Goal: Task Accomplishment & Management: Complete application form

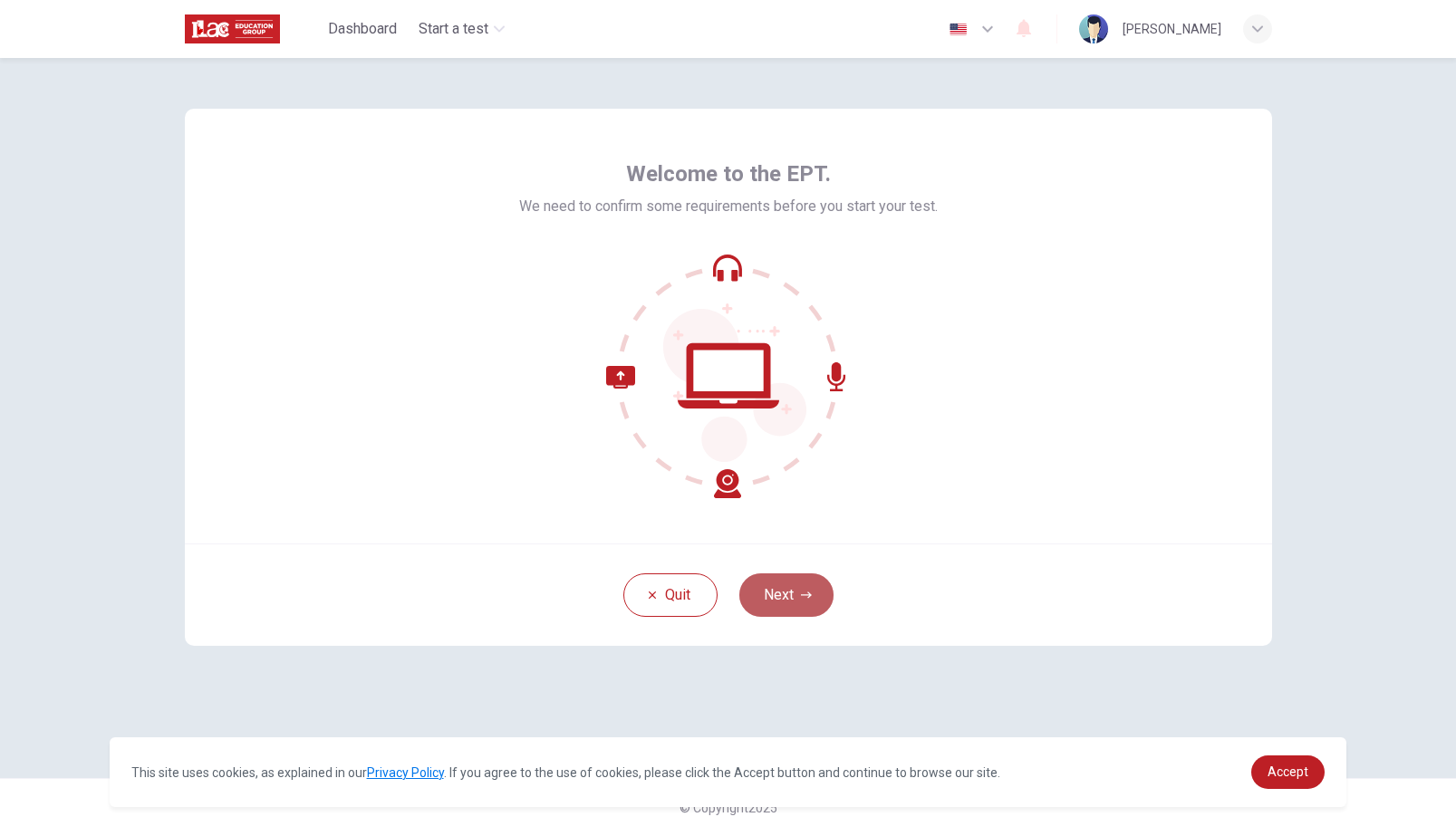
click at [792, 583] on button "Next" at bounding box center [786, 595] width 94 height 44
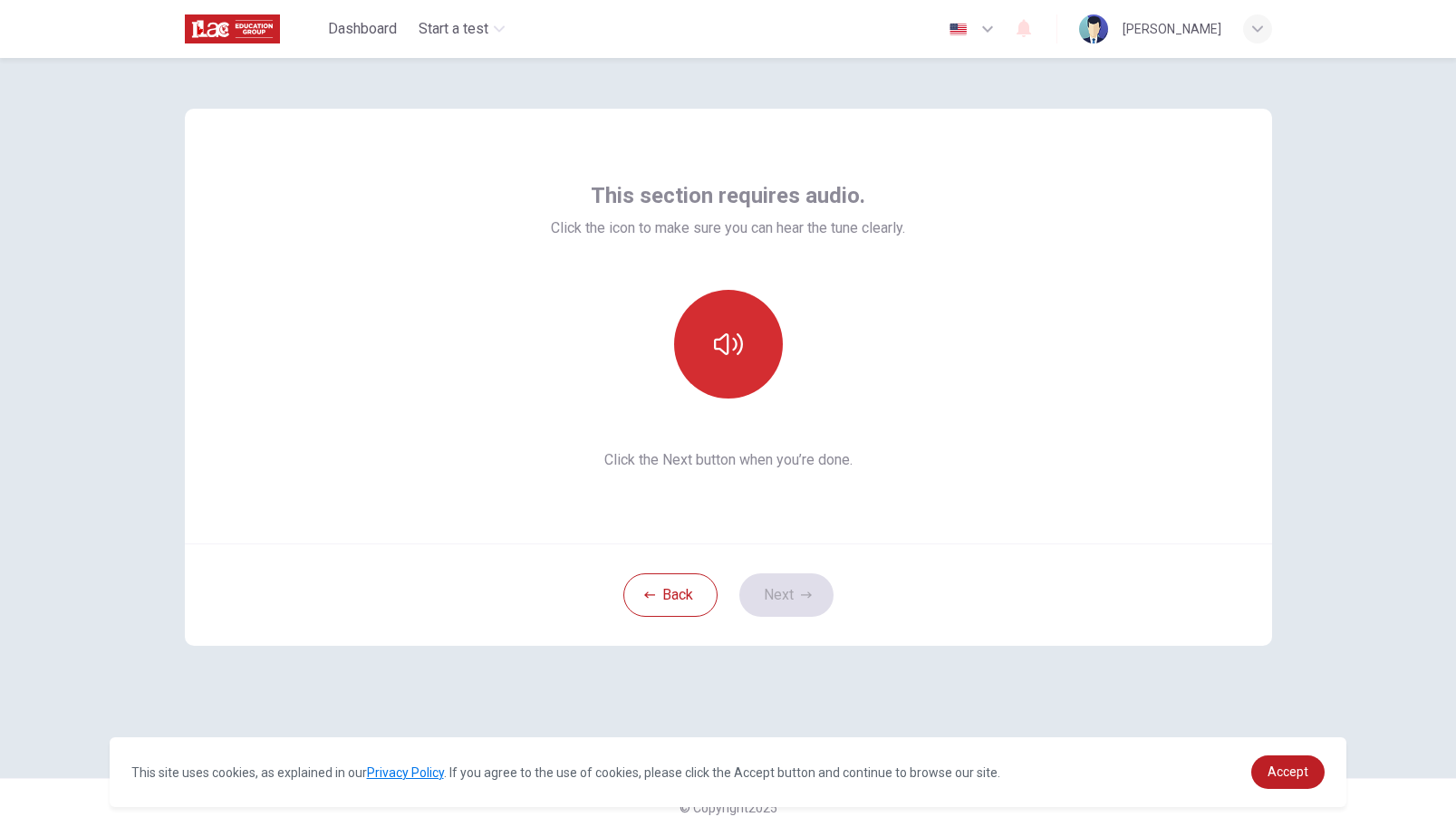
click at [720, 335] on icon "button" at bounding box center [728, 344] width 29 height 29
click at [764, 597] on button "Next" at bounding box center [786, 595] width 94 height 44
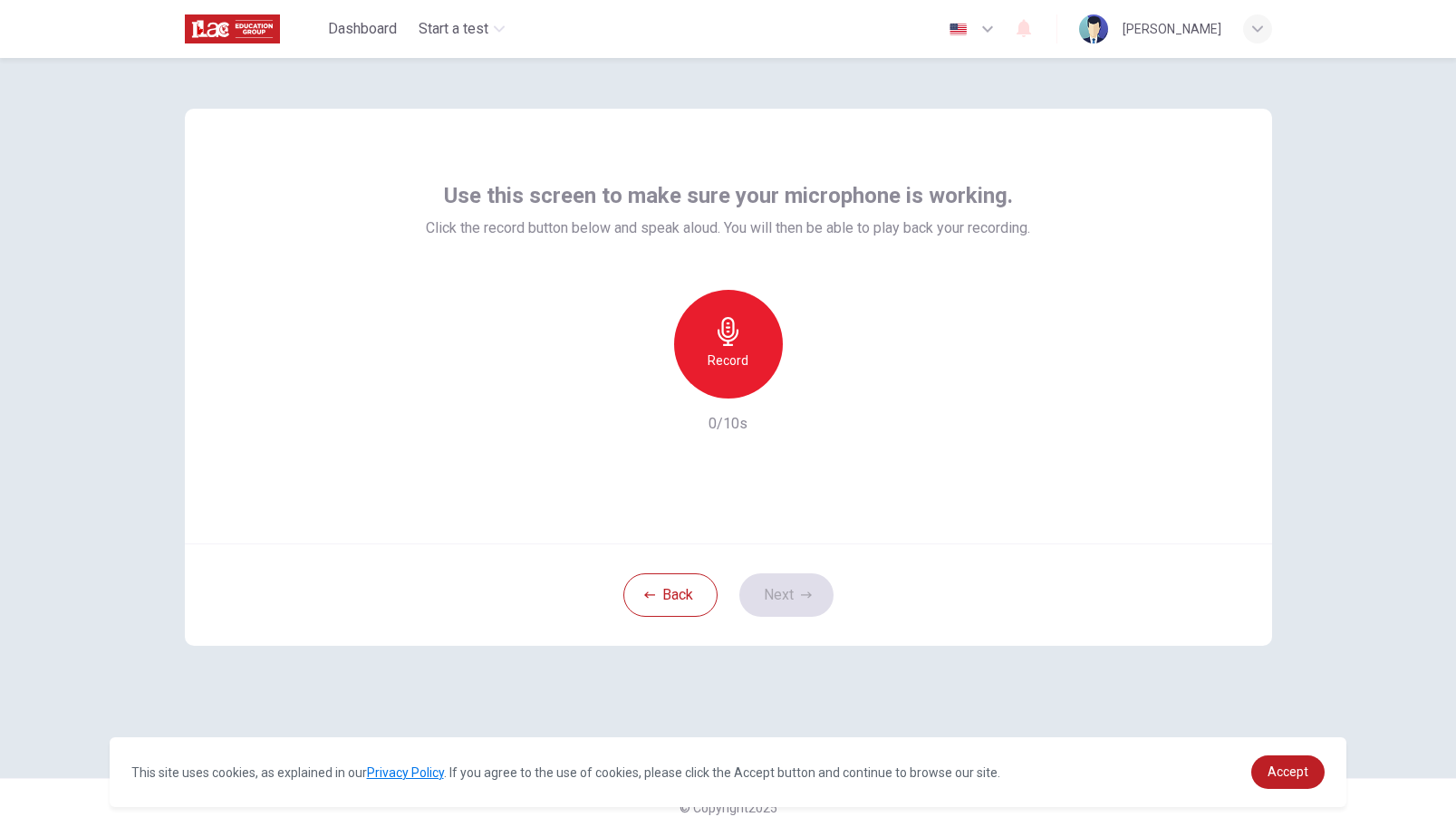
click at [730, 330] on icon "button" at bounding box center [728, 331] width 29 height 29
click at [813, 387] on icon "button" at bounding box center [811, 383] width 18 height 18
click at [815, 386] on icon "button" at bounding box center [812, 384] width 13 height 14
click at [793, 598] on button "Next" at bounding box center [786, 595] width 94 height 44
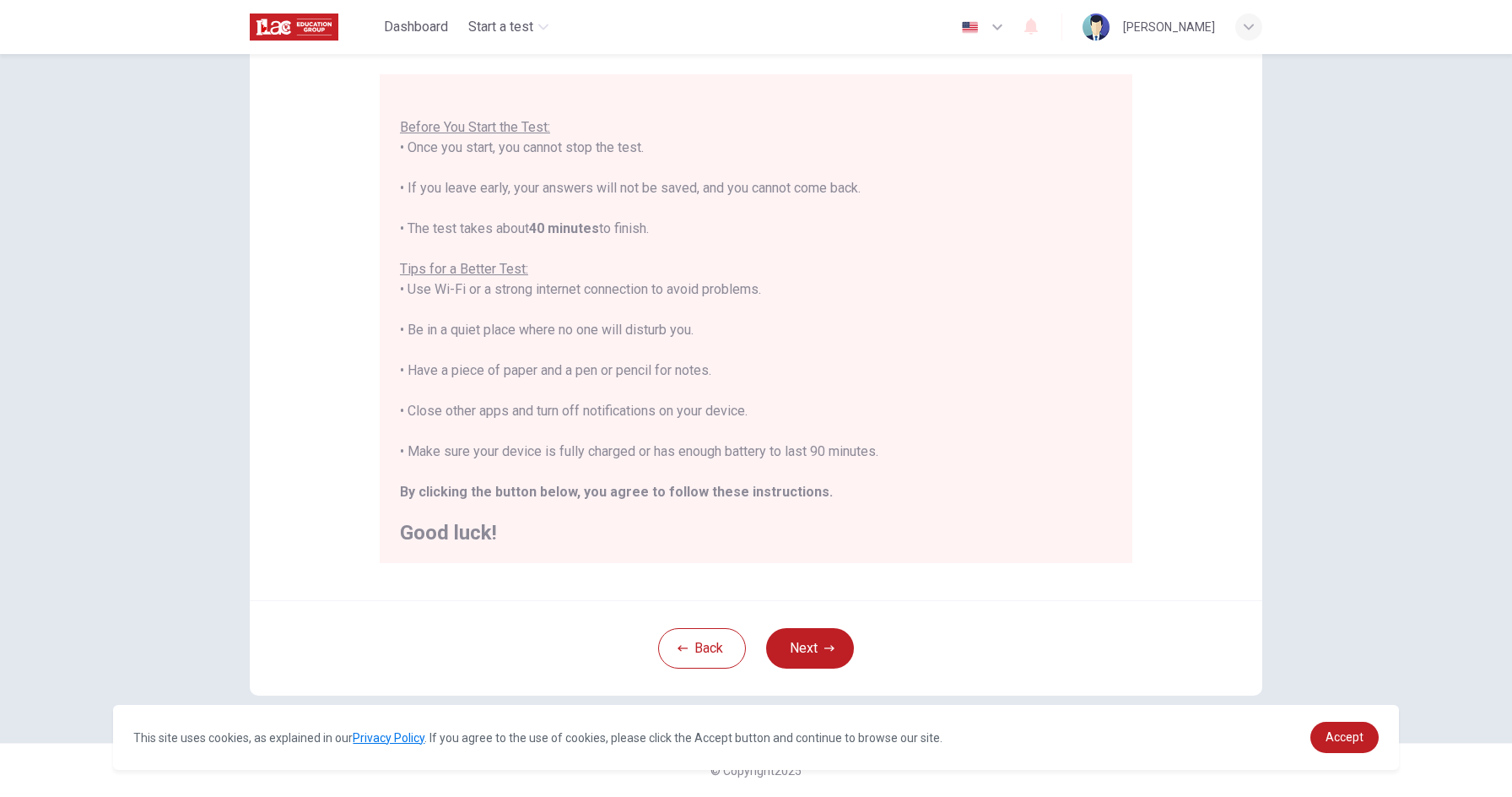
scroll to position [142, 0]
click at [1330, 736] on span "Accept" at bounding box center [1344, 737] width 38 height 14
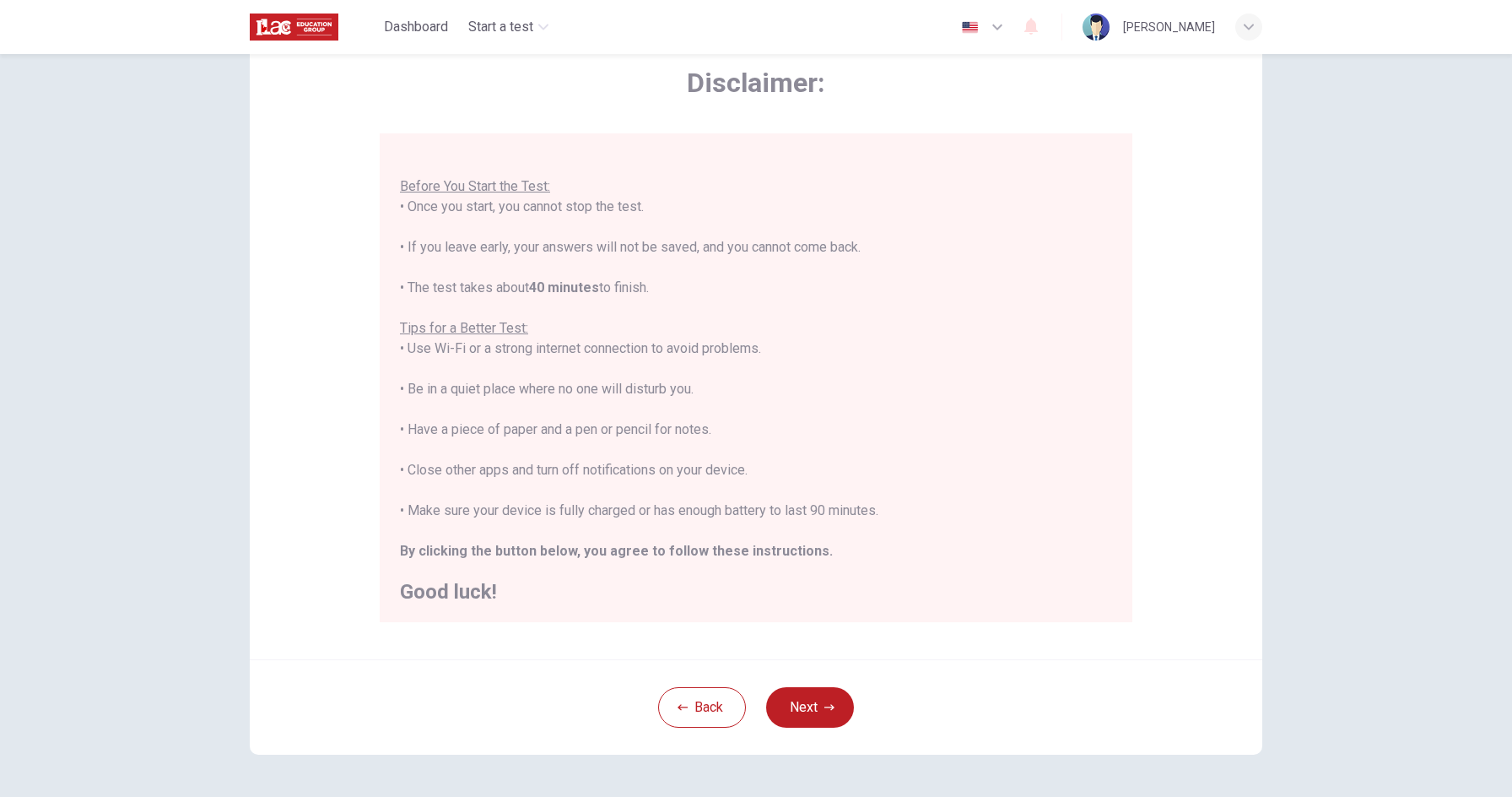
scroll to position [83, 0]
click at [817, 705] on button "Next" at bounding box center [810, 706] width 88 height 41
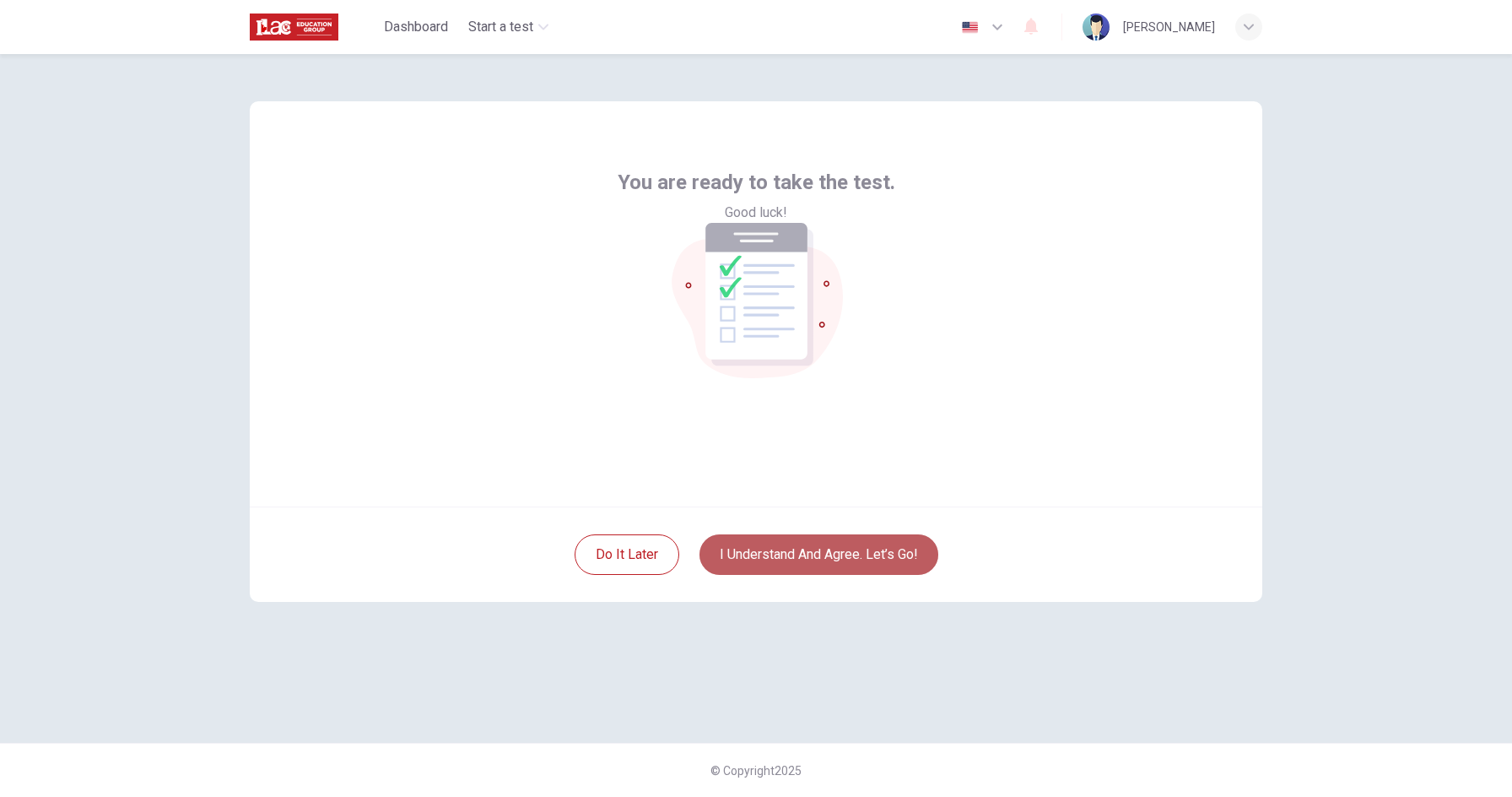
click at [790, 560] on button "I understand and agree. Let’s go!" at bounding box center [818, 554] width 239 height 41
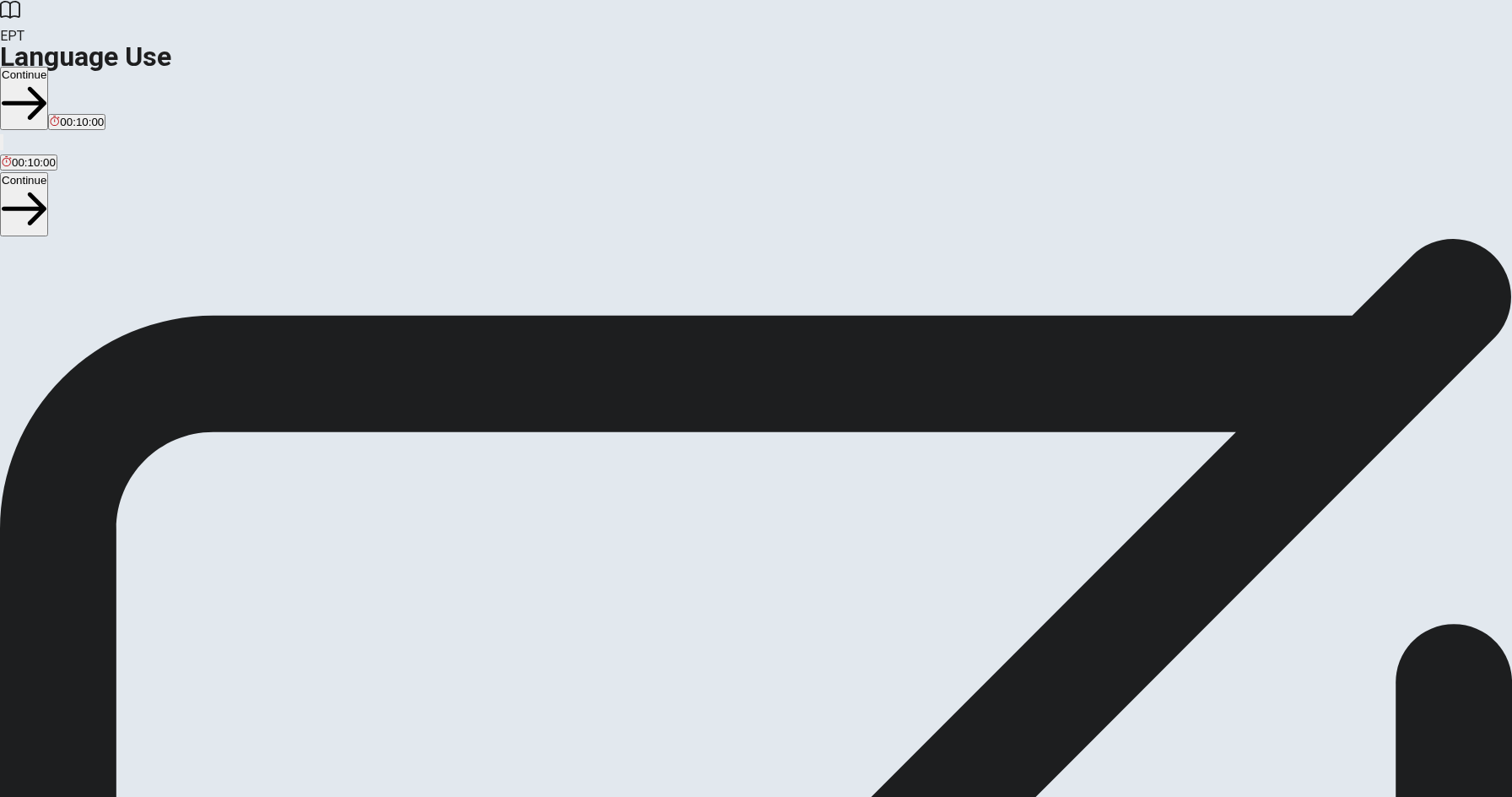
click at [48, 67] on button "Continue" at bounding box center [23, 98] width 48 height 63
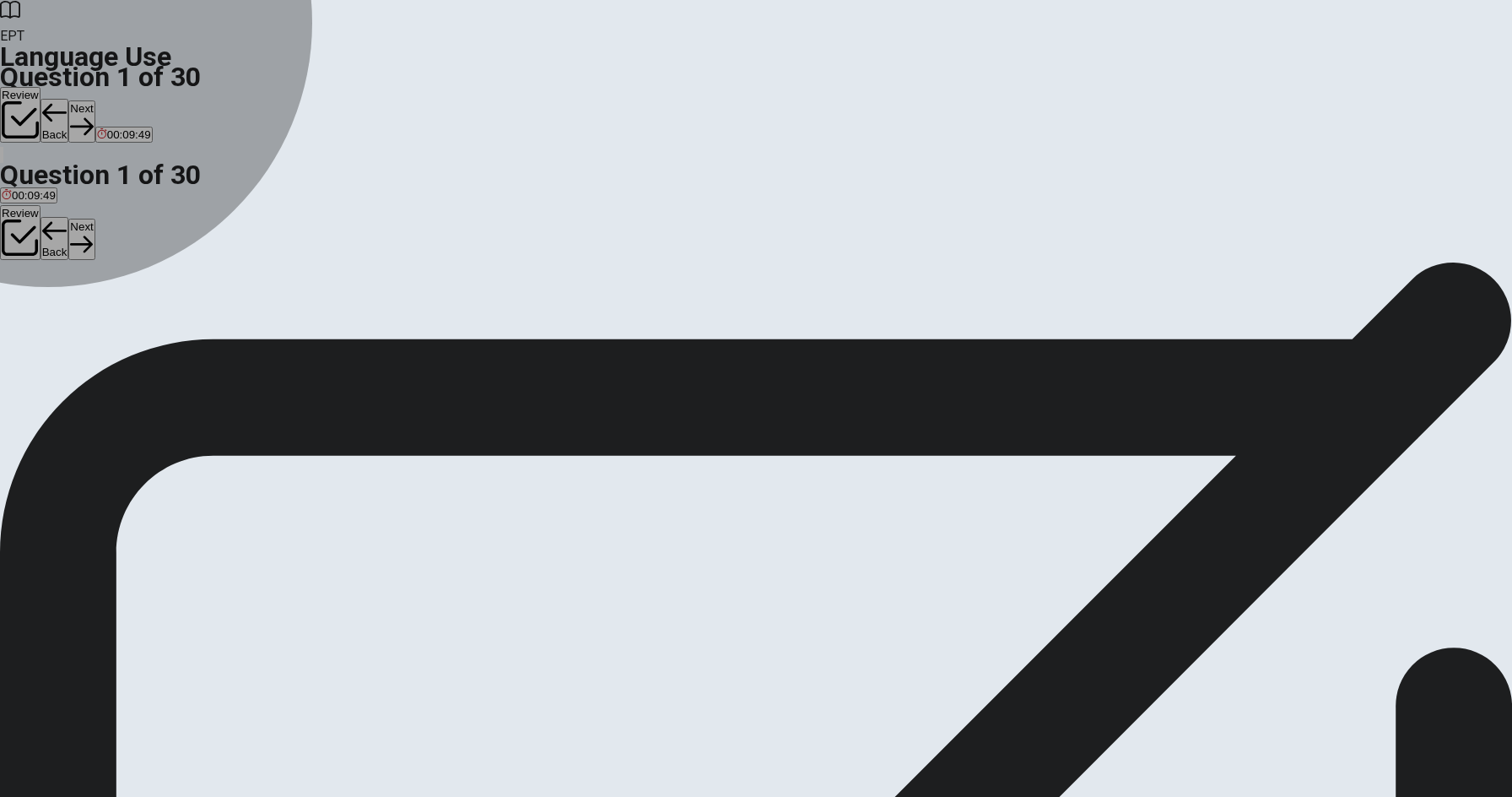
click at [140, 329] on span "has lived" at bounding box center [118, 322] width 45 height 13
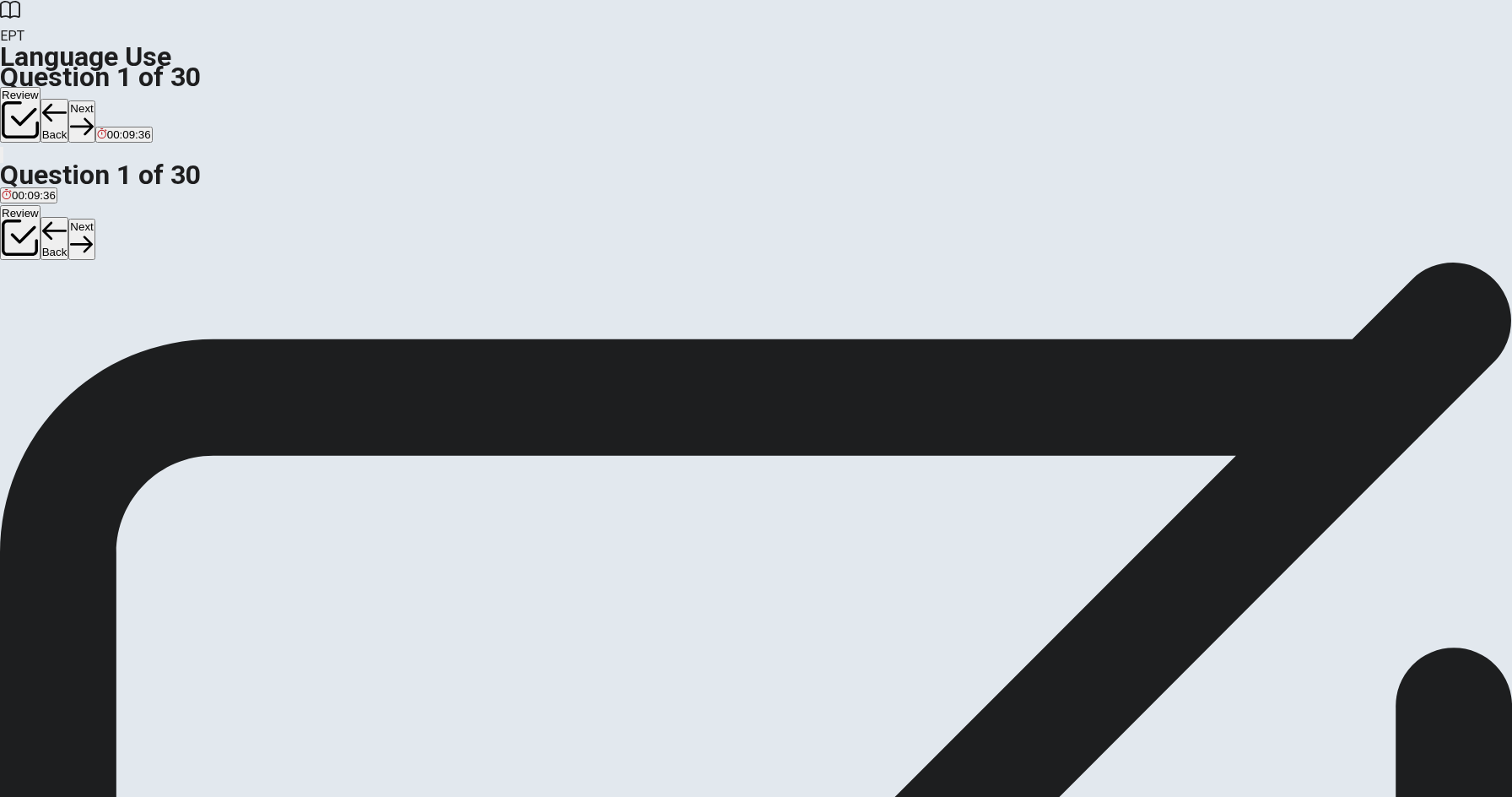
click at [95, 101] on button "Next" at bounding box center [82, 122] width 26 height 42
click at [156, 329] on span "finished" at bounding box center [136, 322] width 39 height 13
click at [95, 101] on button "Next" at bounding box center [82, 122] width 26 height 42
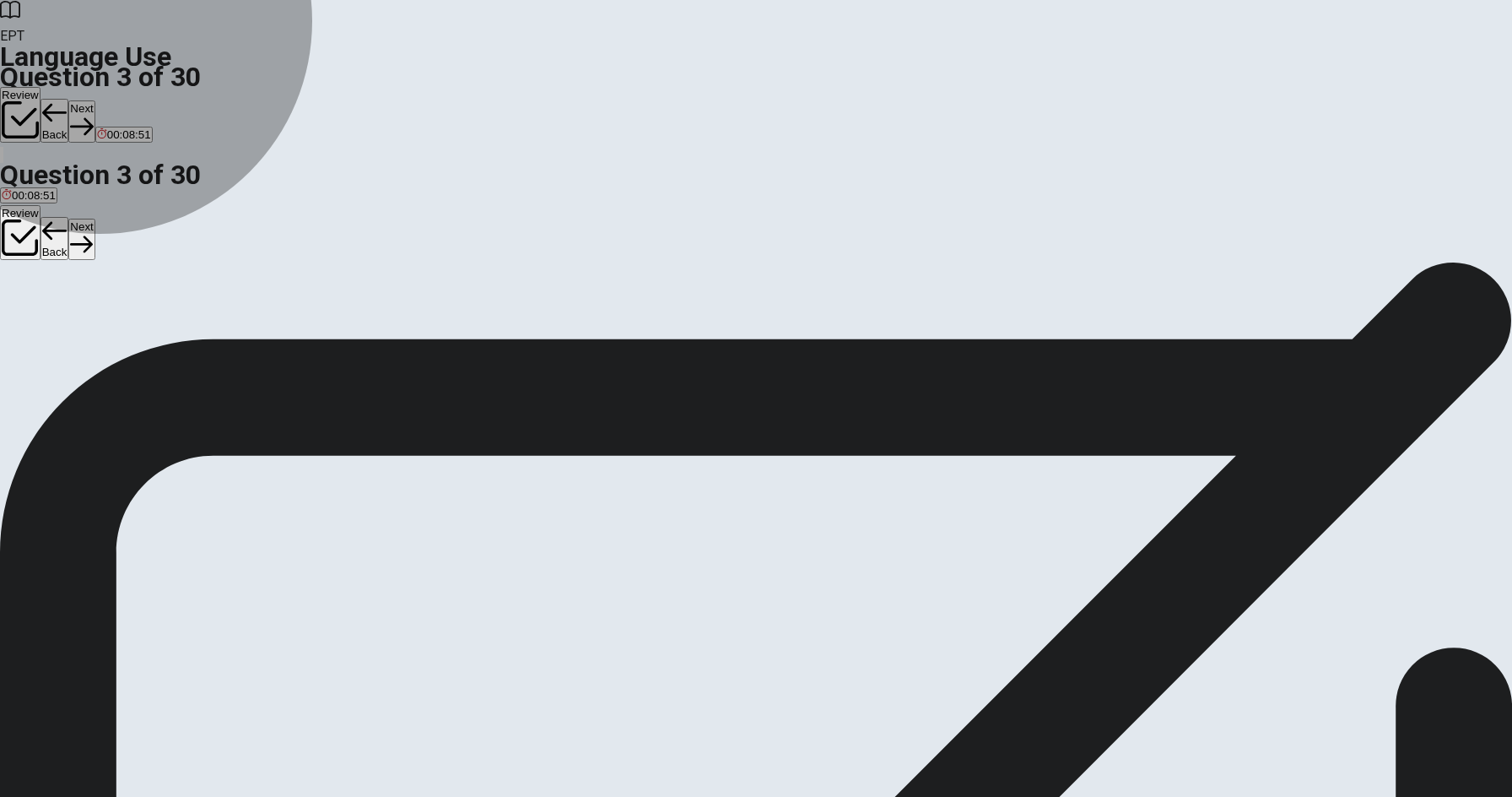
click at [55, 316] on span "is studying" at bounding box center [28, 322] width 53 height 13
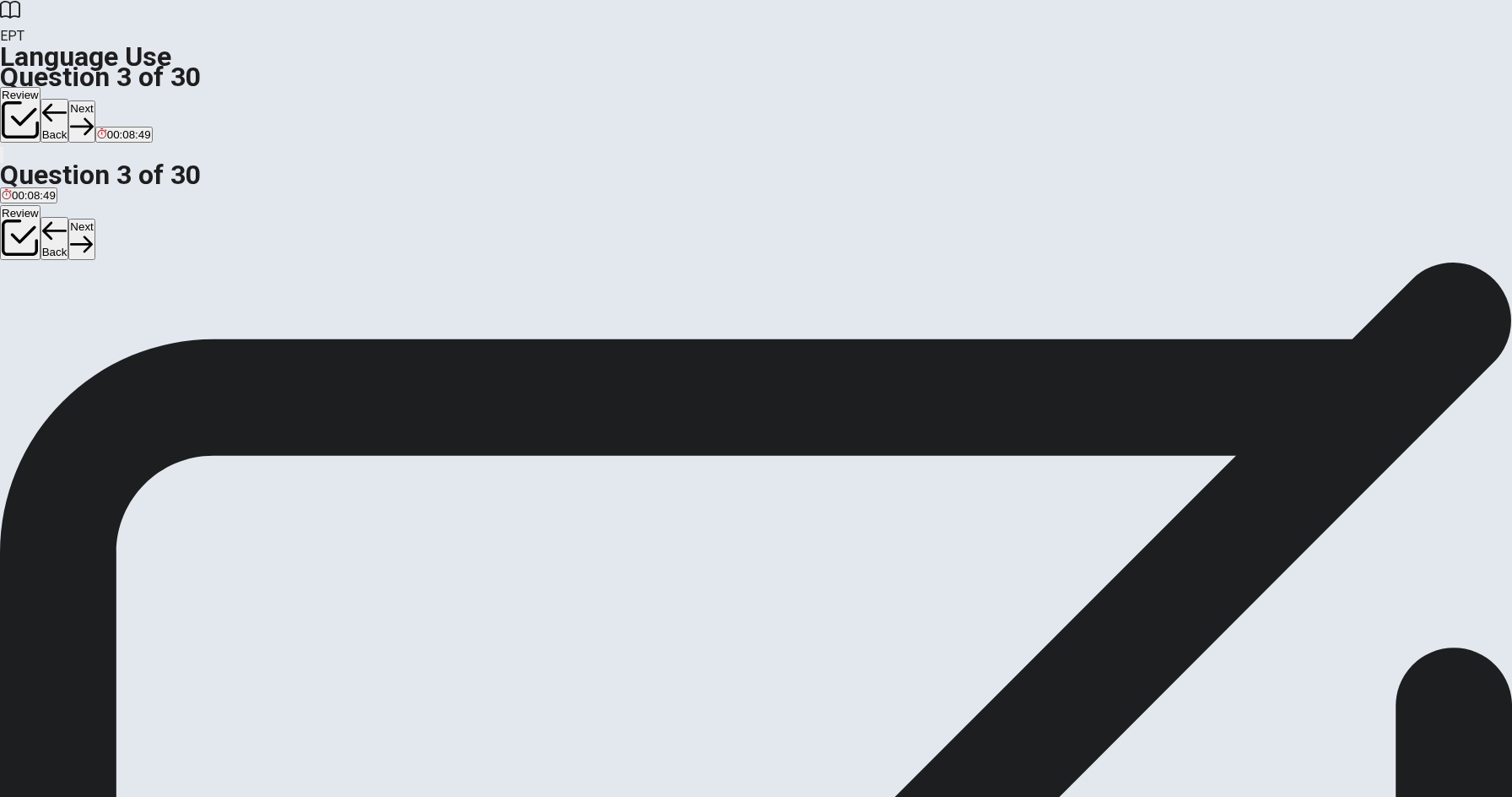
click at [95, 101] on button "Next" at bounding box center [82, 122] width 26 height 42
click at [30, 316] on span "wrote" at bounding box center [16, 322] width 28 height 13
click at [95, 101] on button "Next" at bounding box center [82, 122] width 26 height 42
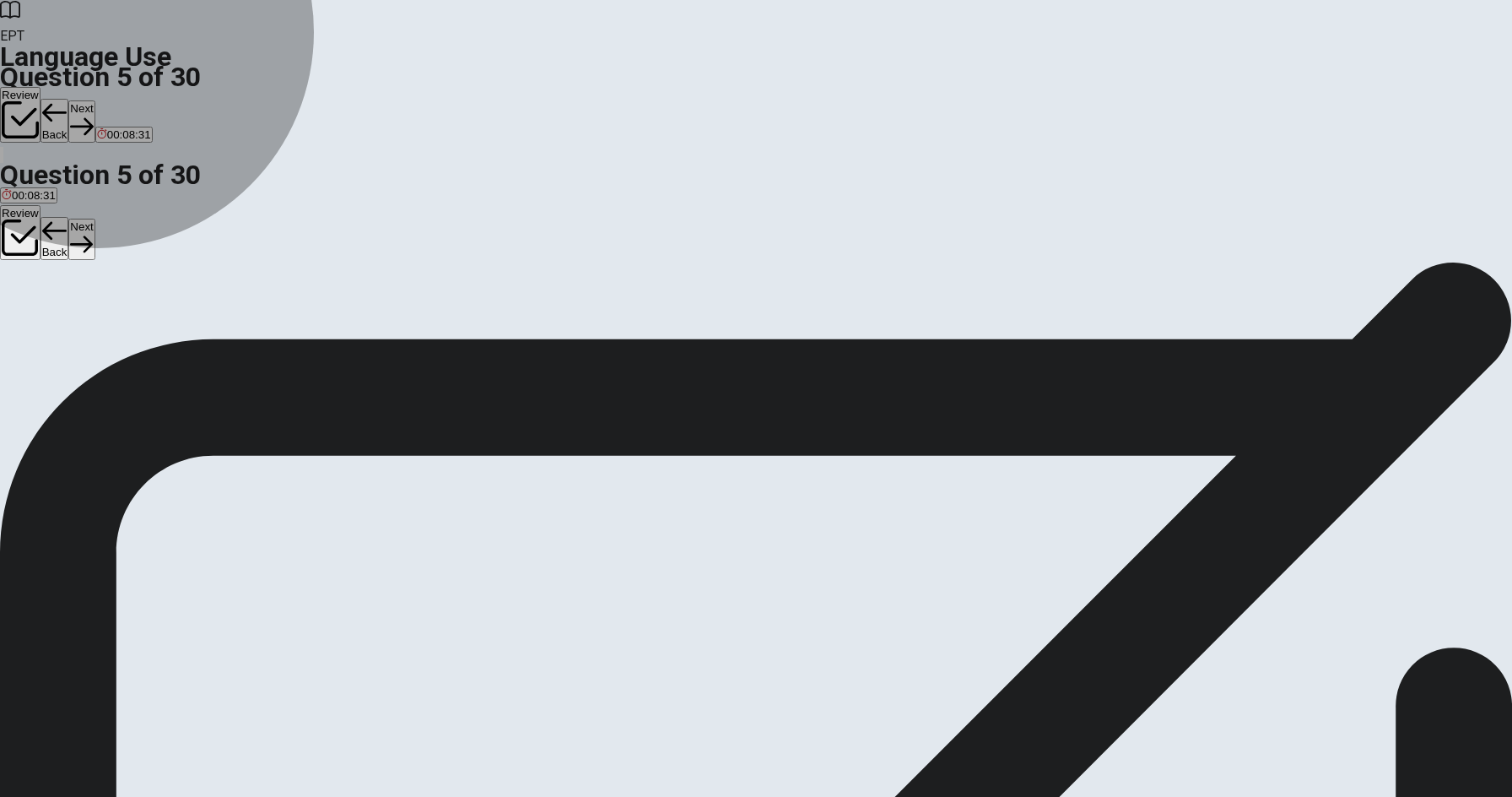
click at [55, 302] on button "A homework" at bounding box center [27, 316] width 55 height 29
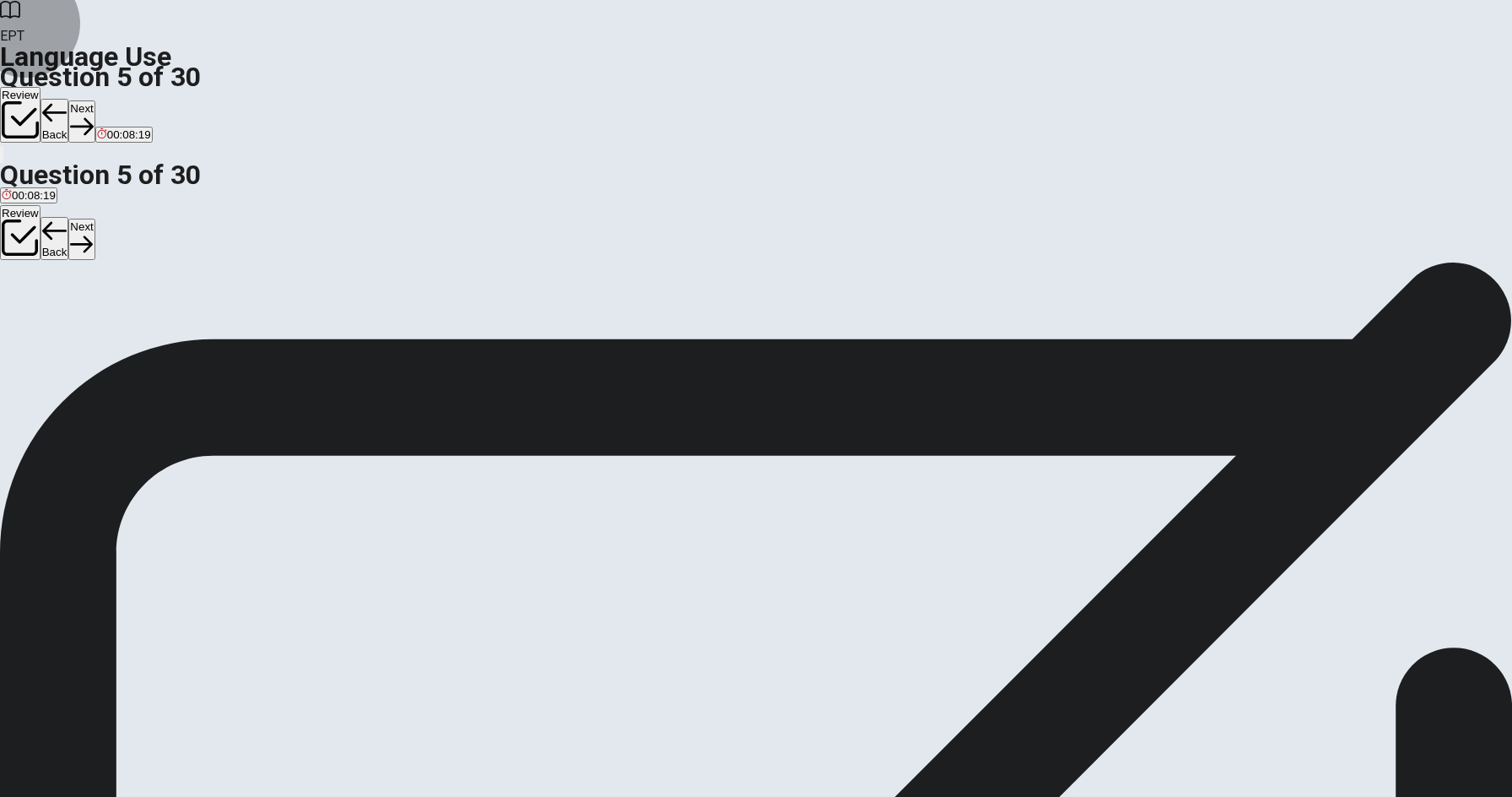
click at [95, 101] on button "Next" at bounding box center [82, 122] width 26 height 42
click at [62, 331] on button "B pencil" at bounding box center [46, 316] width 33 height 29
click at [67, 101] on button "Next" at bounding box center [54, 122] width 26 height 42
click at [56, 328] on button "B sofa" at bounding box center [43, 316] width 24 height 29
click at [95, 101] on button "Next" at bounding box center [82, 122] width 26 height 42
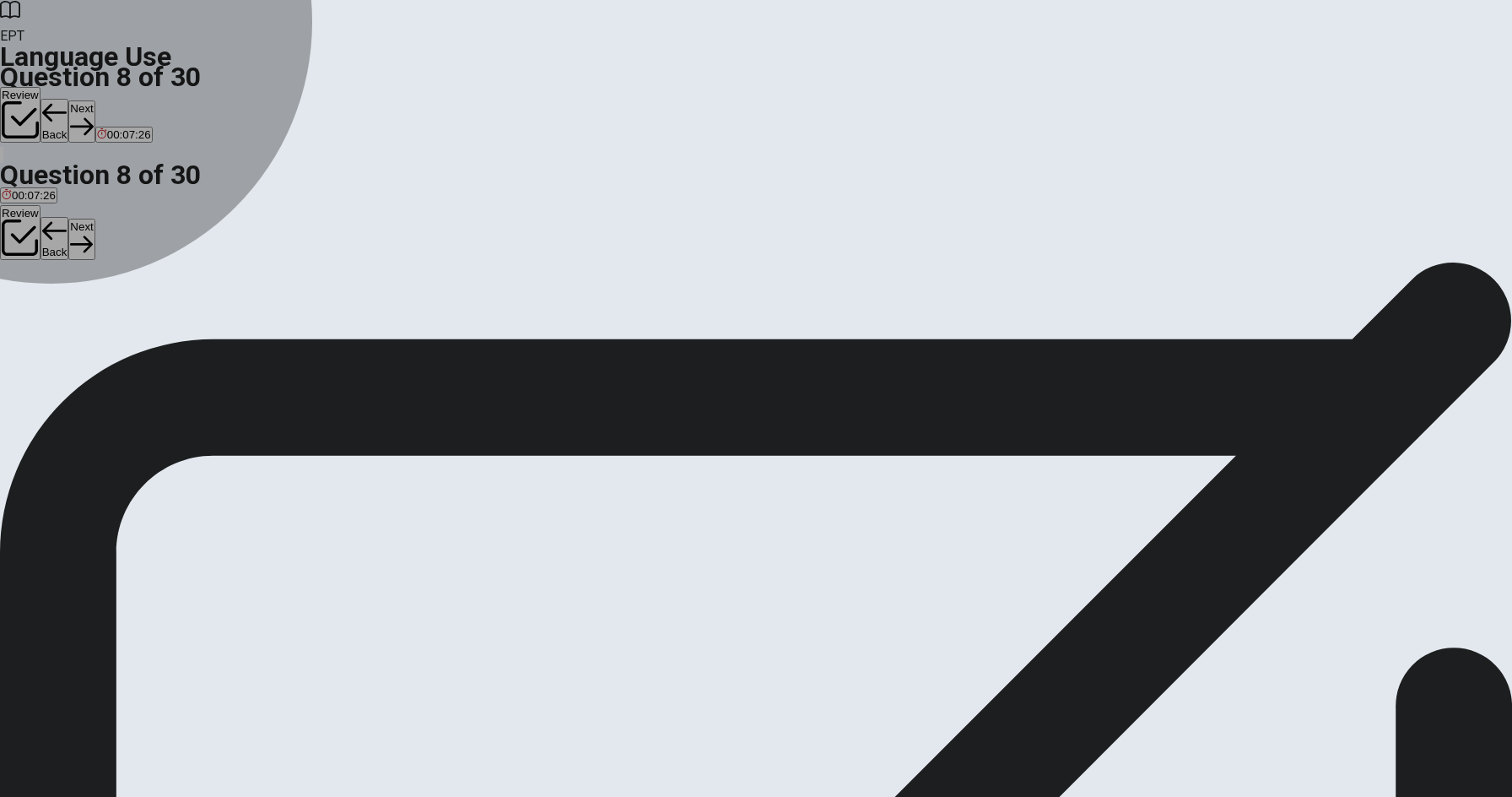
click at [107, 329] on span "kettle" at bounding box center [93, 322] width 27 height 13
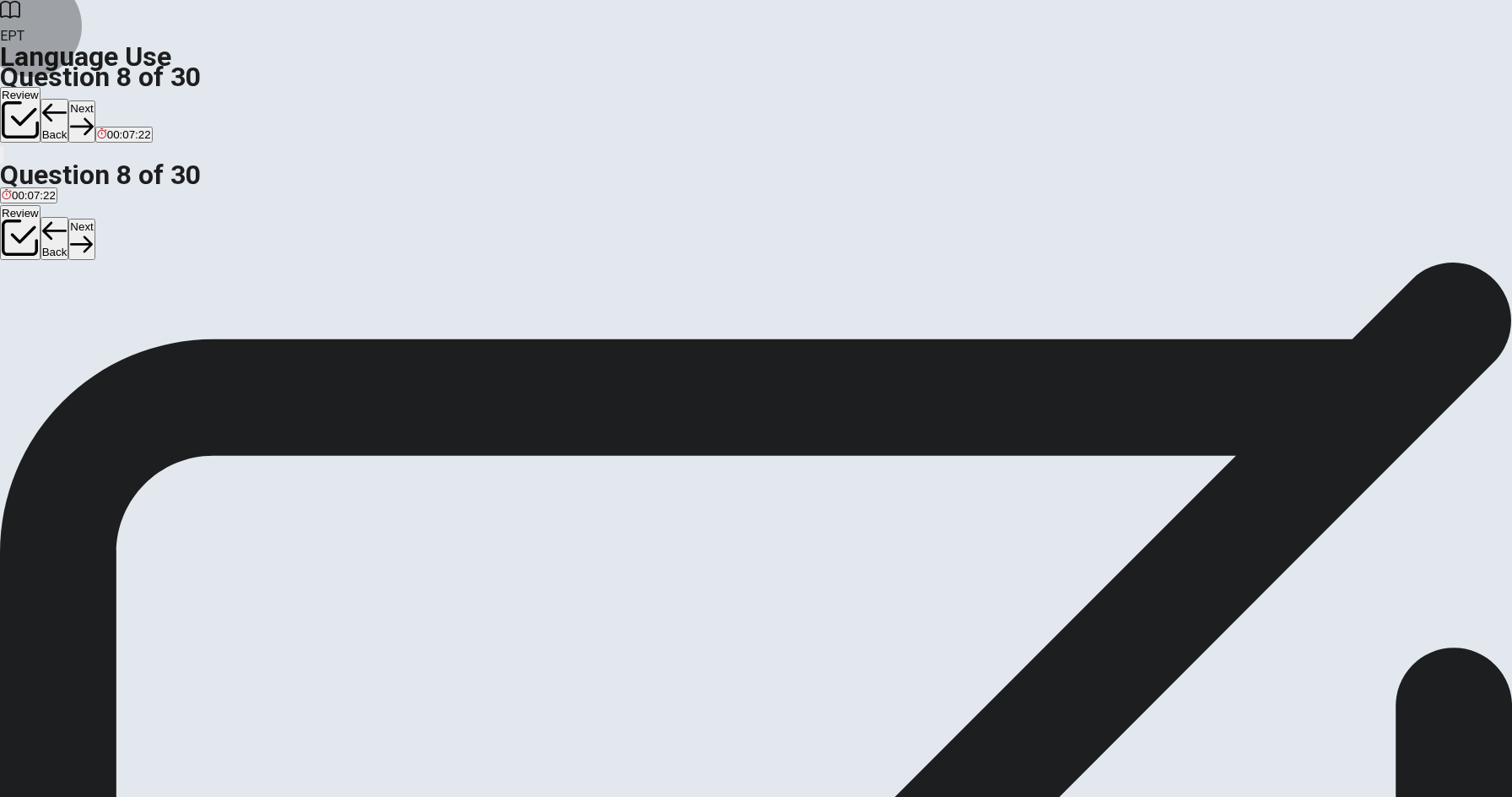
click at [95, 101] on button "Next" at bounding box center [82, 122] width 26 height 42
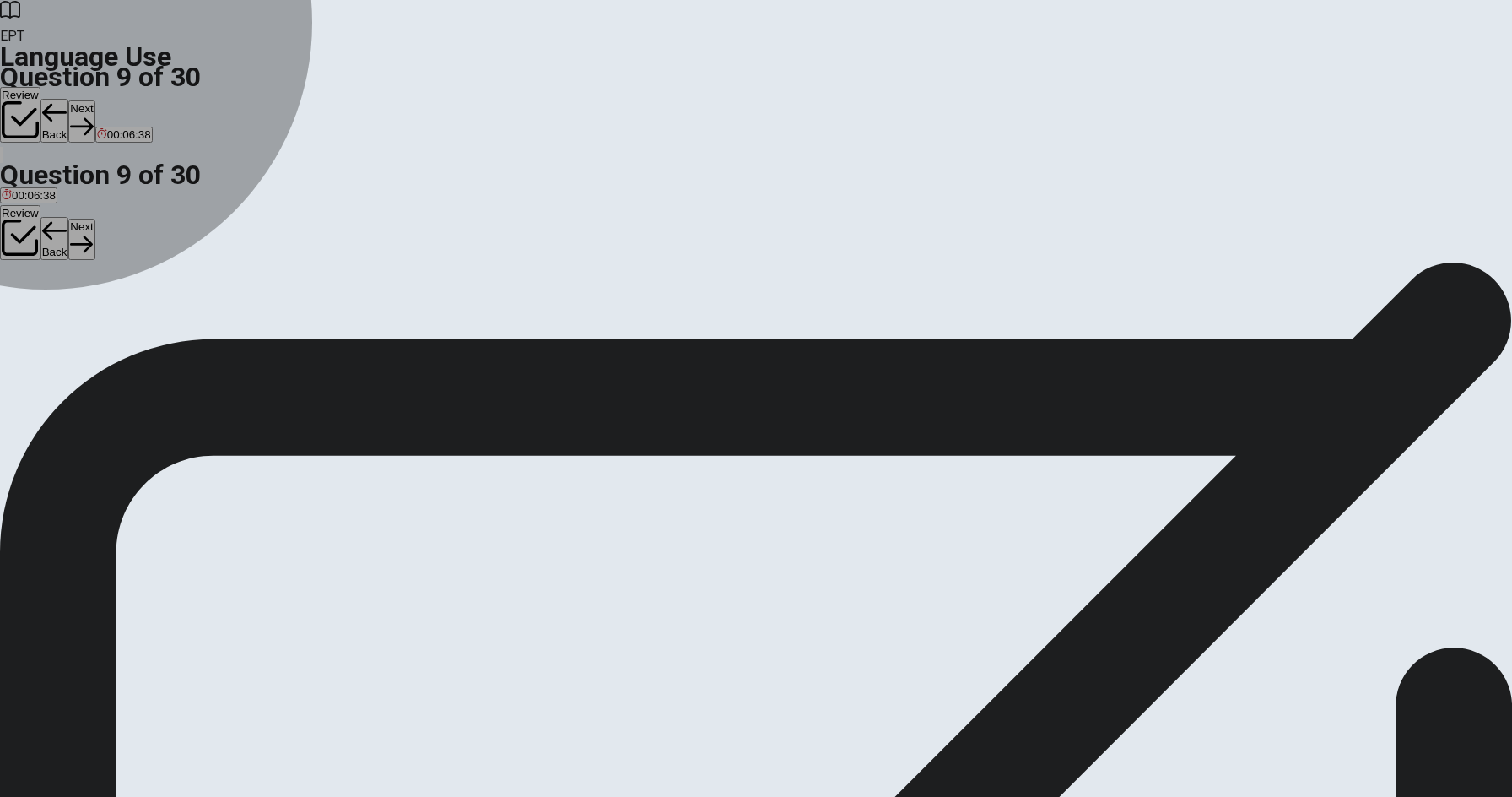
click at [19, 316] on span "dull" at bounding box center [10, 322] width 17 height 13
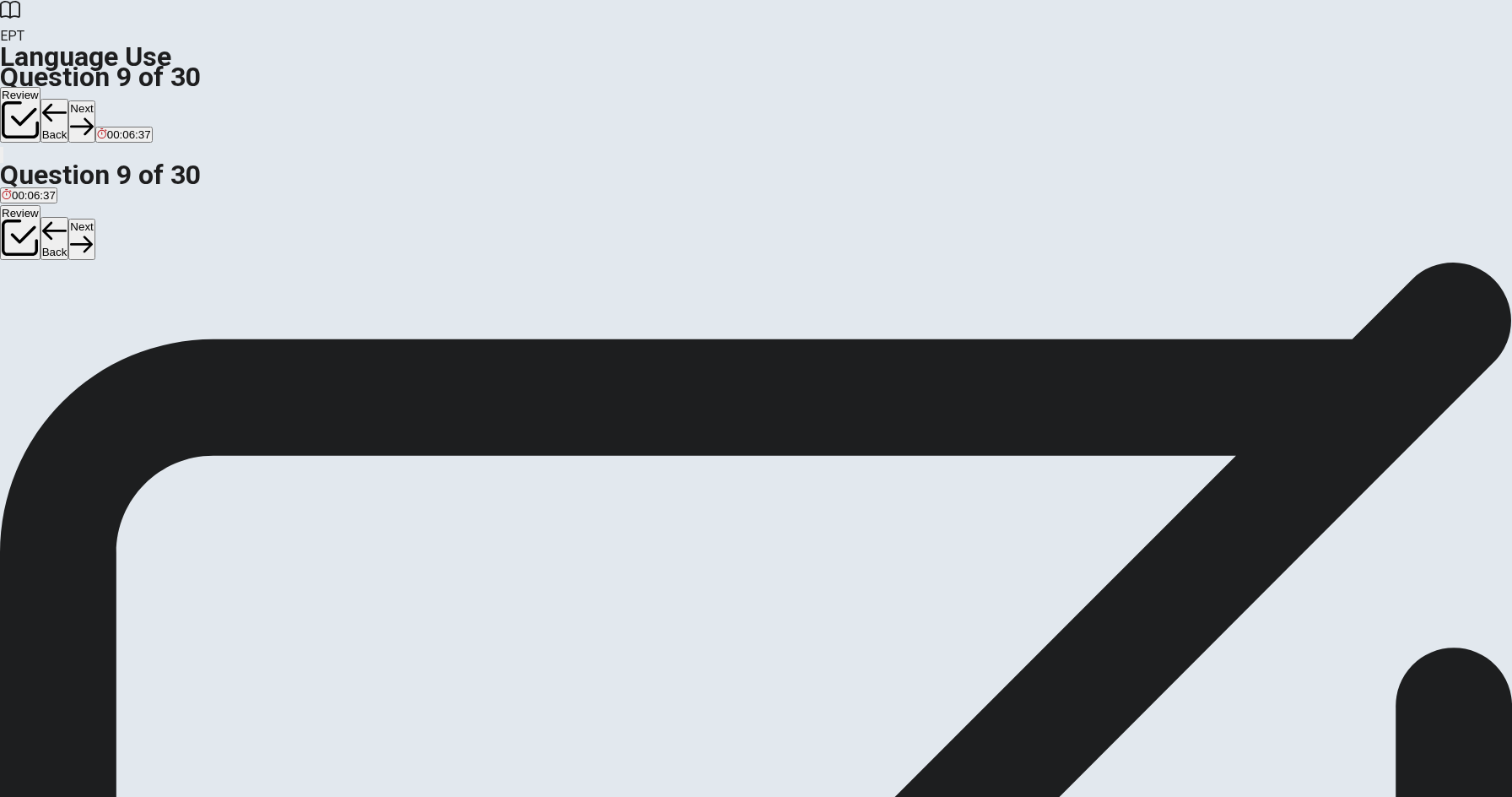
click at [95, 101] on button "Next" at bounding box center [82, 122] width 26 height 42
click at [69, 99] on button "Back" at bounding box center [55, 121] width 29 height 44
click at [95, 101] on button "Next" at bounding box center [82, 122] width 26 height 42
click at [140, 329] on span "will see" at bounding box center [122, 322] width 37 height 13
click at [95, 101] on button "Next" at bounding box center [82, 122] width 26 height 42
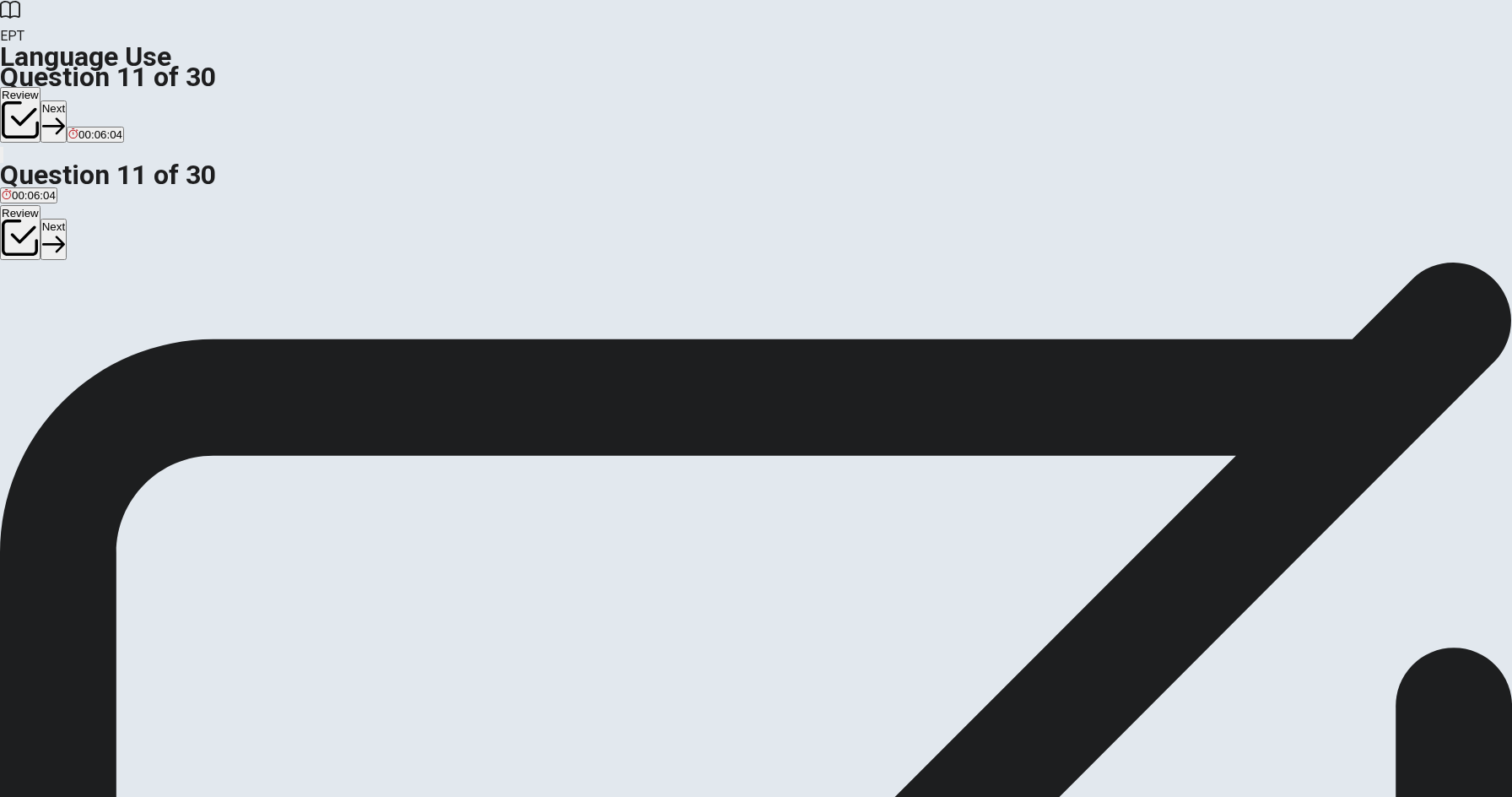
click at [70, 329] on span "have" at bounding box center [57, 322] width 24 height 13
click at [67, 101] on button "Next" at bounding box center [54, 122] width 26 height 42
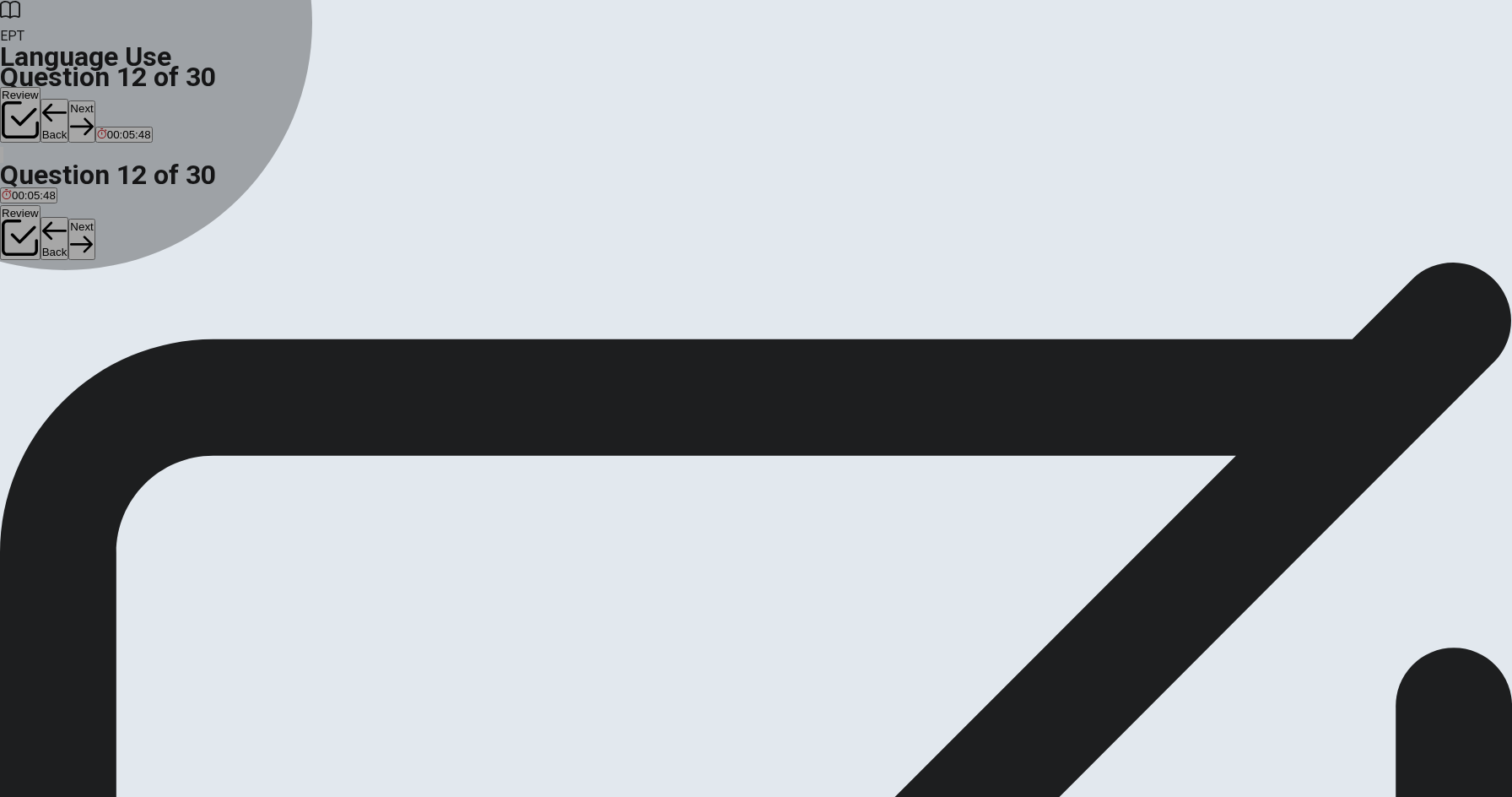
click at [101, 329] on span "will watch" at bounding box center [76, 322] width 48 height 13
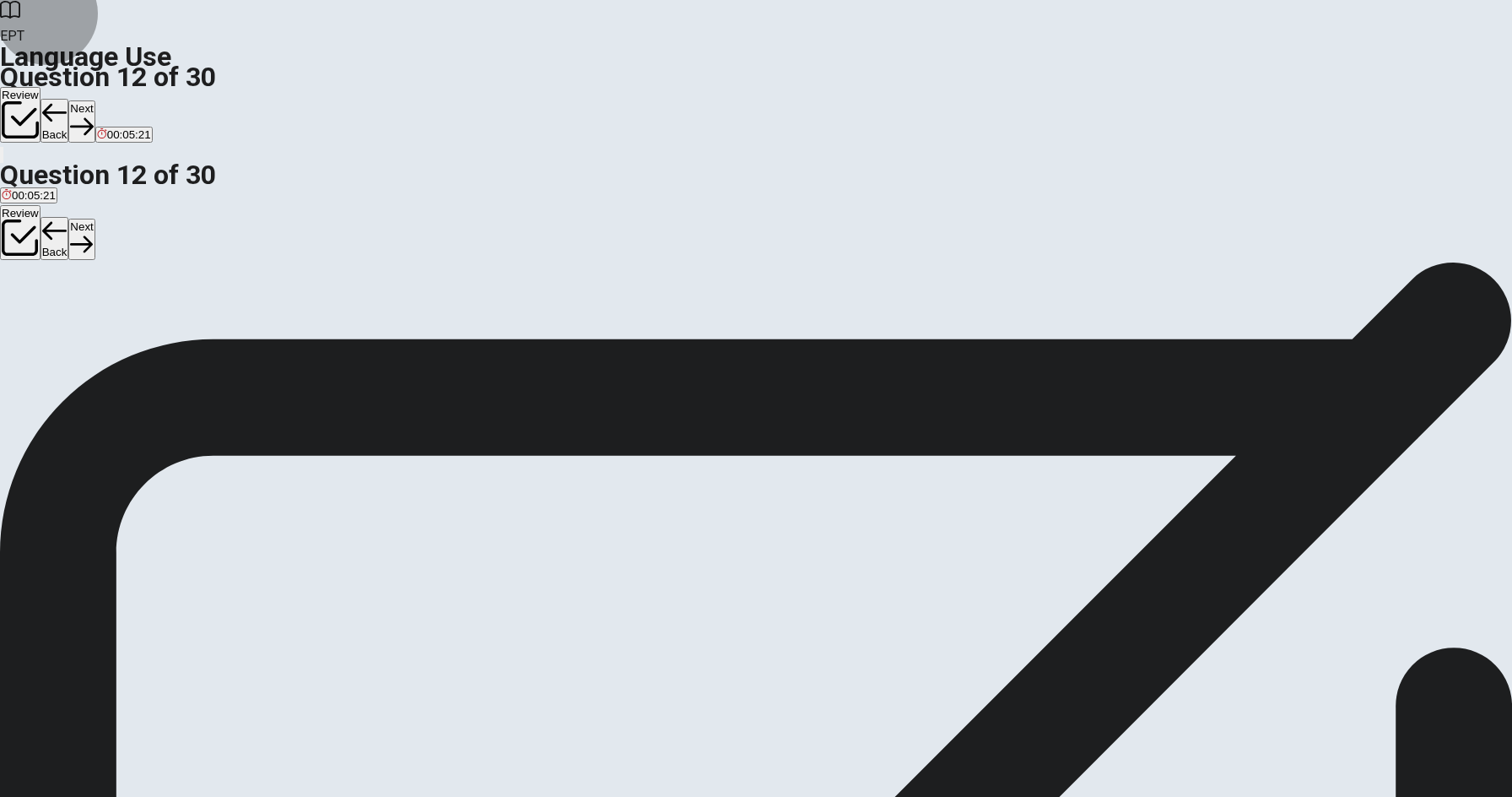
click at [95, 101] on button "Next" at bounding box center [82, 122] width 26 height 42
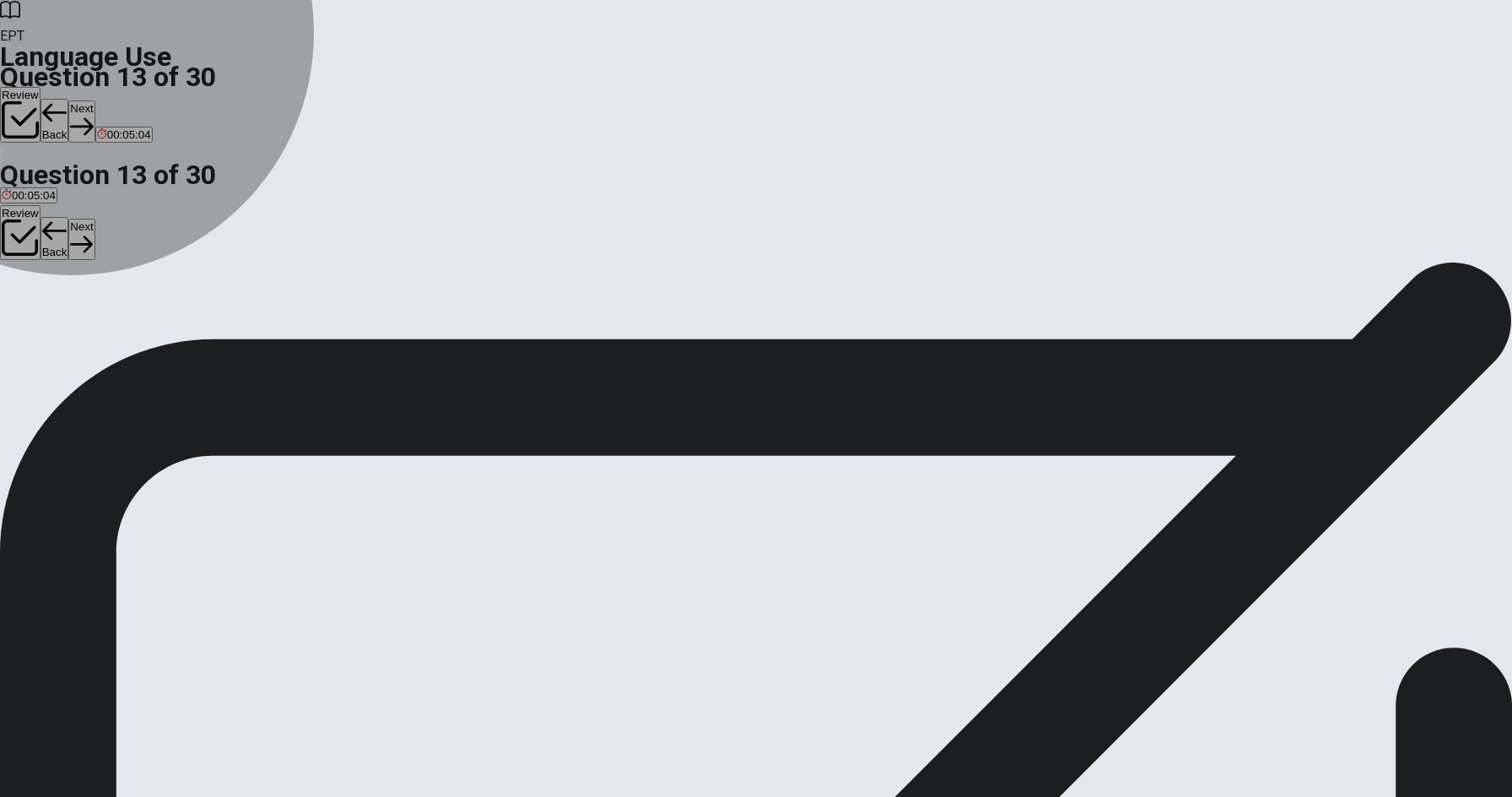
click at [112, 331] on button "B was directed" at bounding box center [78, 316] width 67 height 29
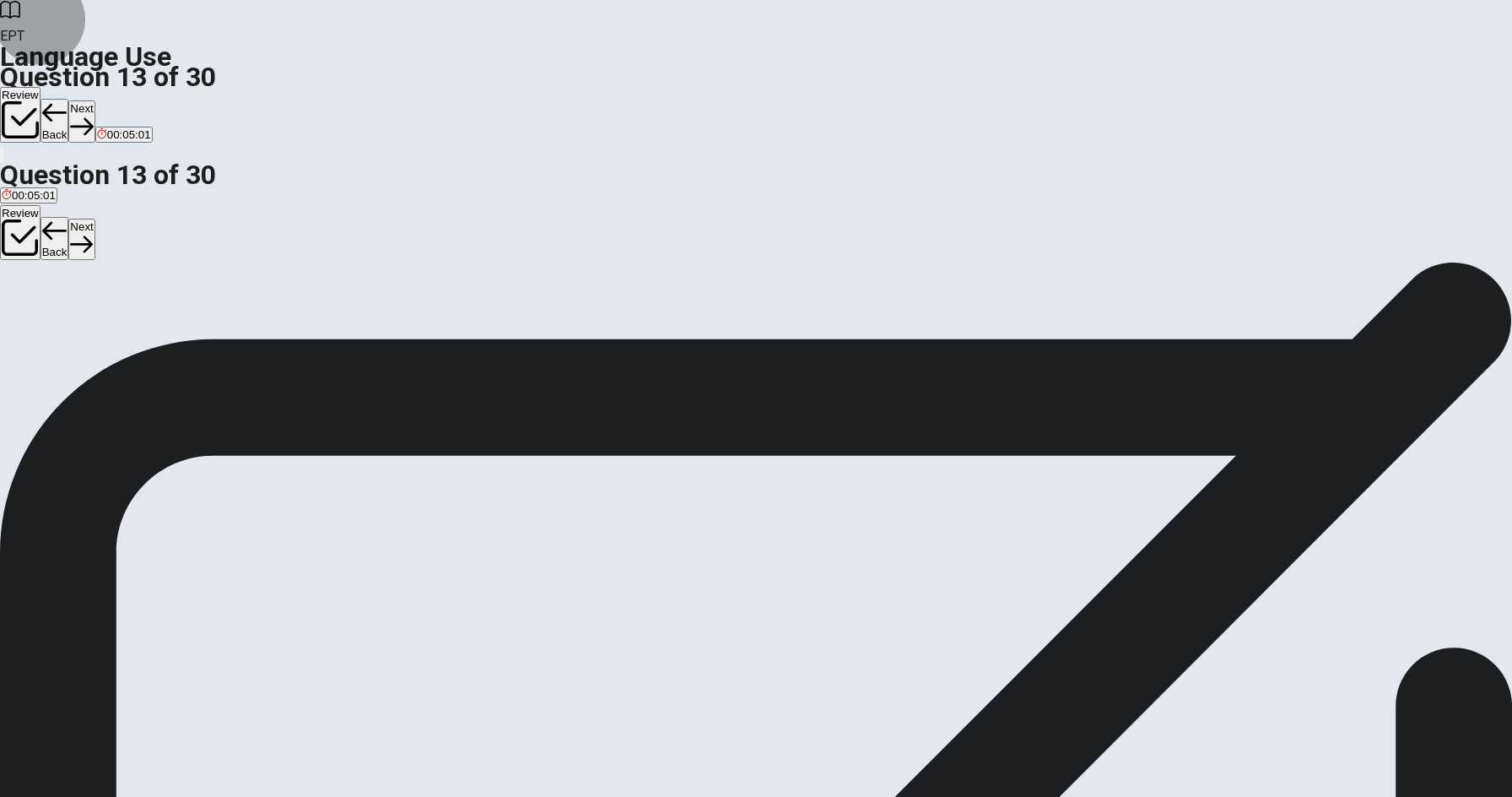
click at [95, 101] on button "Next" at bounding box center [82, 122] width 26 height 42
click at [69, 99] on button "Back" at bounding box center [55, 121] width 29 height 44
click at [95, 101] on button "Next" at bounding box center [82, 122] width 26 height 42
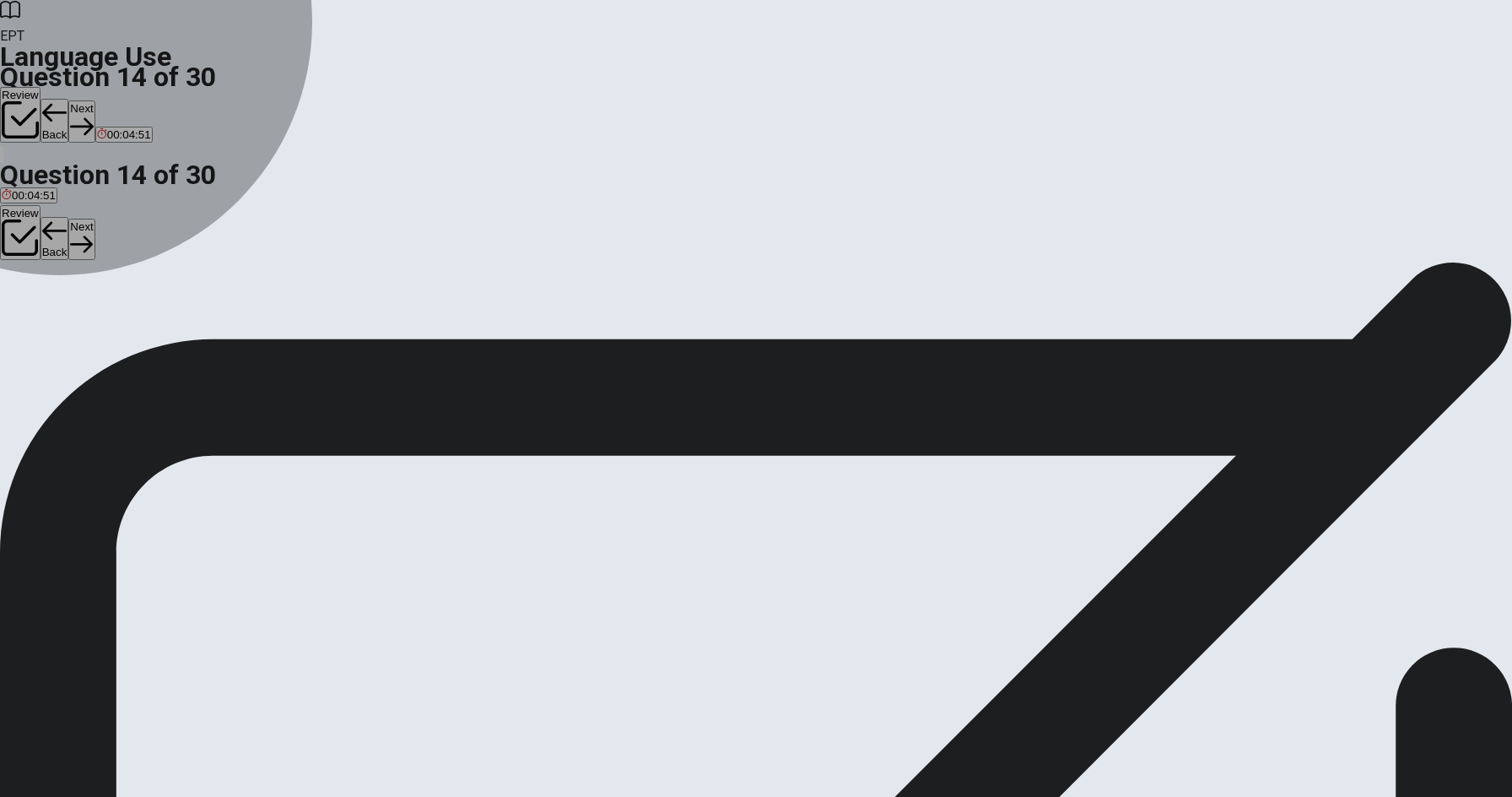
click at [76, 331] on button "D an" at bounding box center [68, 316] width 16 height 29
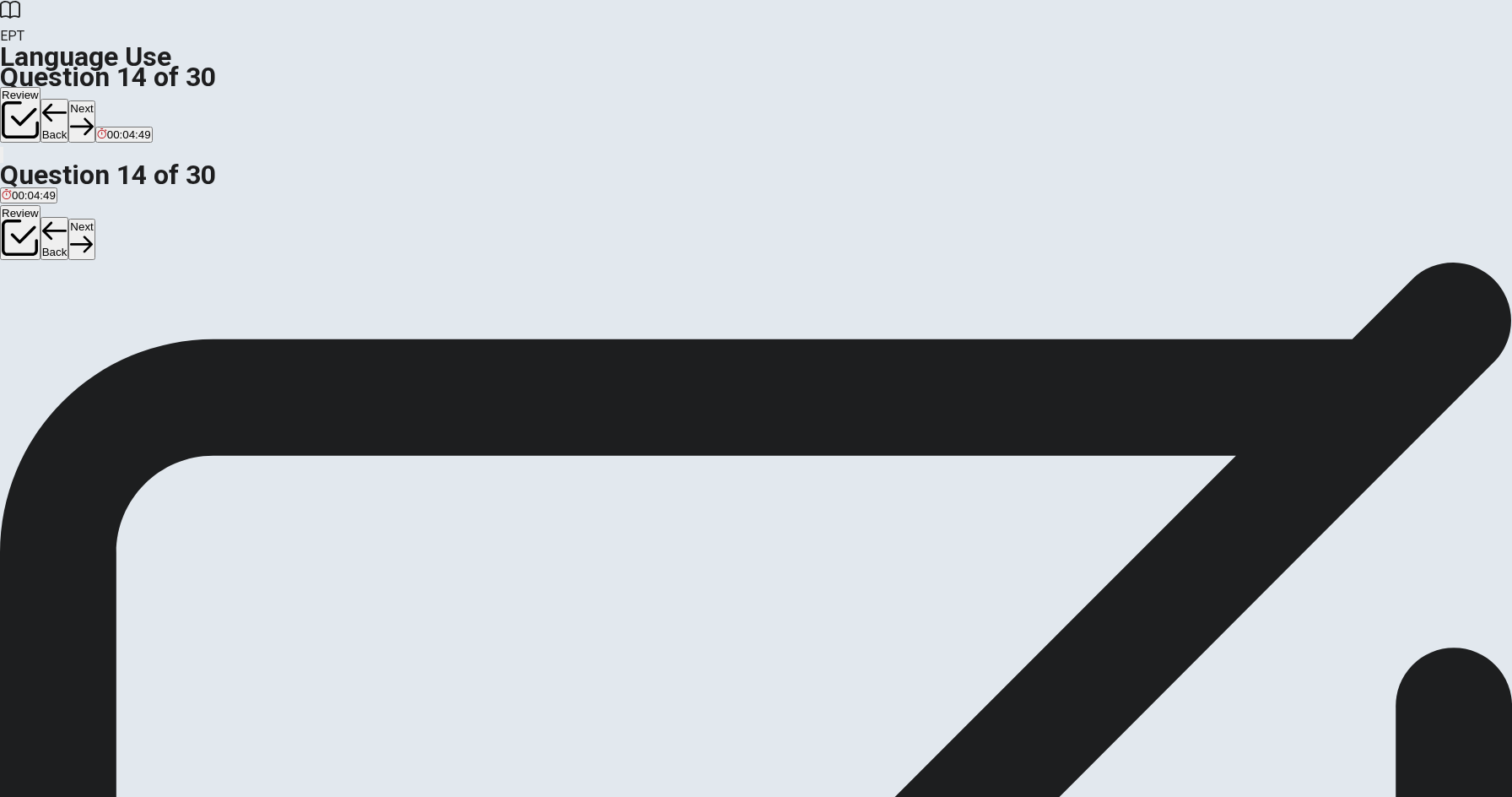
click at [95, 101] on button "Next" at bounding box center [82, 122] width 26 height 42
click at [360, 329] on span "stop them from speaking" at bounding box center [299, 322] width 123 height 13
click at [95, 101] on button "Next" at bounding box center [82, 122] width 26 height 42
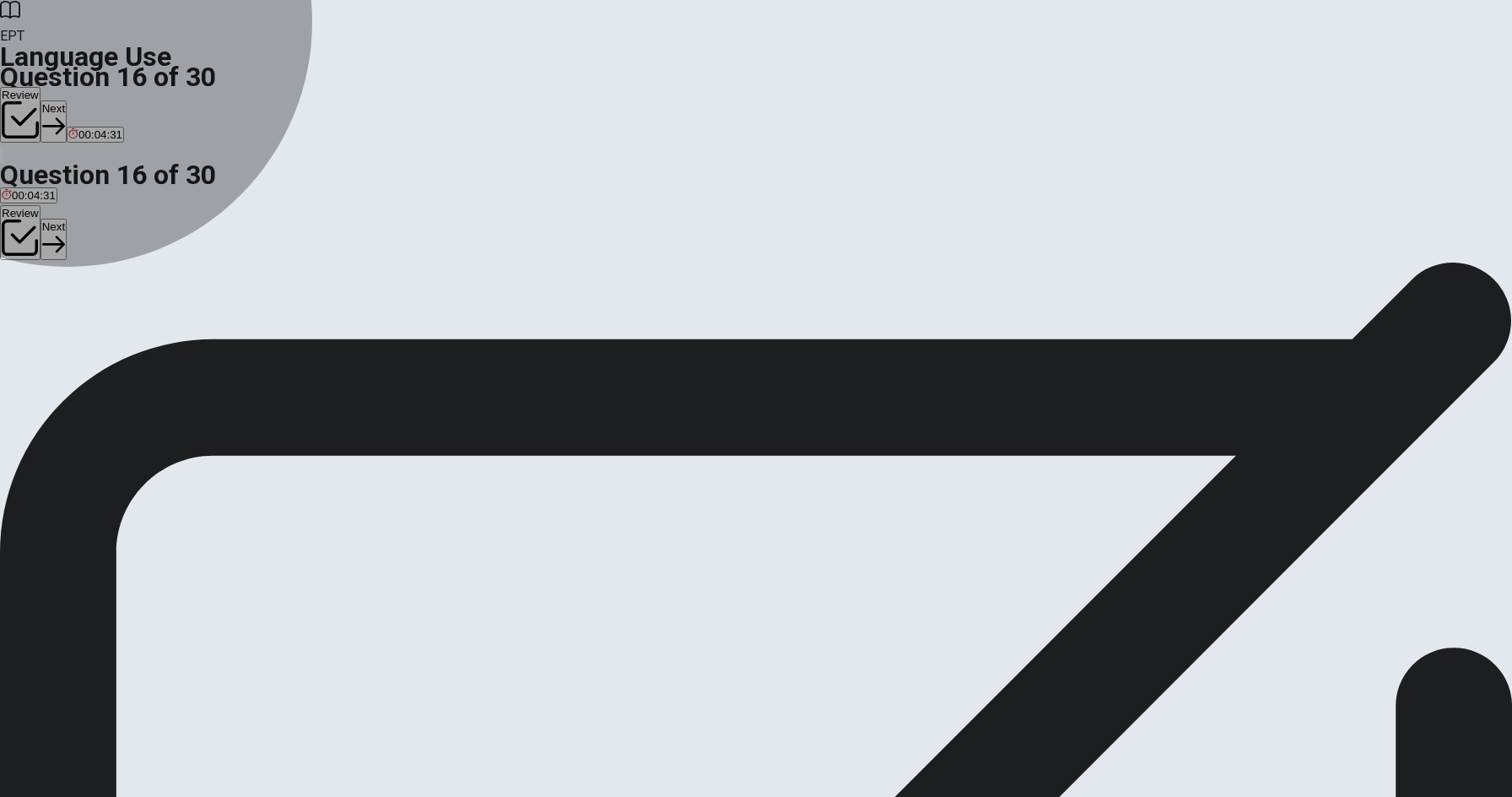
click at [89, 329] on span "send" at bounding box center [76, 322] width 24 height 13
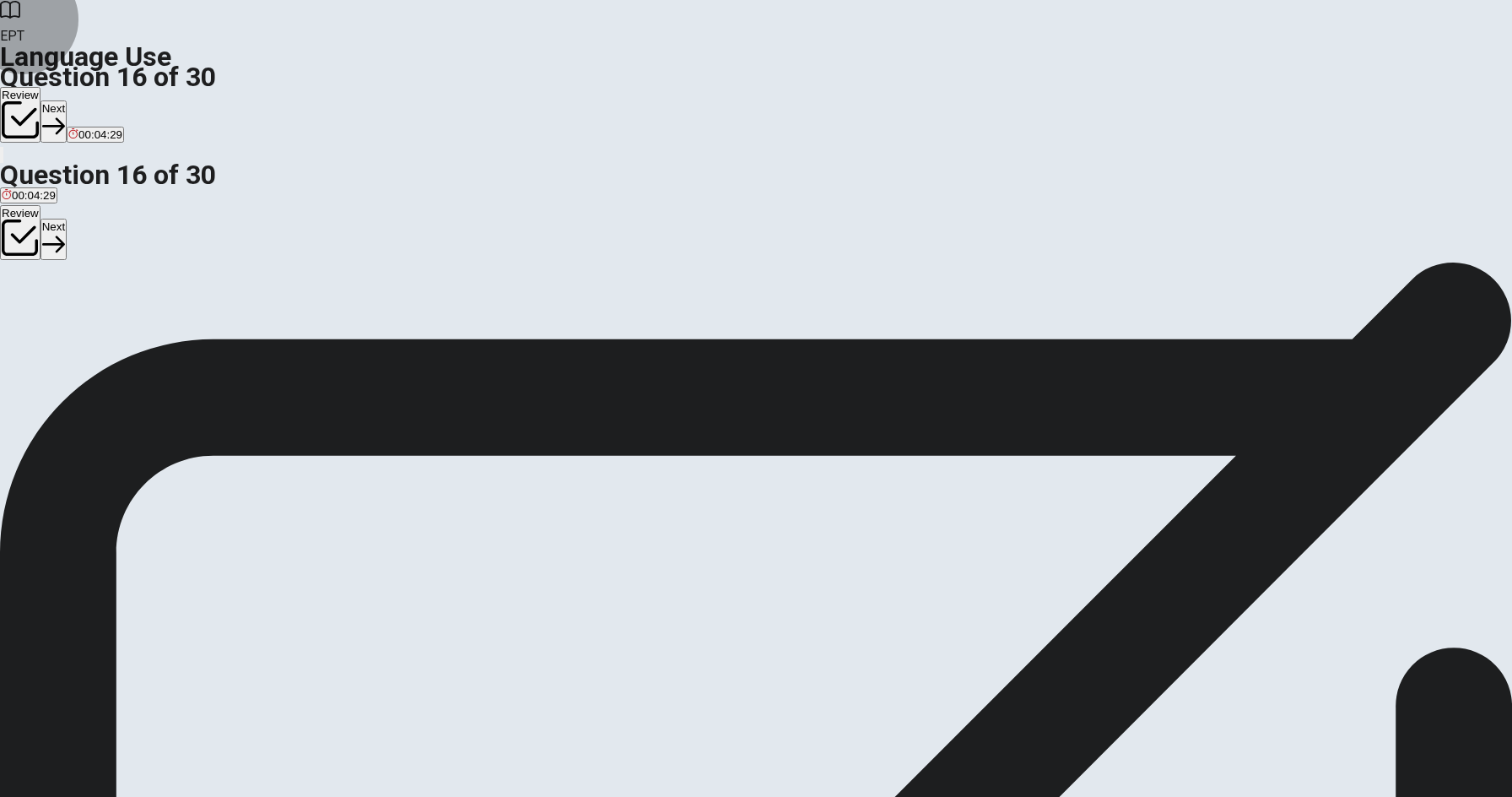
click at [67, 101] on button "Next" at bounding box center [54, 122] width 26 height 42
click at [33, 302] on button "A active" at bounding box center [16, 316] width 33 height 29
click at [95, 101] on button "Next" at bounding box center [82, 122] width 26 height 42
click at [50, 302] on button "A generous" at bounding box center [25, 316] width 50 height 29
click at [95, 101] on button "Next" at bounding box center [82, 122] width 26 height 42
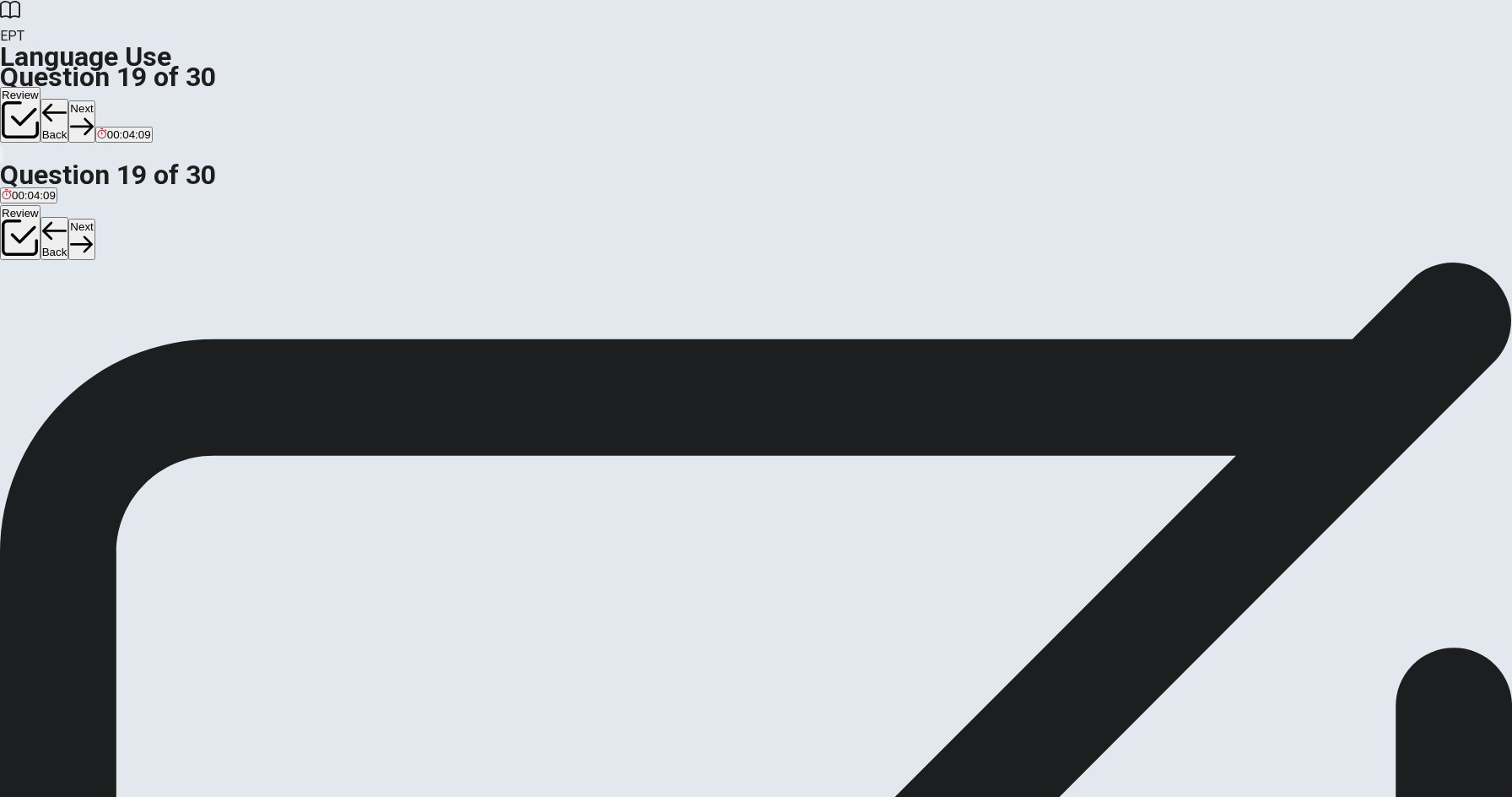
click at [35, 302] on button "A boring" at bounding box center [17, 316] width 35 height 29
click at [95, 101] on button "Next" at bounding box center [82, 122] width 26 height 42
click at [64, 326] on button "B visited" at bounding box center [46, 316] width 36 height 29
click at [95, 101] on button "Next" at bounding box center [82, 122] width 26 height 42
click at [44, 316] on span "received" at bounding box center [23, 322] width 43 height 13
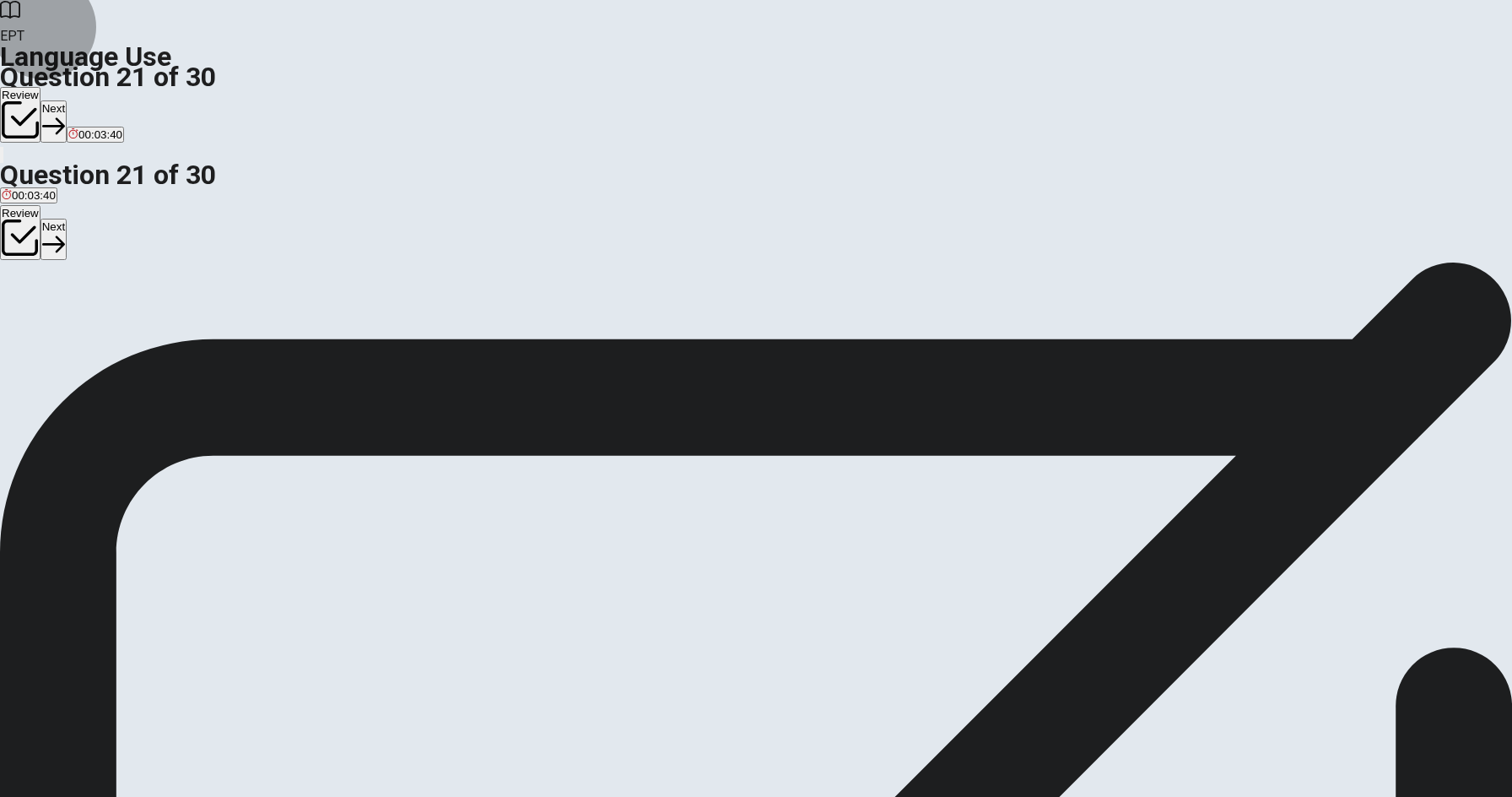
click at [67, 101] on button "Next" at bounding box center [54, 122] width 26 height 42
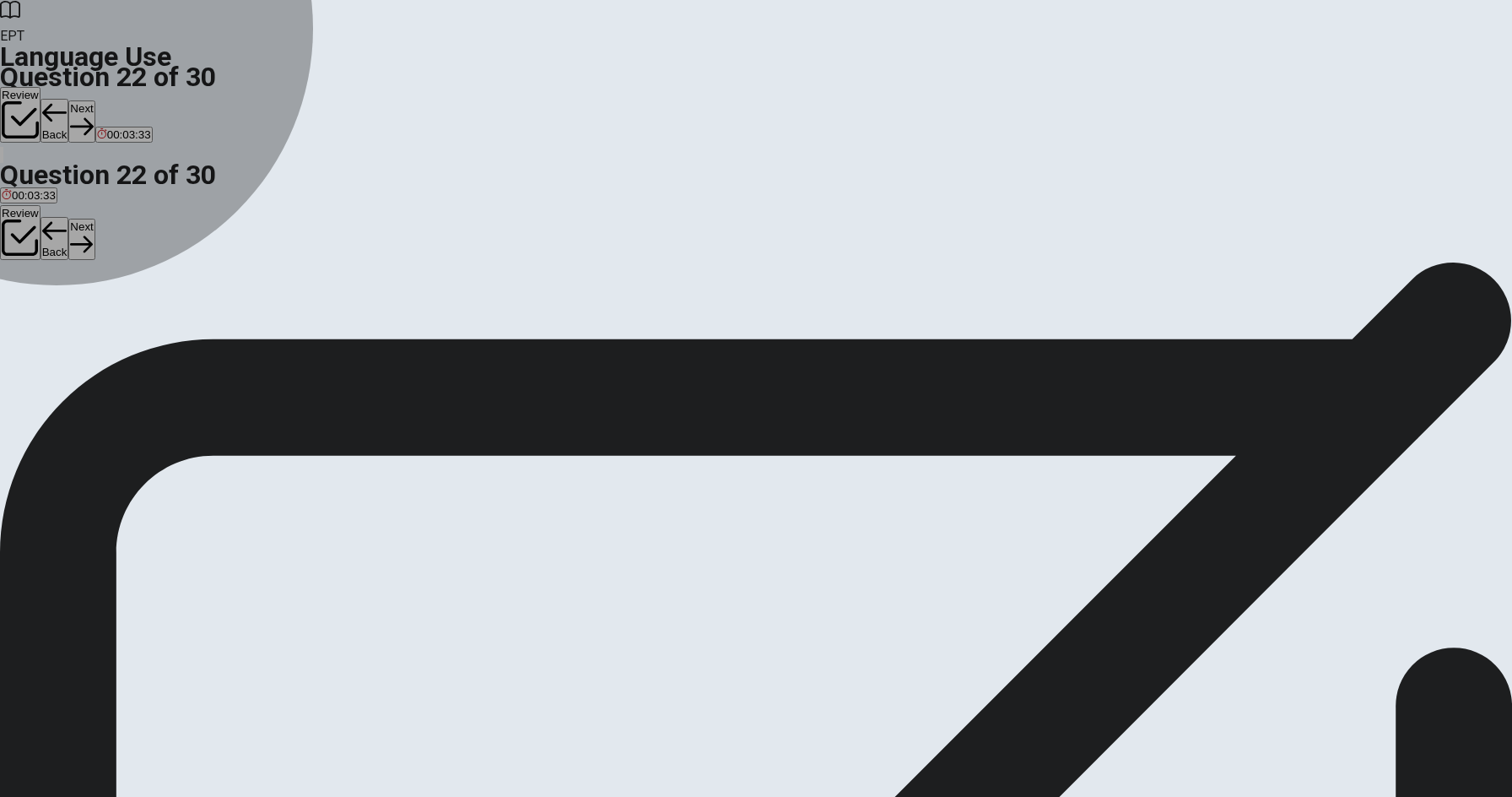
click at [49, 329] on span "was" at bounding box center [39, 322] width 20 height 13
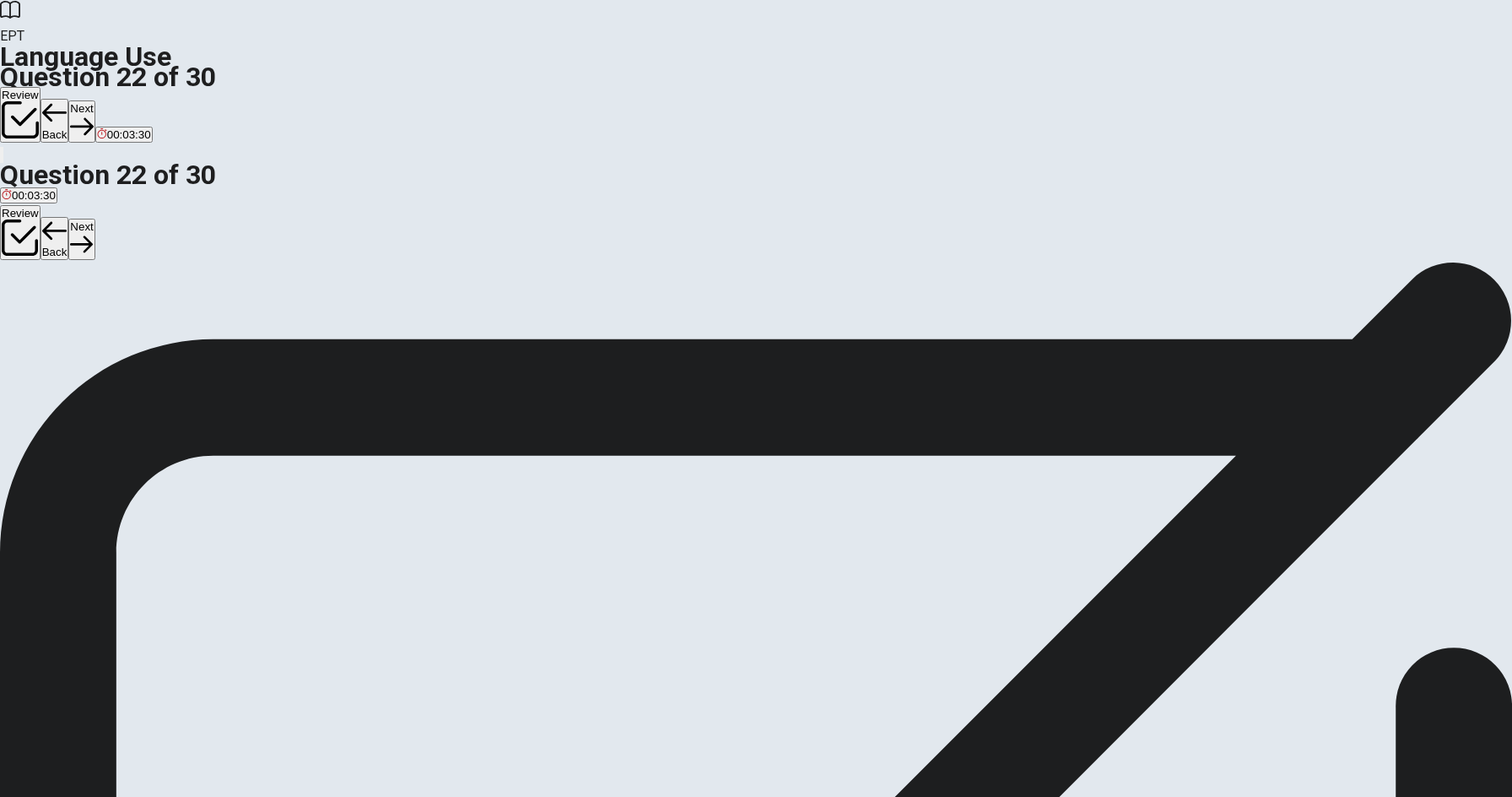
click at [95, 101] on button "Next" at bounding box center [82, 122] width 26 height 42
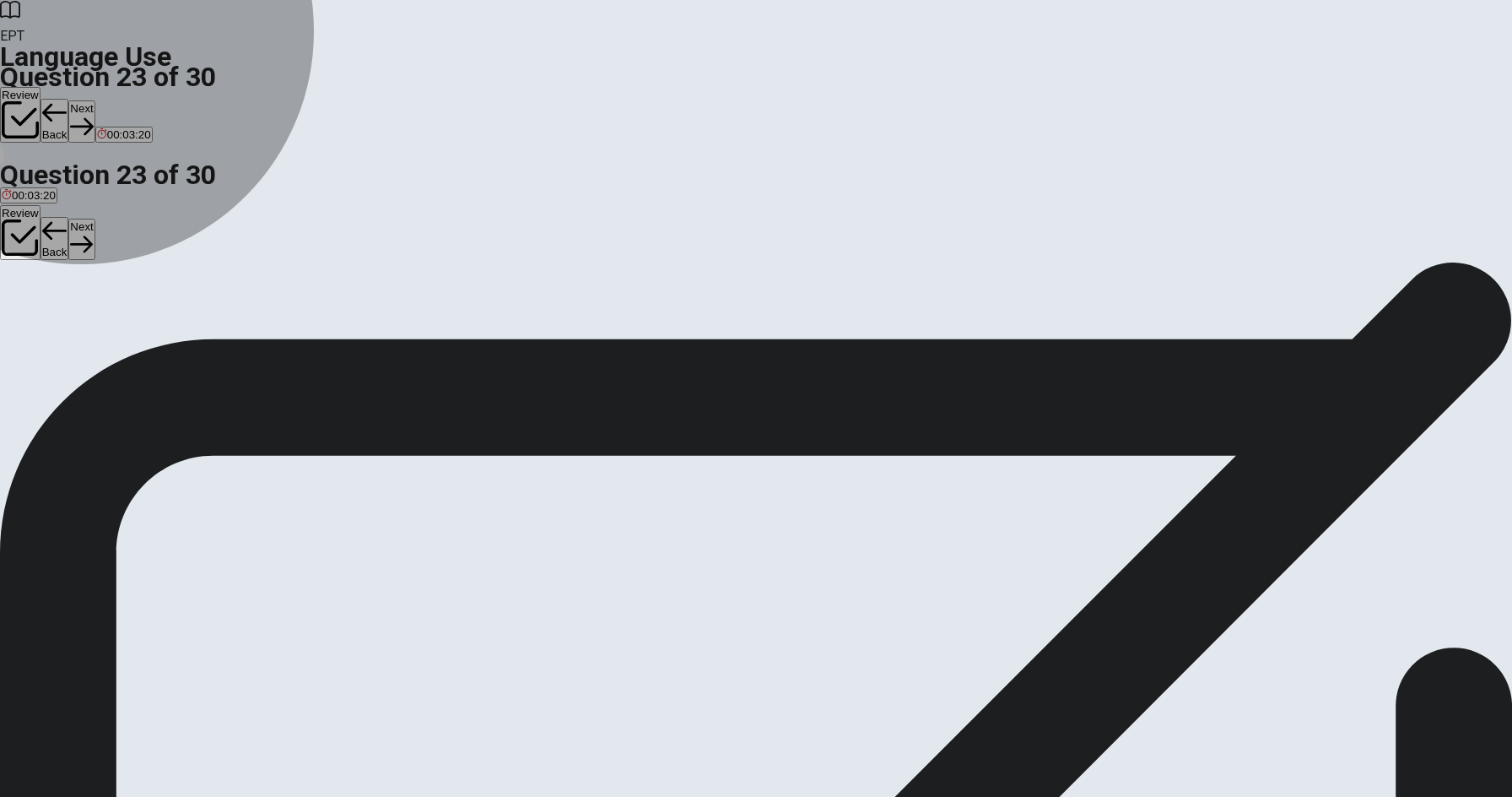
click at [61, 302] on button "A has worked" at bounding box center [30, 316] width 61 height 29
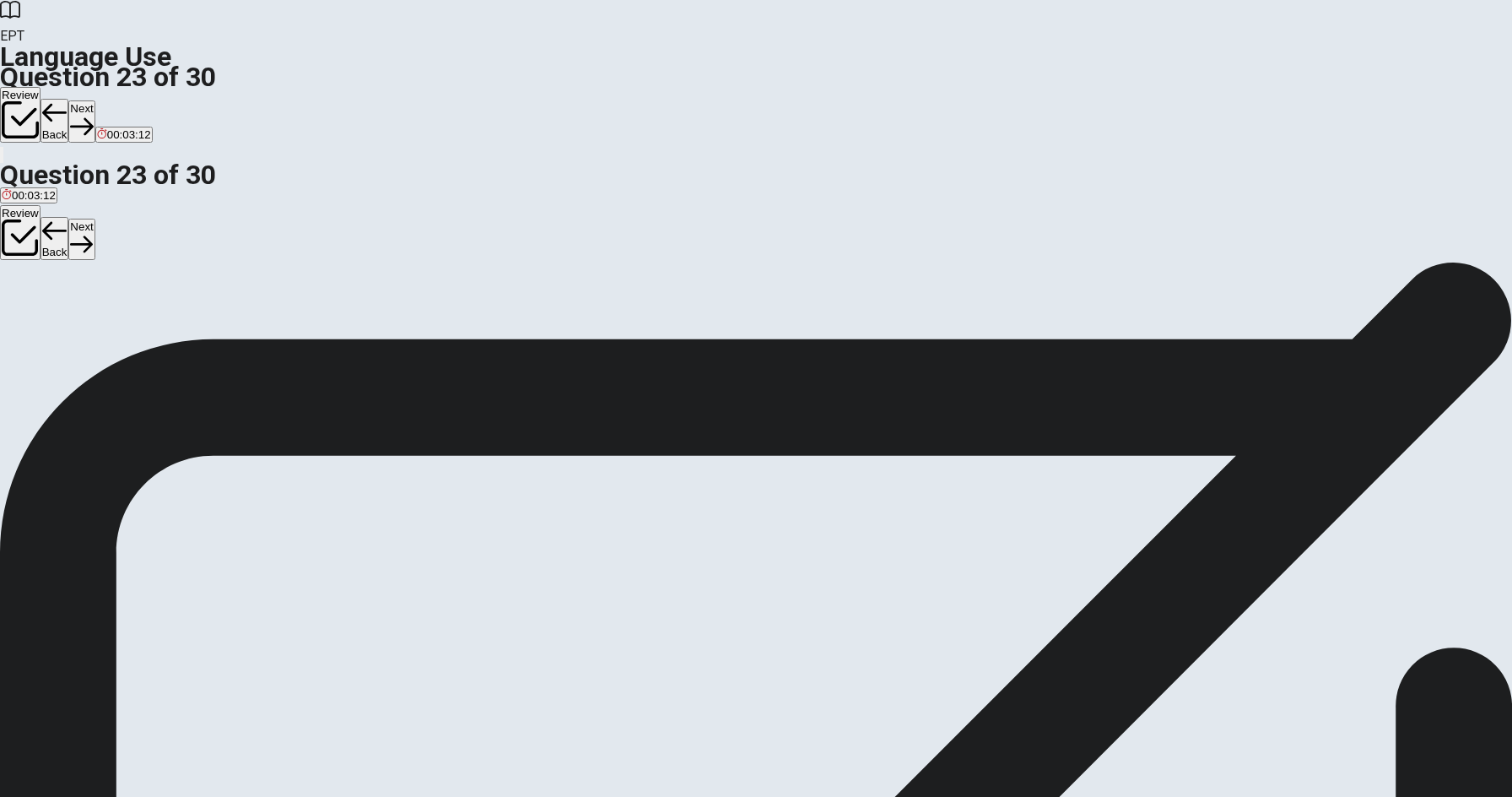
click at [95, 101] on button "Next" at bounding box center [82, 122] width 26 height 42
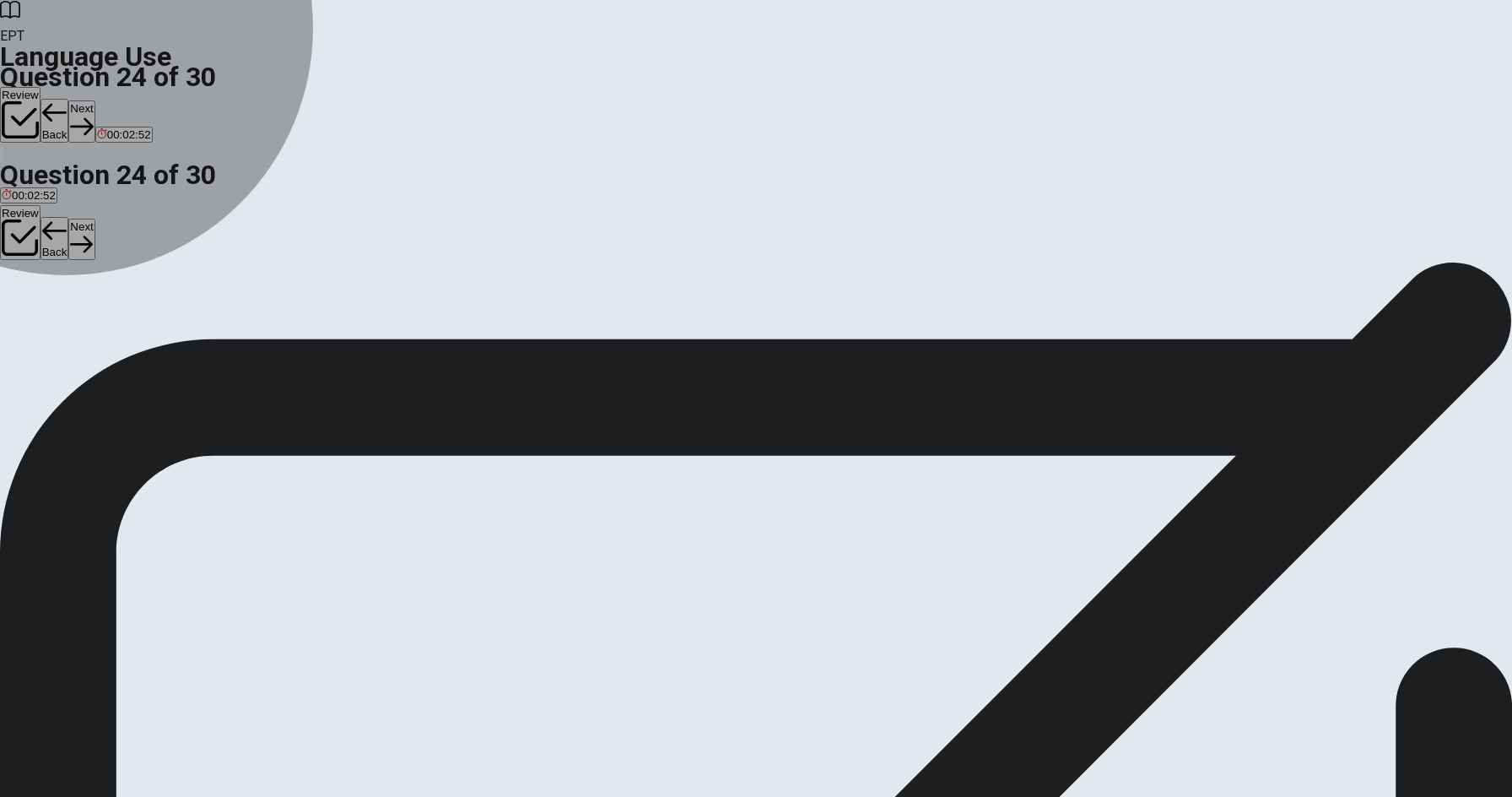
click at [37, 316] on span "will call" at bounding box center [19, 322] width 36 height 13
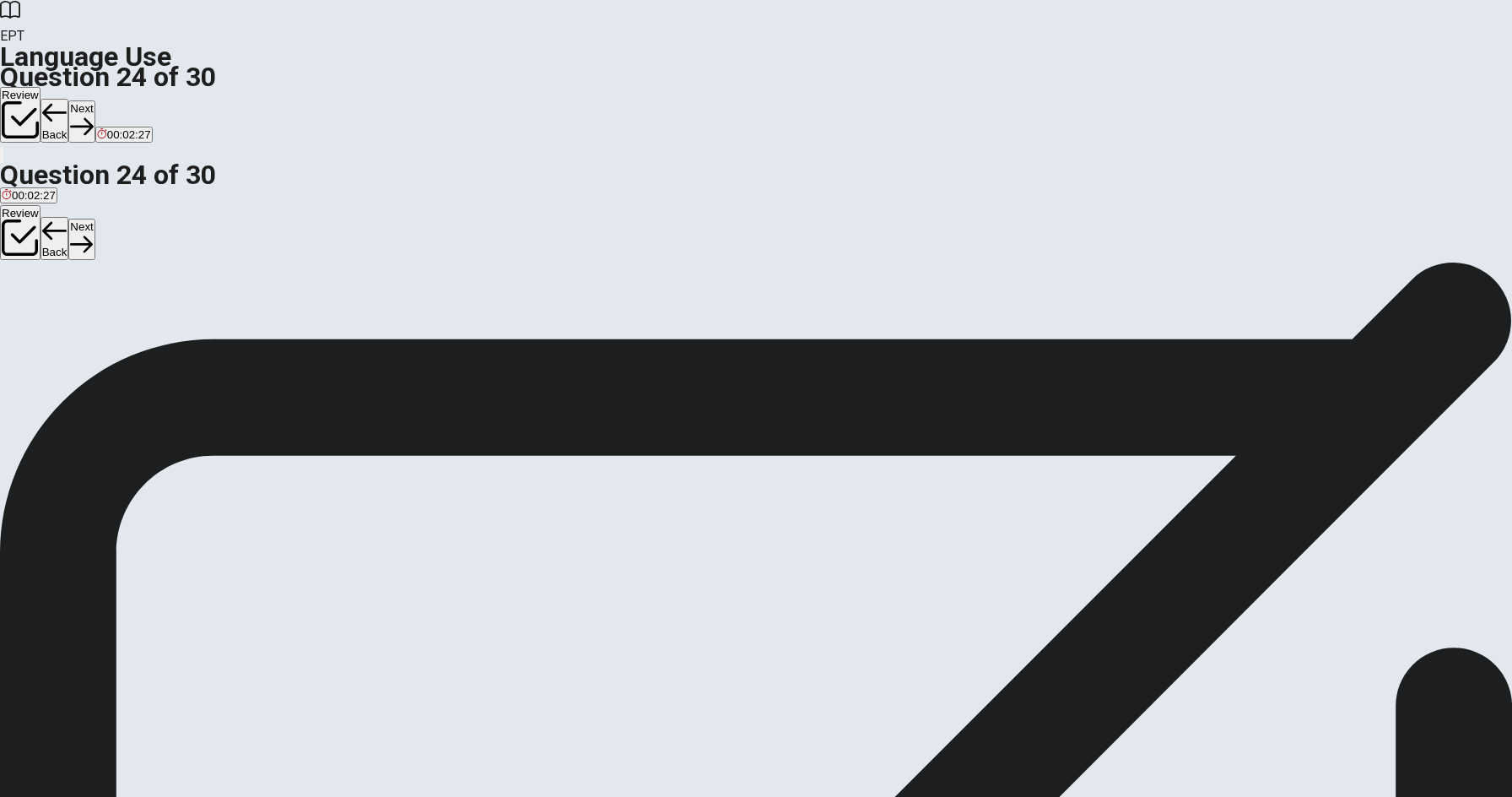
click at [95, 101] on button "Next" at bounding box center [82, 122] width 26 height 42
click at [201, 329] on span "enter or use something" at bounding box center [144, 322] width 115 height 13
click at [95, 101] on button "Next" at bounding box center [82, 122] width 26 height 42
click at [96, 306] on button "A Strongly motivated" at bounding box center [48, 316] width 96 height 29
click at [67, 101] on button "Next" at bounding box center [54, 122] width 26 height 42
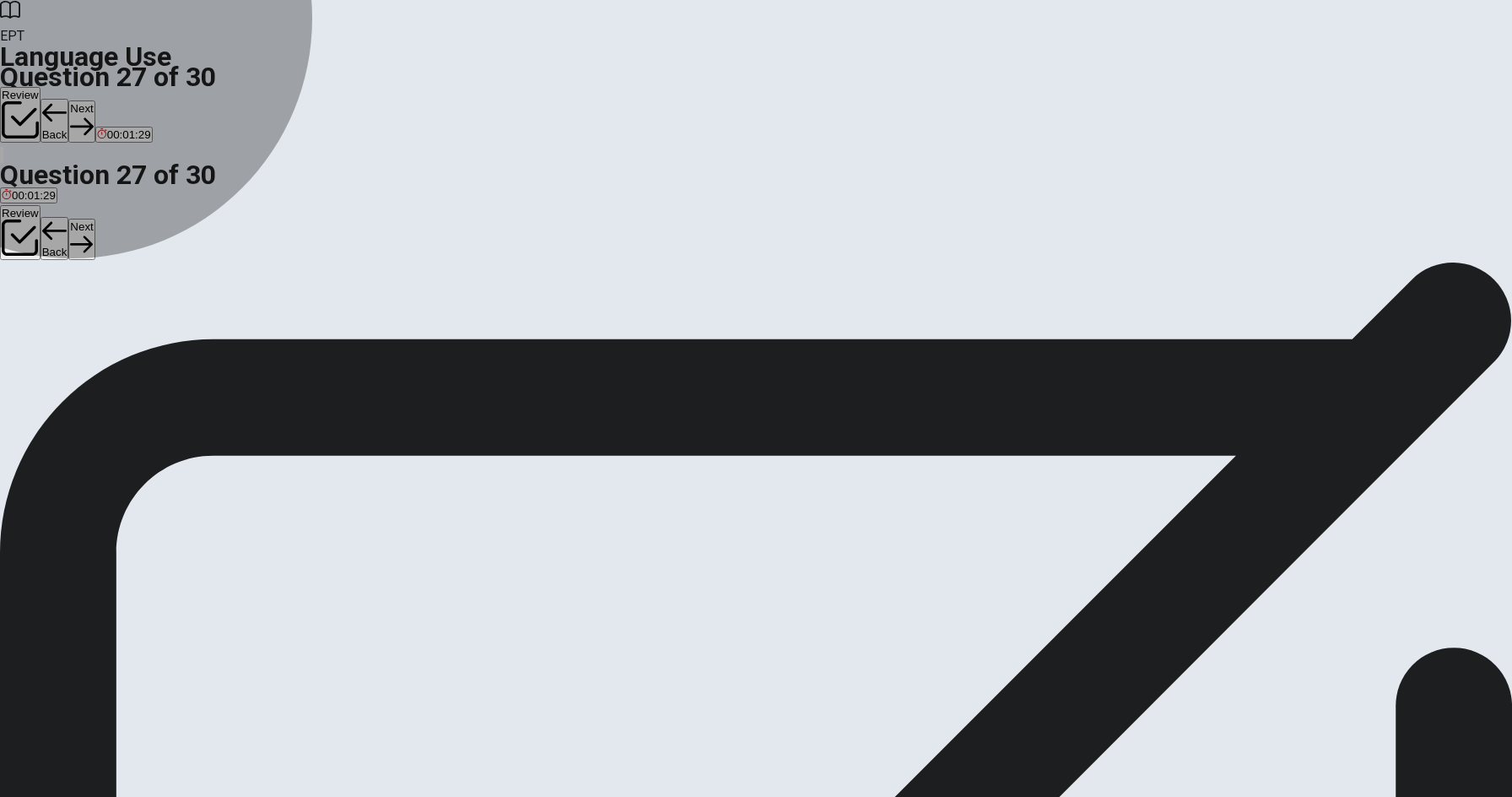
click at [43, 316] on span "different" at bounding box center [22, 322] width 41 height 13
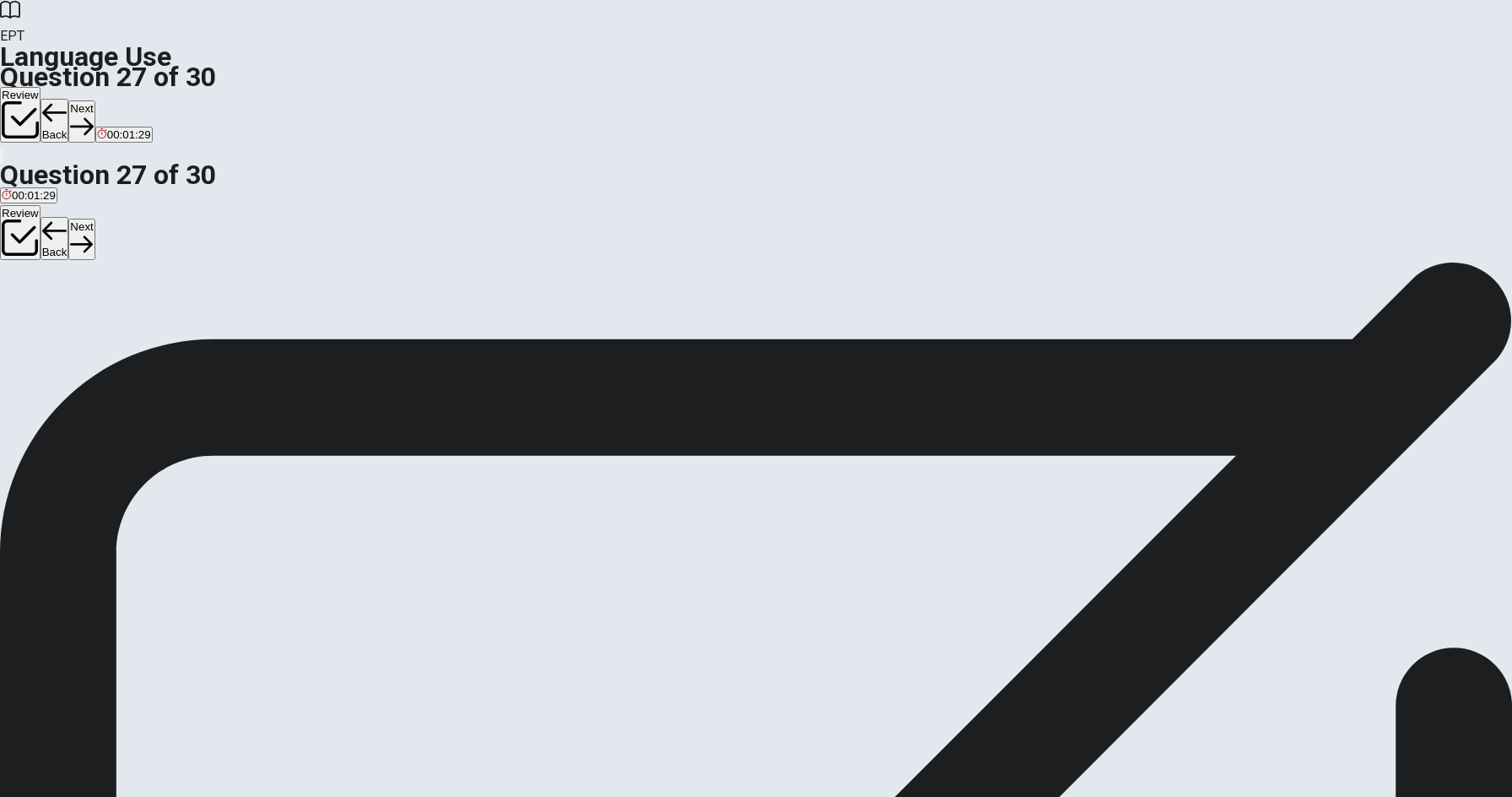
click at [95, 101] on button "Next" at bounding box center [82, 122] width 26 height 42
click at [171, 331] on button "D create" at bounding box center [154, 316] width 35 height 29
click at [79, 302] on button "A collect together" at bounding box center [39, 316] width 79 height 29
click at [95, 101] on button "Next" at bounding box center [82, 122] width 26 height 42
click at [49, 316] on span "confusing" at bounding box center [25, 322] width 48 height 13
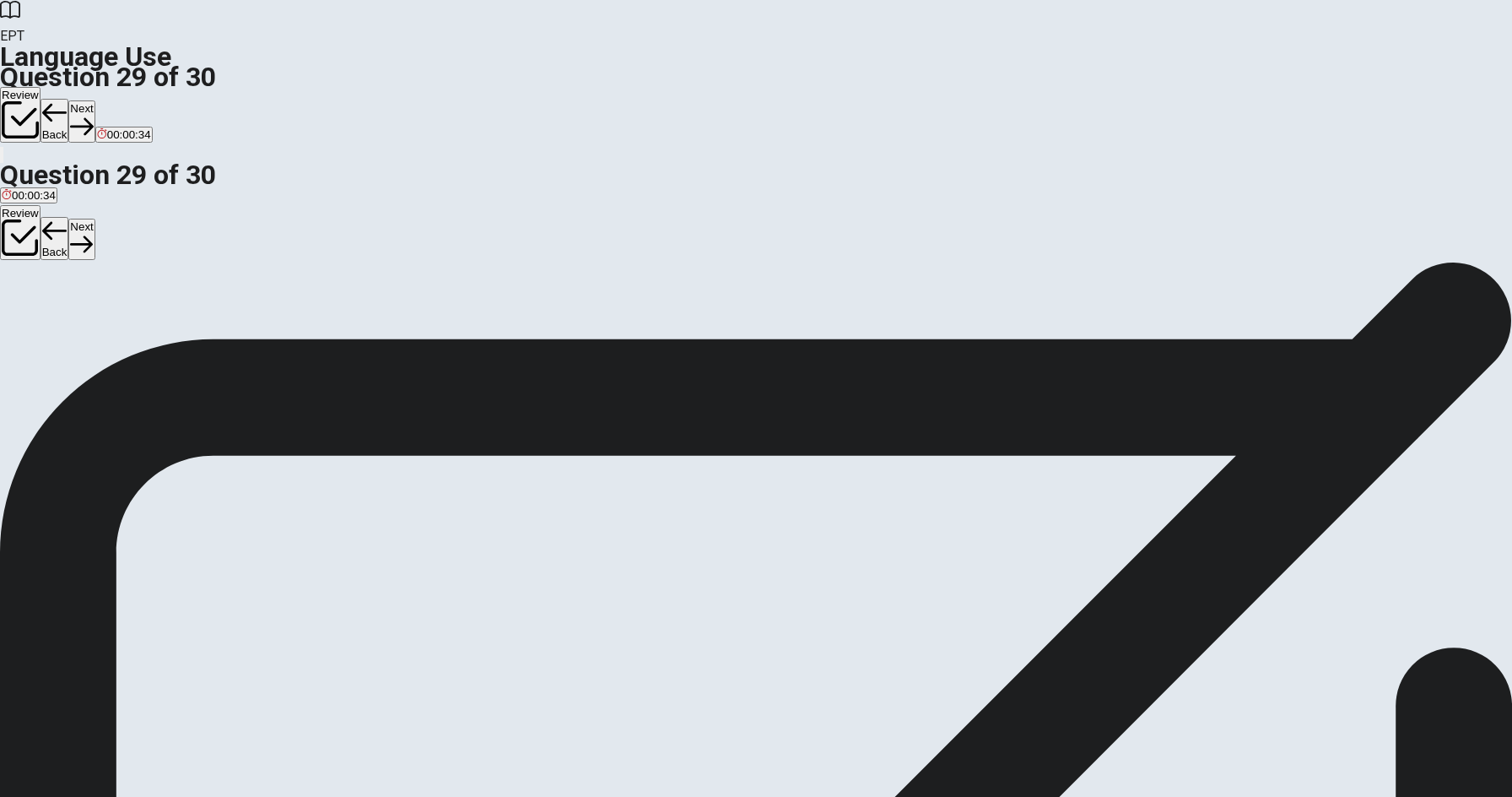
click at [95, 101] on button "Next" at bounding box center [82, 122] width 26 height 42
click at [51, 329] on span "Would" at bounding box center [35, 322] width 32 height 13
click at [95, 101] on button "Next" at bounding box center [82, 122] width 26 height 42
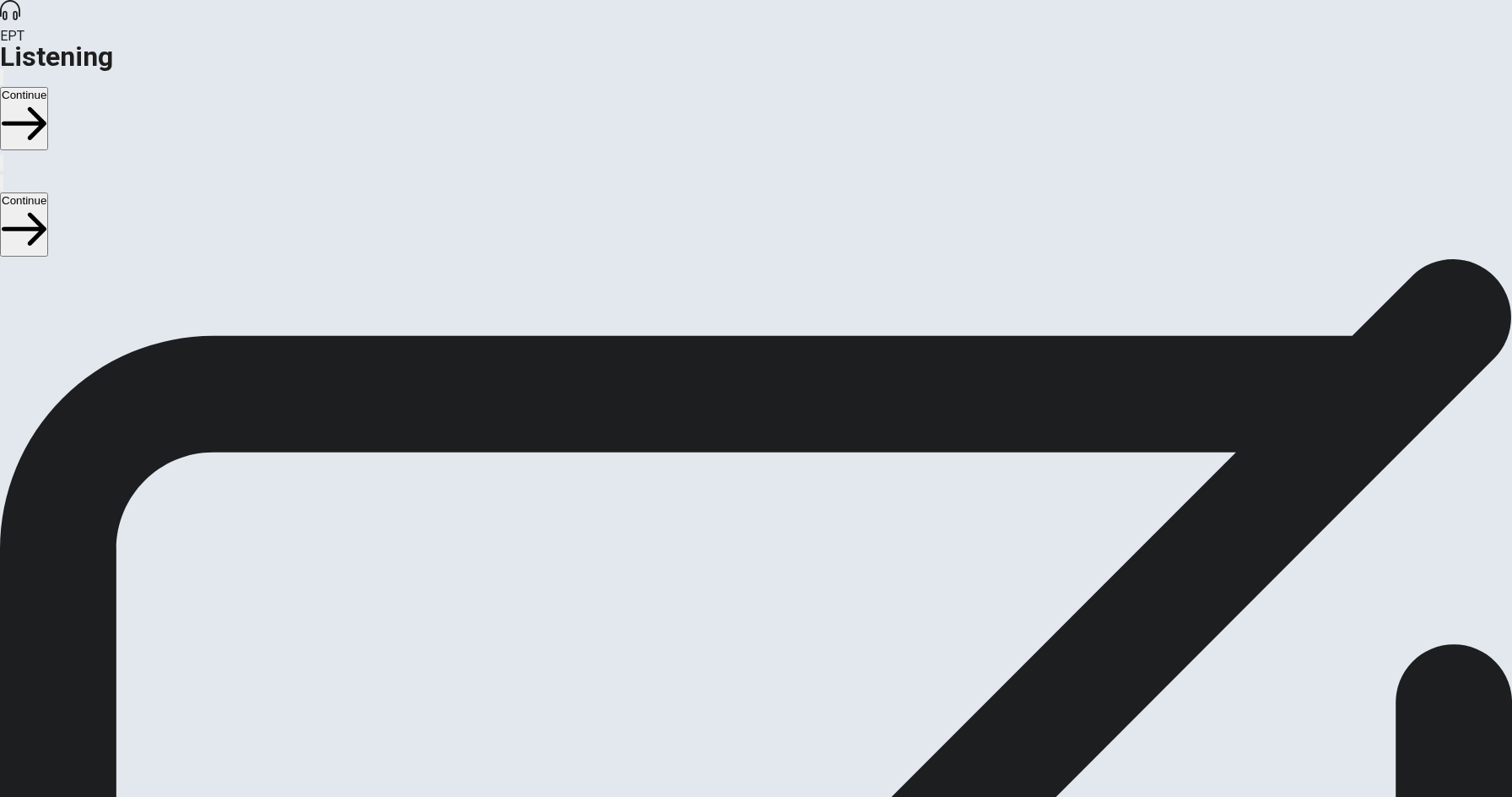
click at [763, 522] on div "Listening Instructions There are 3 audio clips in this section. Each clip has 5…" at bounding box center [756, 389] width 1512 height 263
click at [48, 87] on button "Continue" at bounding box center [23, 118] width 48 height 63
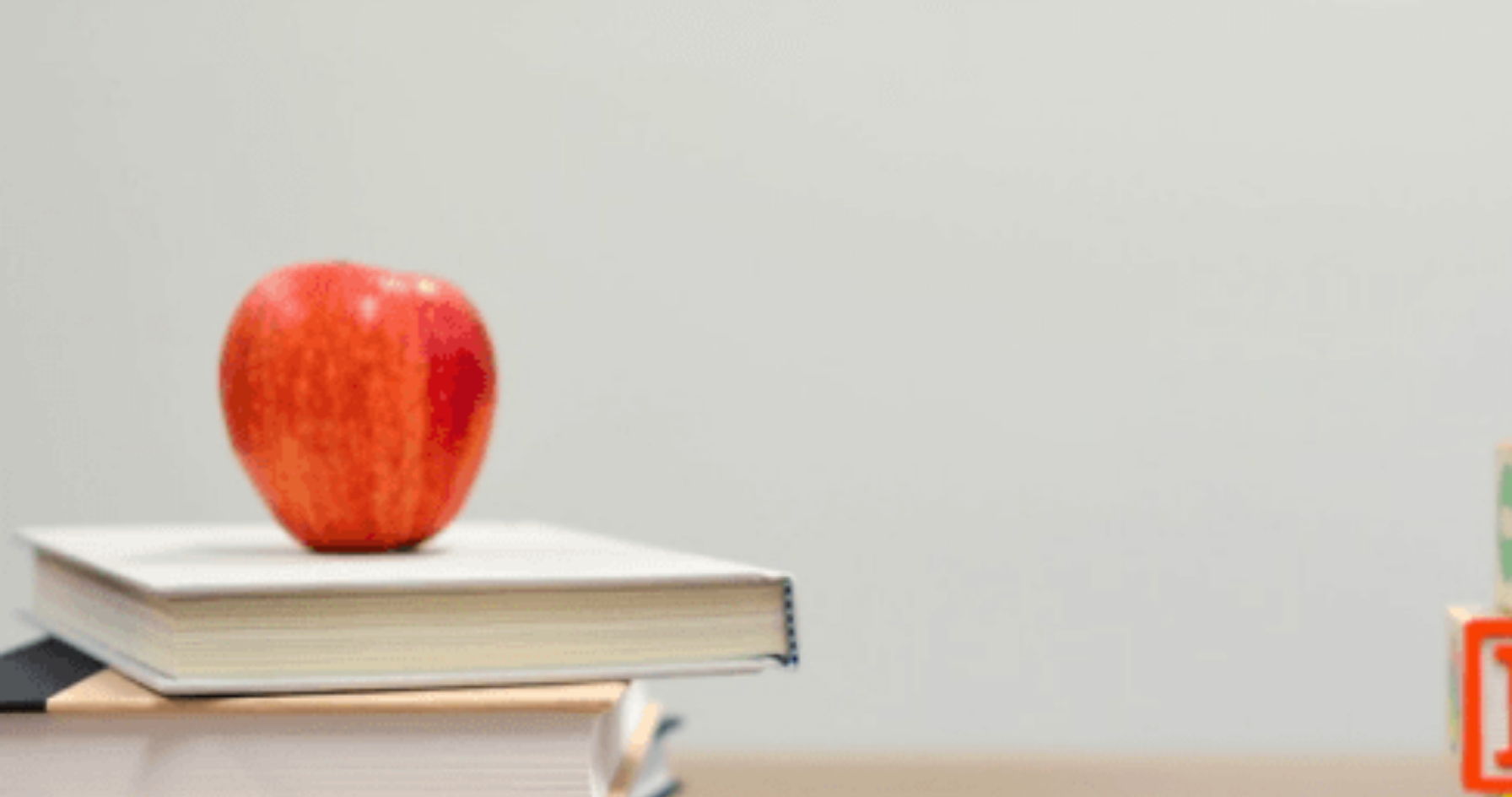
type input "1"
type input "0.8"
type input "1"
type input "0.7"
type input "1"
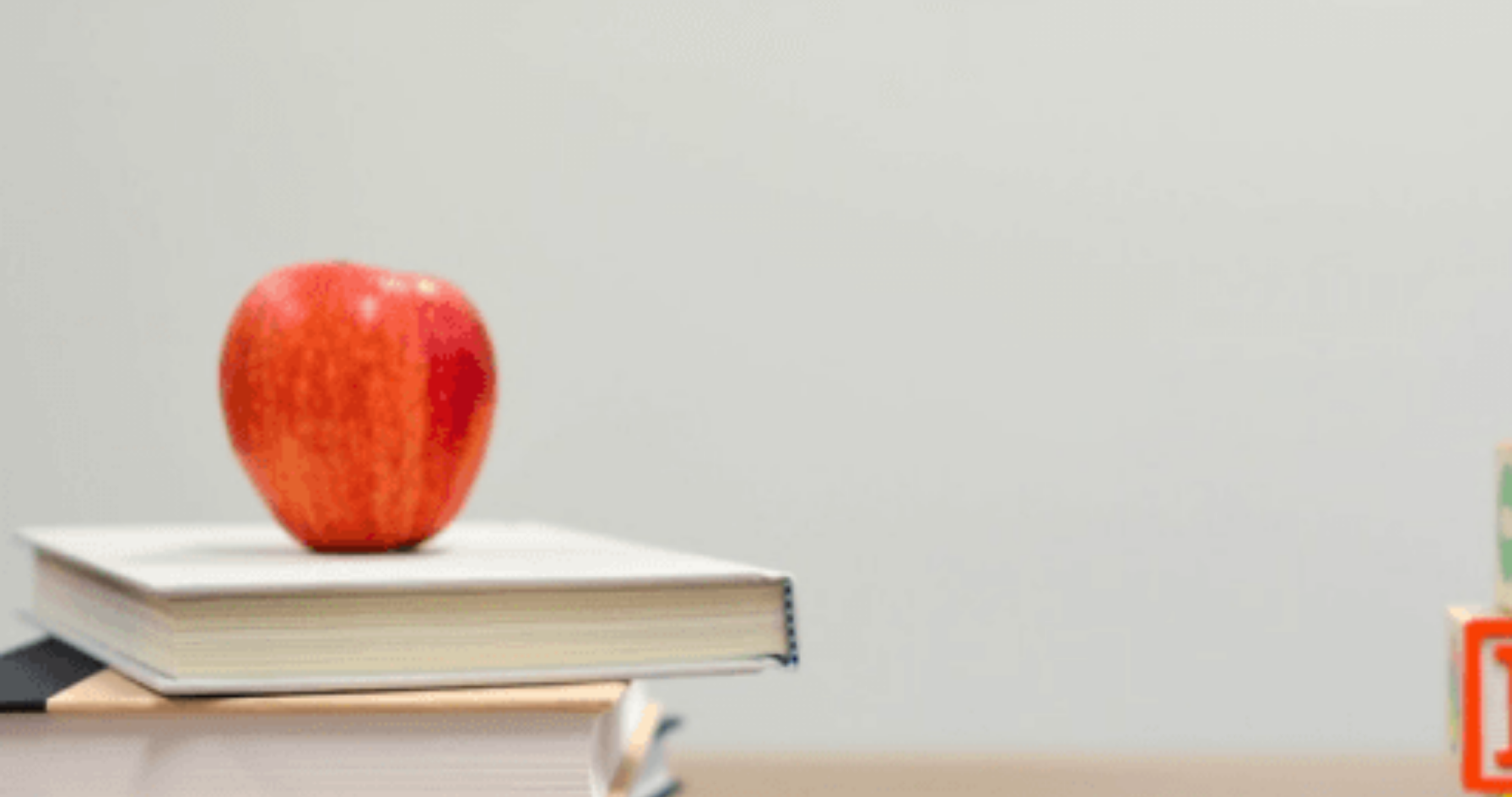
type input "0.6"
type input "1"
type input "0.7"
click at [1014, 45] on span at bounding box center [1014, 45] width 0 height 0
type input "1"
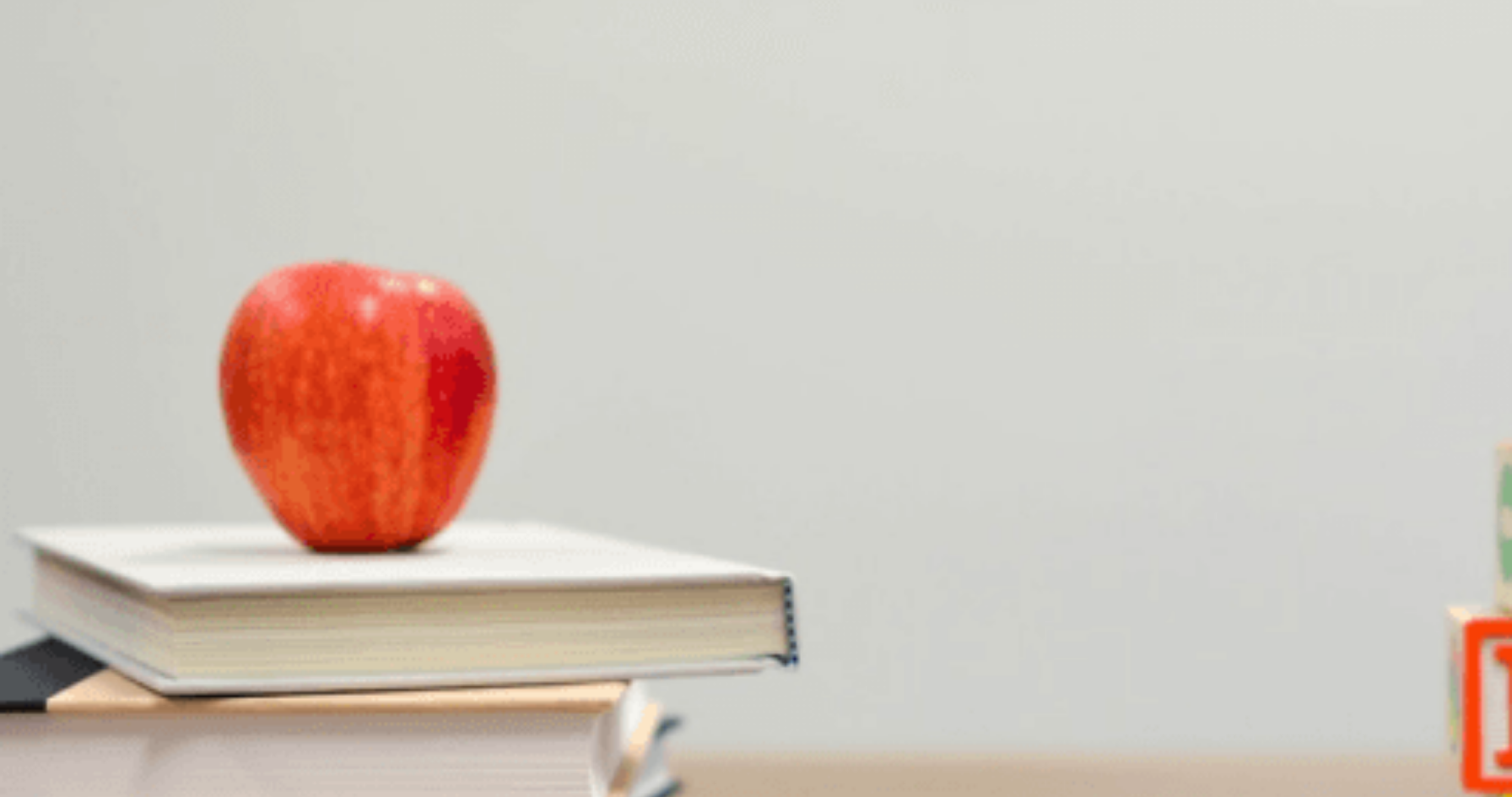
type input "0.6"
type input "1"
type input "0.5"
type input "1"
type input "0.4"
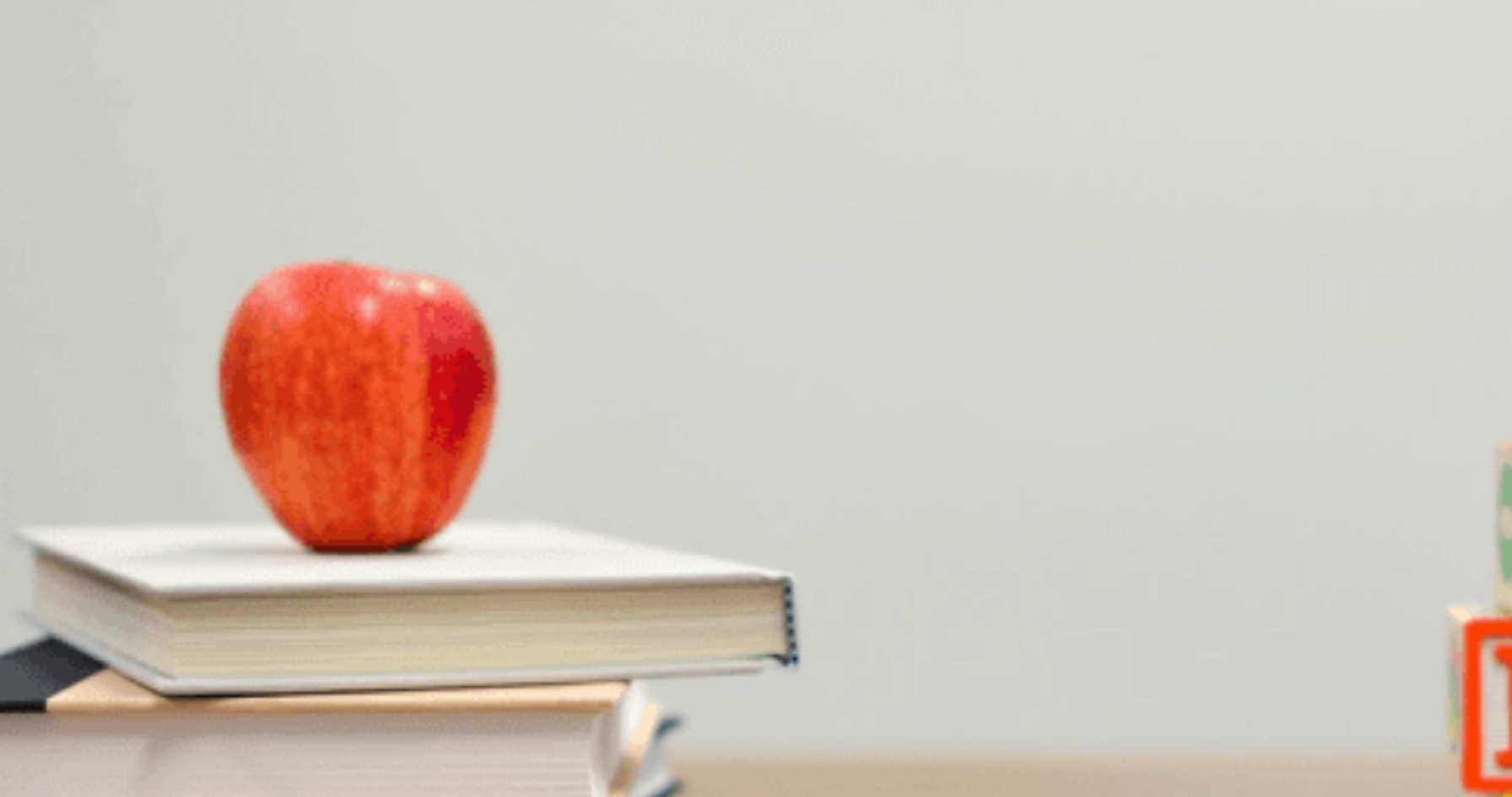
drag, startPoint x: 1062, startPoint y: 62, endPoint x: 1048, endPoint y: 62, distance: 14.0
click at [1014, 45] on span at bounding box center [1014, 45] width 0 height 0
click at [94, 320] on div "A" at bounding box center [48, 326] width 92 height 13
click at [270, 418] on button "C That it will be sunny" at bounding box center [219, 404] width 102 height 29
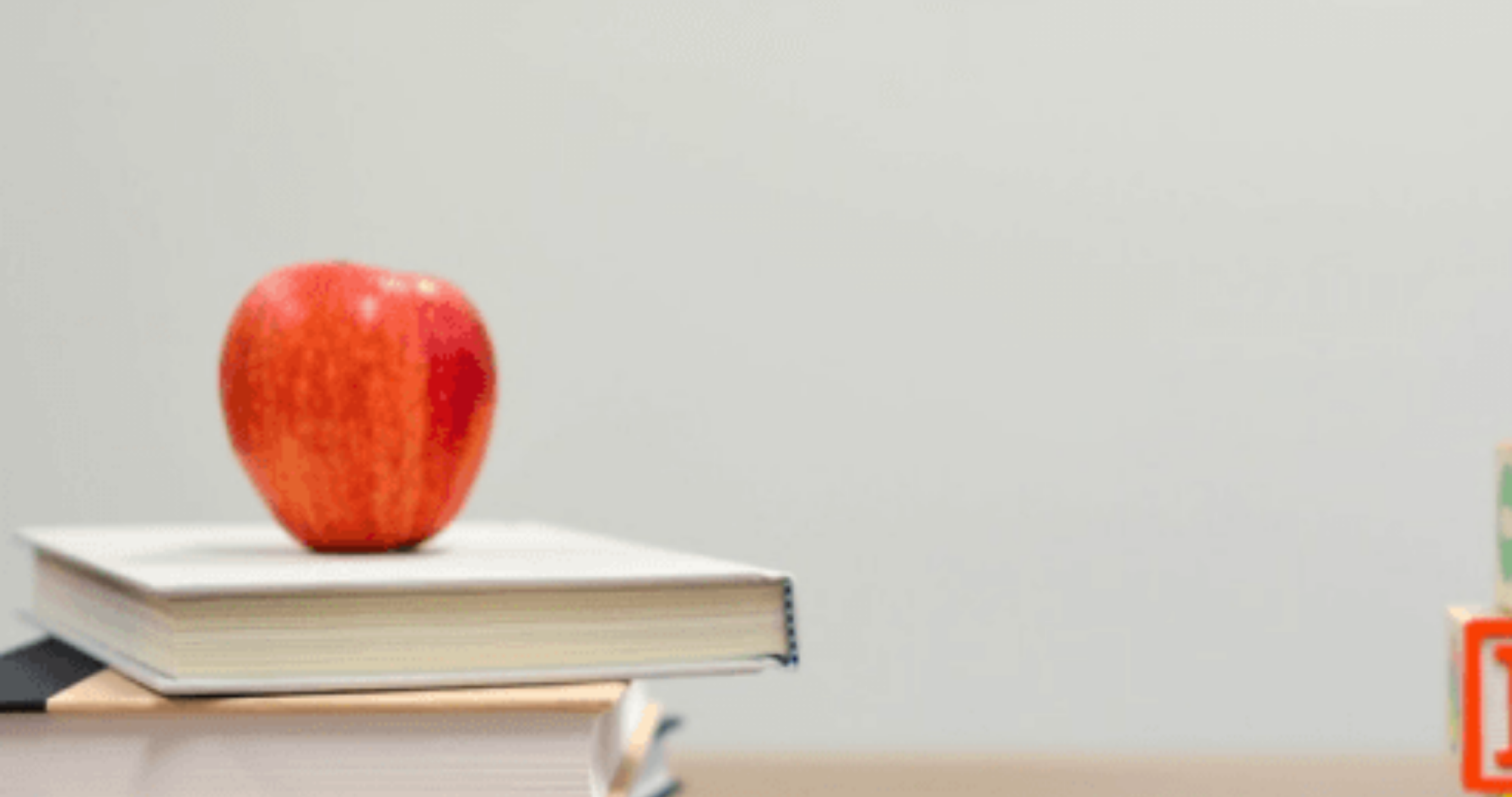
scroll to position [792, 0]
click at [201, 475] on span "At a park" at bounding box center [179, 481] width 45 height 13
click at [229, 546] on span "A blanket and sandwiches" at bounding box center [165, 552] width 130 height 13
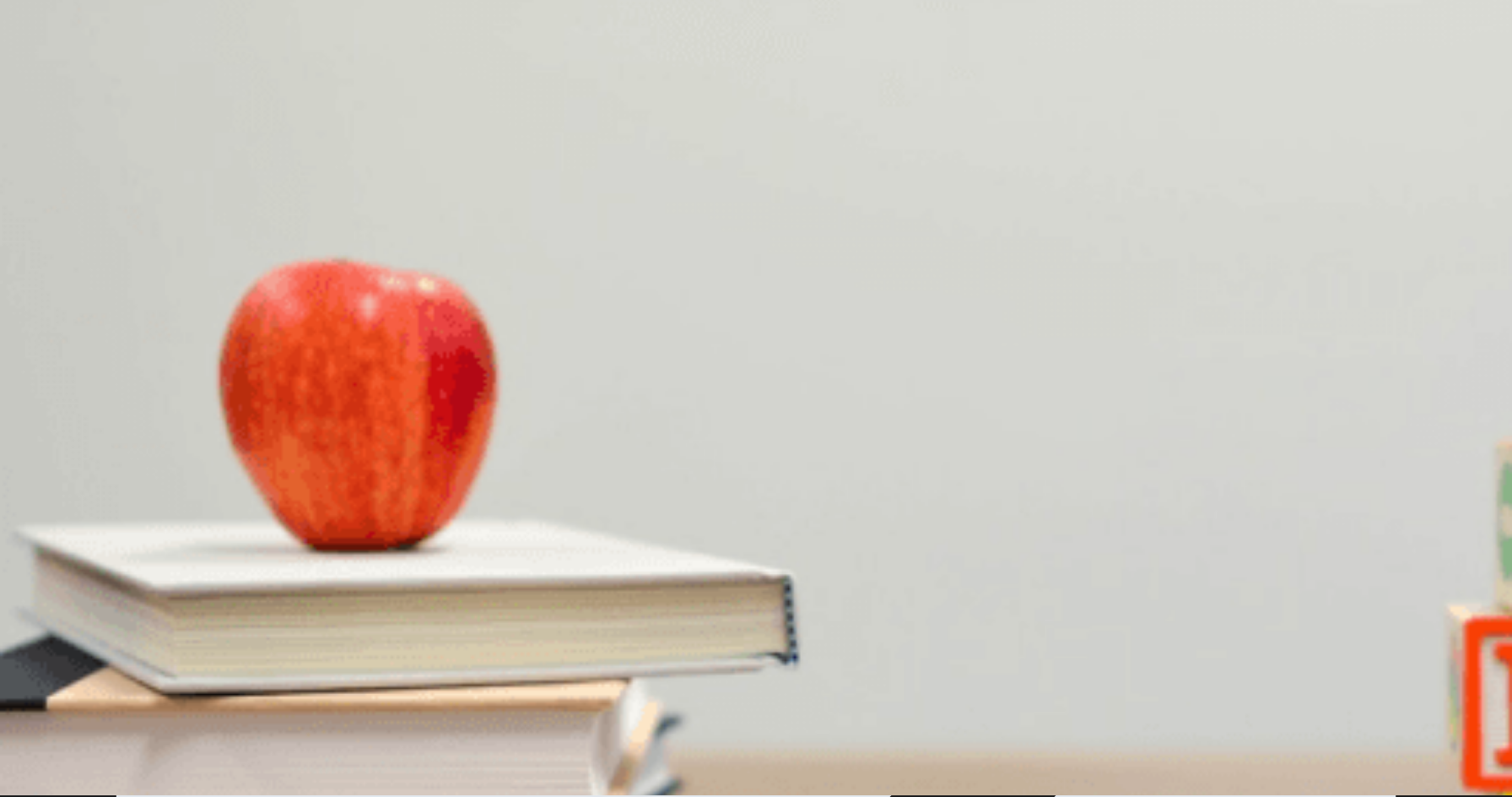
scroll to position [0, 0]
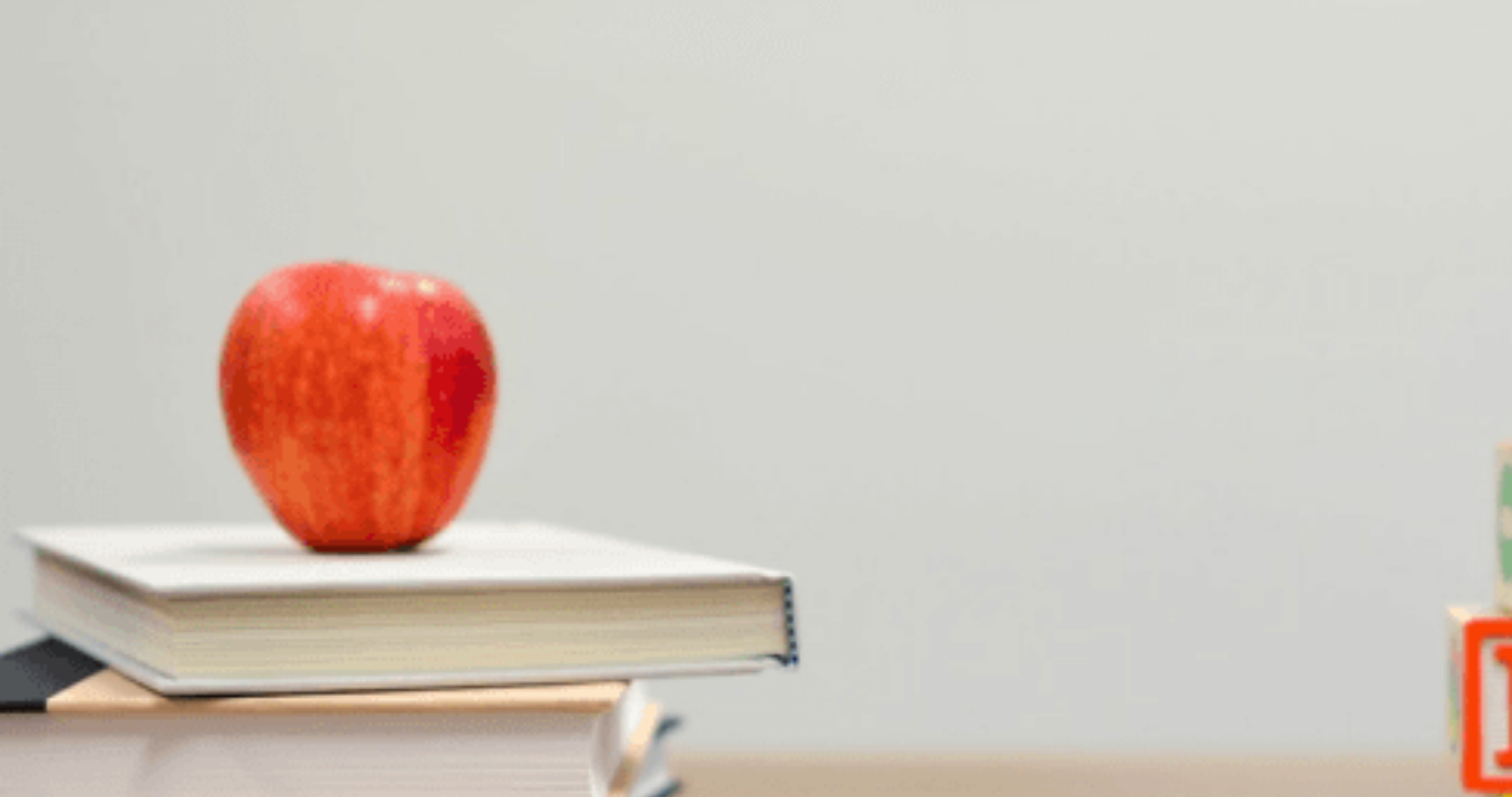
click at [294, 617] on span "Have a picnic" at bounding box center [260, 623] width 68 height 13
click at [48, 87] on button "Continue" at bounding box center [23, 118] width 48 height 63
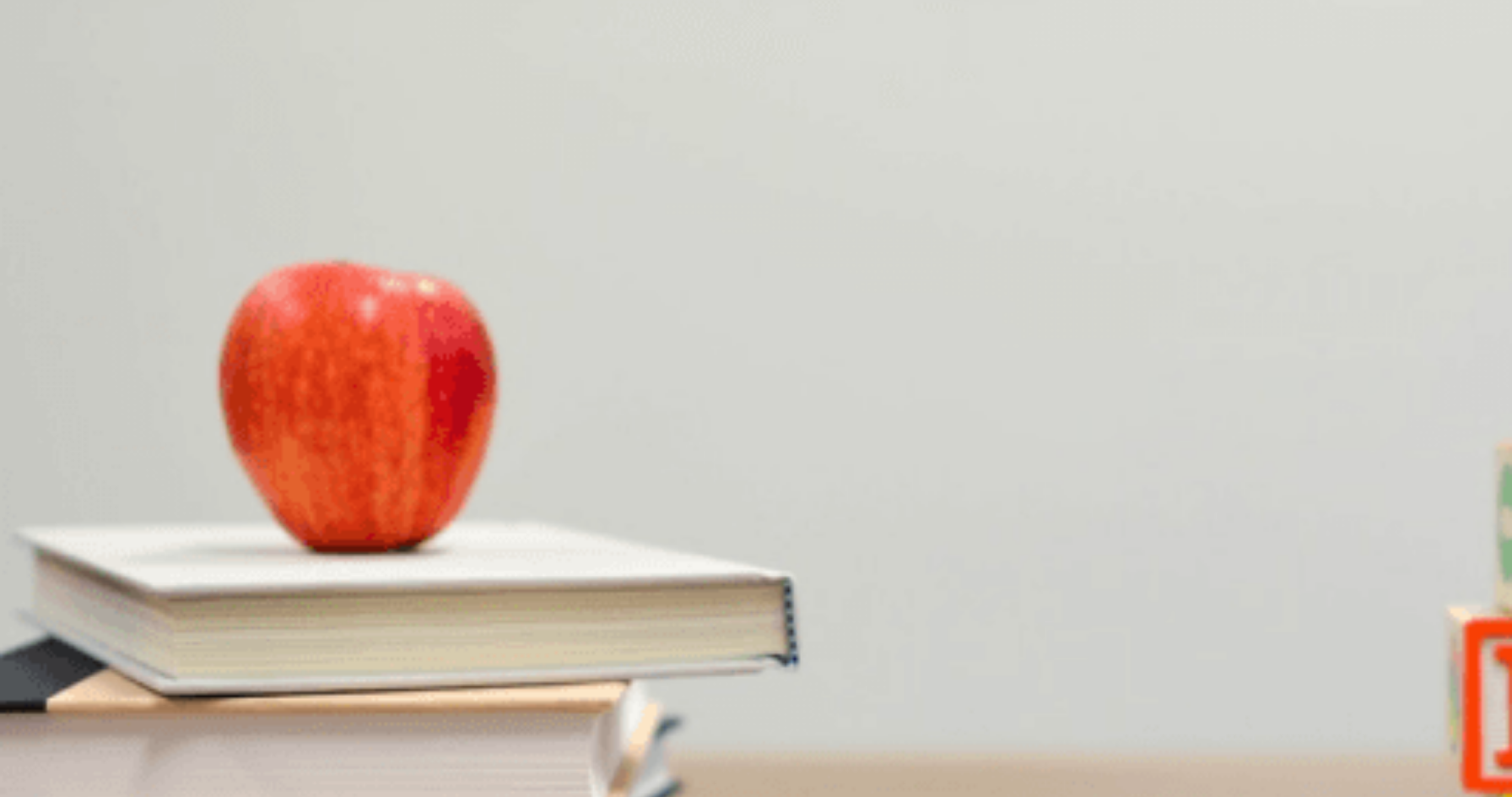
scroll to position [0, 0]
click at [48, 87] on button "Continue" at bounding box center [23, 118] width 48 height 63
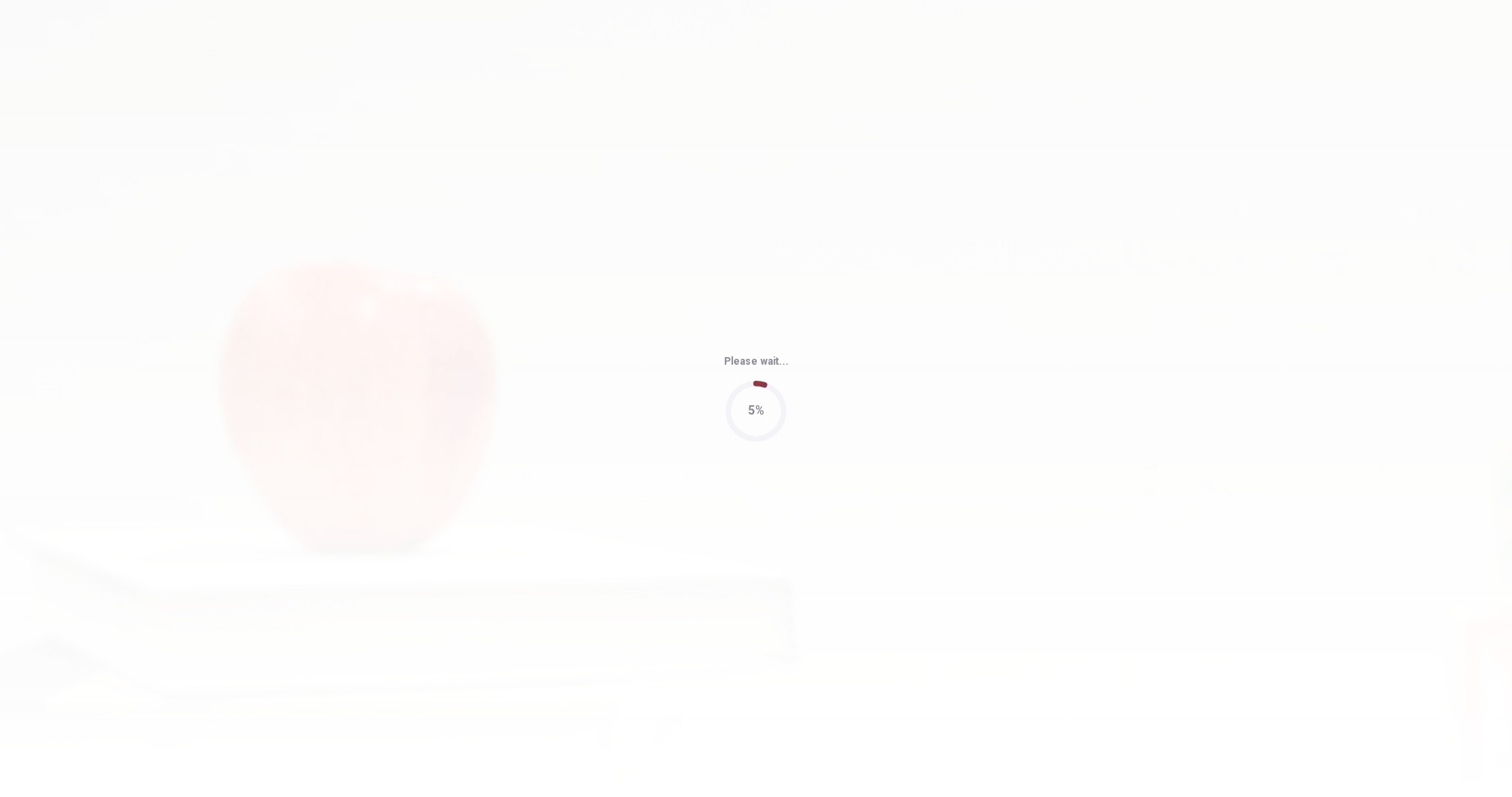
type input "64"
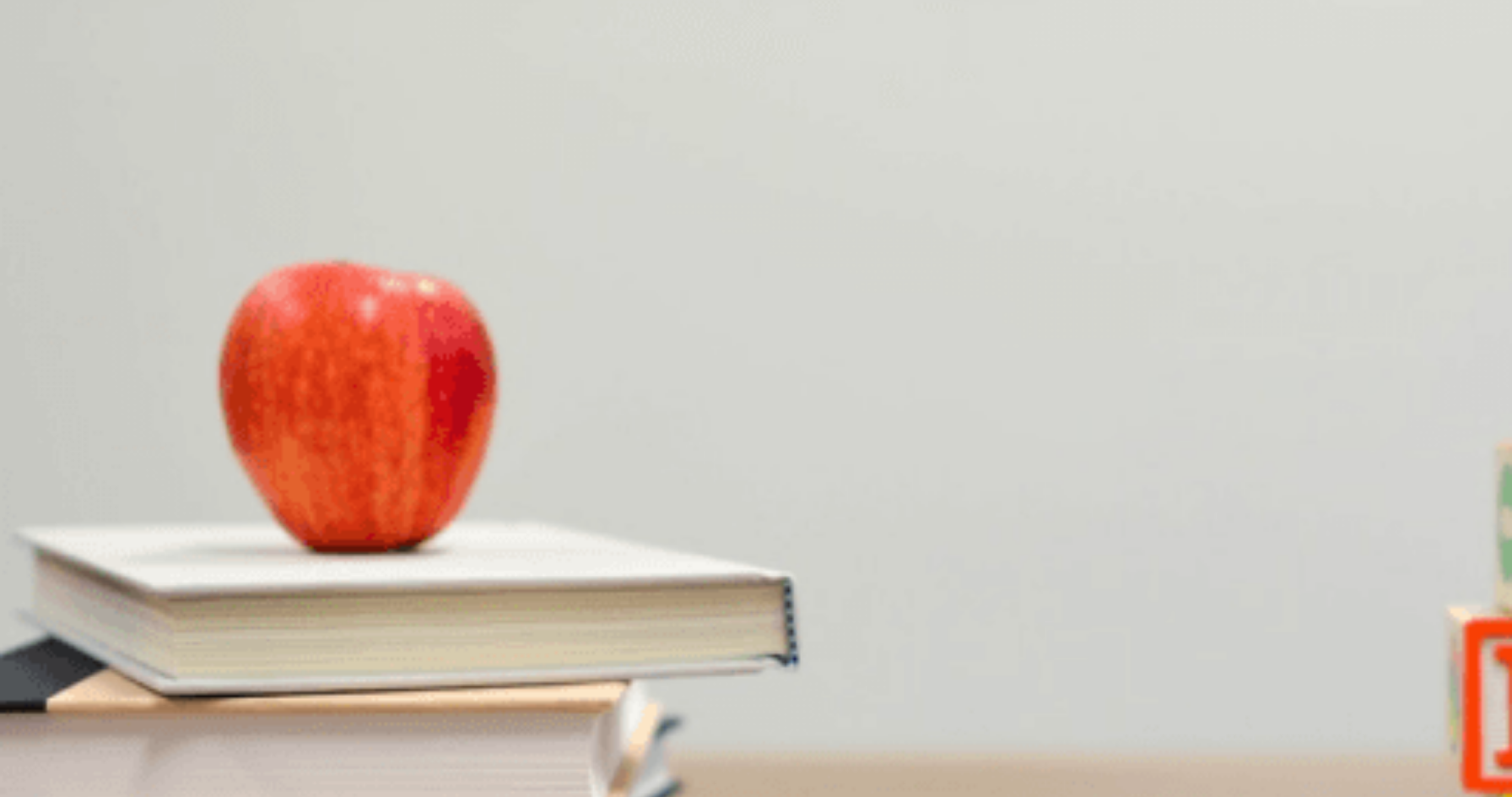
scroll to position [1574, 0]
click at [177, 617] on span "A charity event" at bounding box center [141, 623] width 74 height 13
click at [306, 461] on button "B Outdoors at the [GEOGRAPHIC_DATA]" at bounding box center [205, 475] width 201 height 29
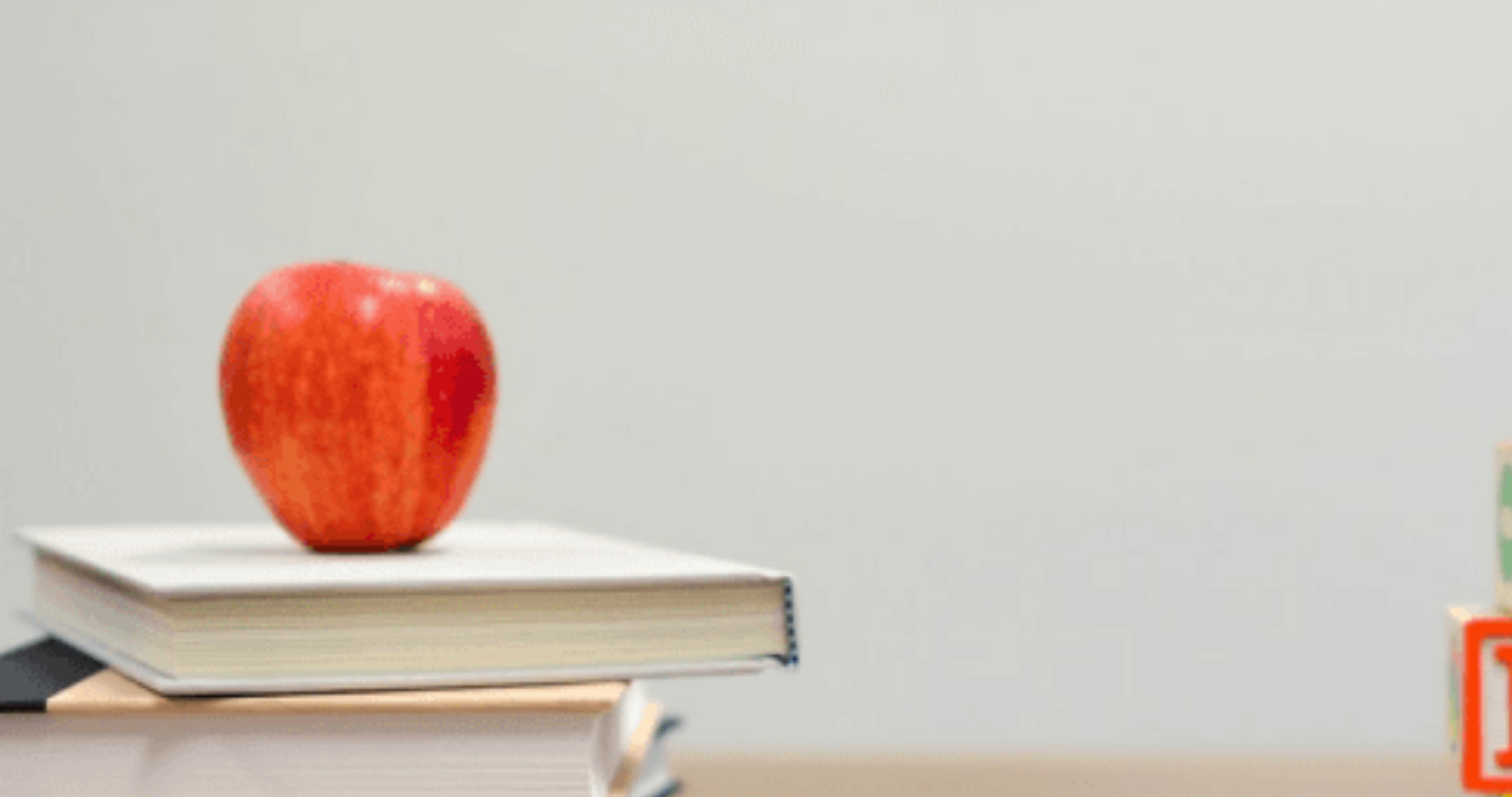
click at [404, 546] on span "“Celebrate Community”" at bounding box center [345, 552] width 116 height 13
click at [377, 417] on span "Partnering with local businesses" at bounding box center [297, 411] width 161 height 13
click at [208, 333] on span "Reach out to local businesses for support" at bounding box center [105, 339] width 207 height 13
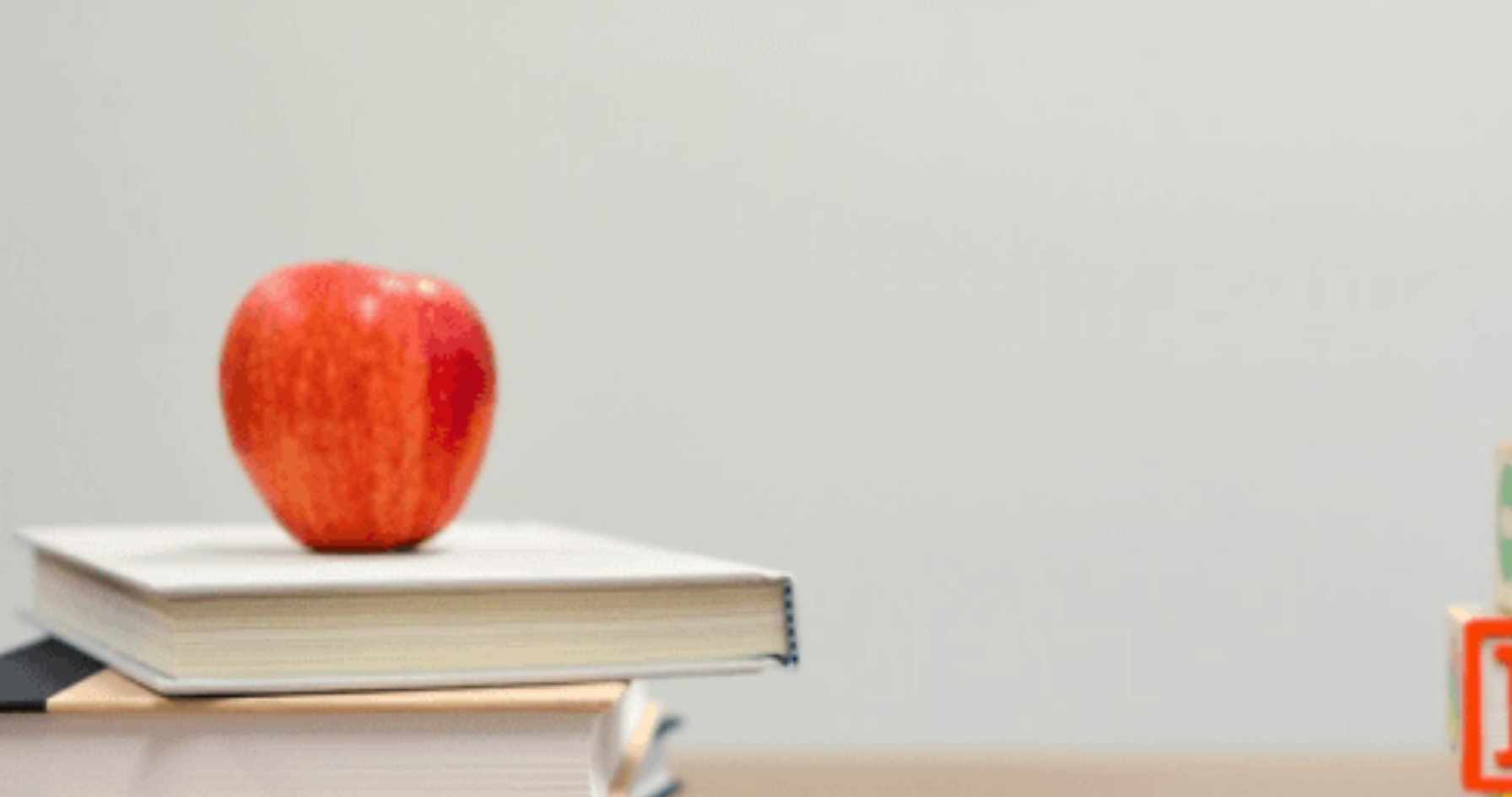
scroll to position [1574, 0]
click at [48, 87] on button "Continue" at bounding box center [23, 118] width 48 height 63
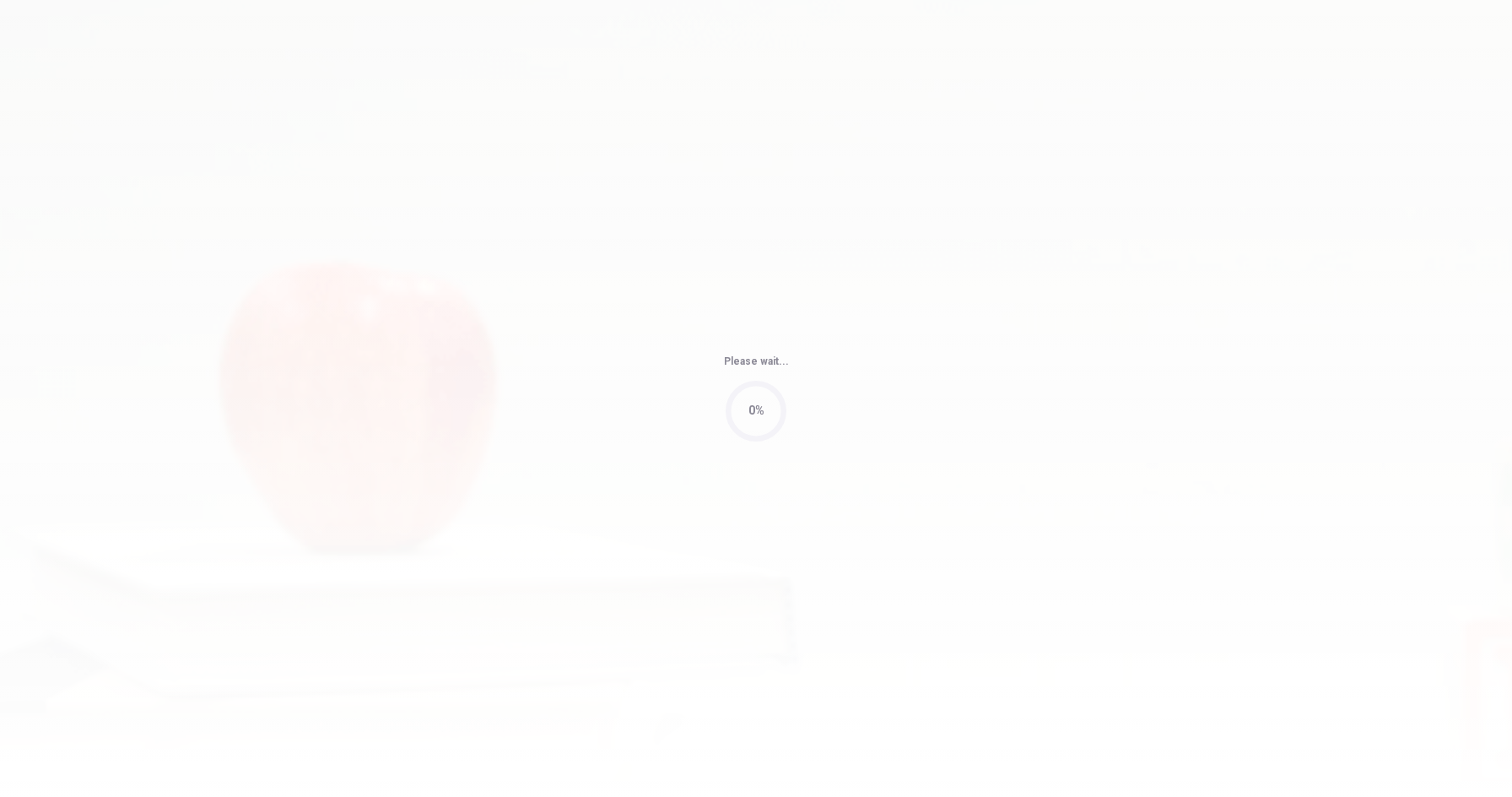
type input "74"
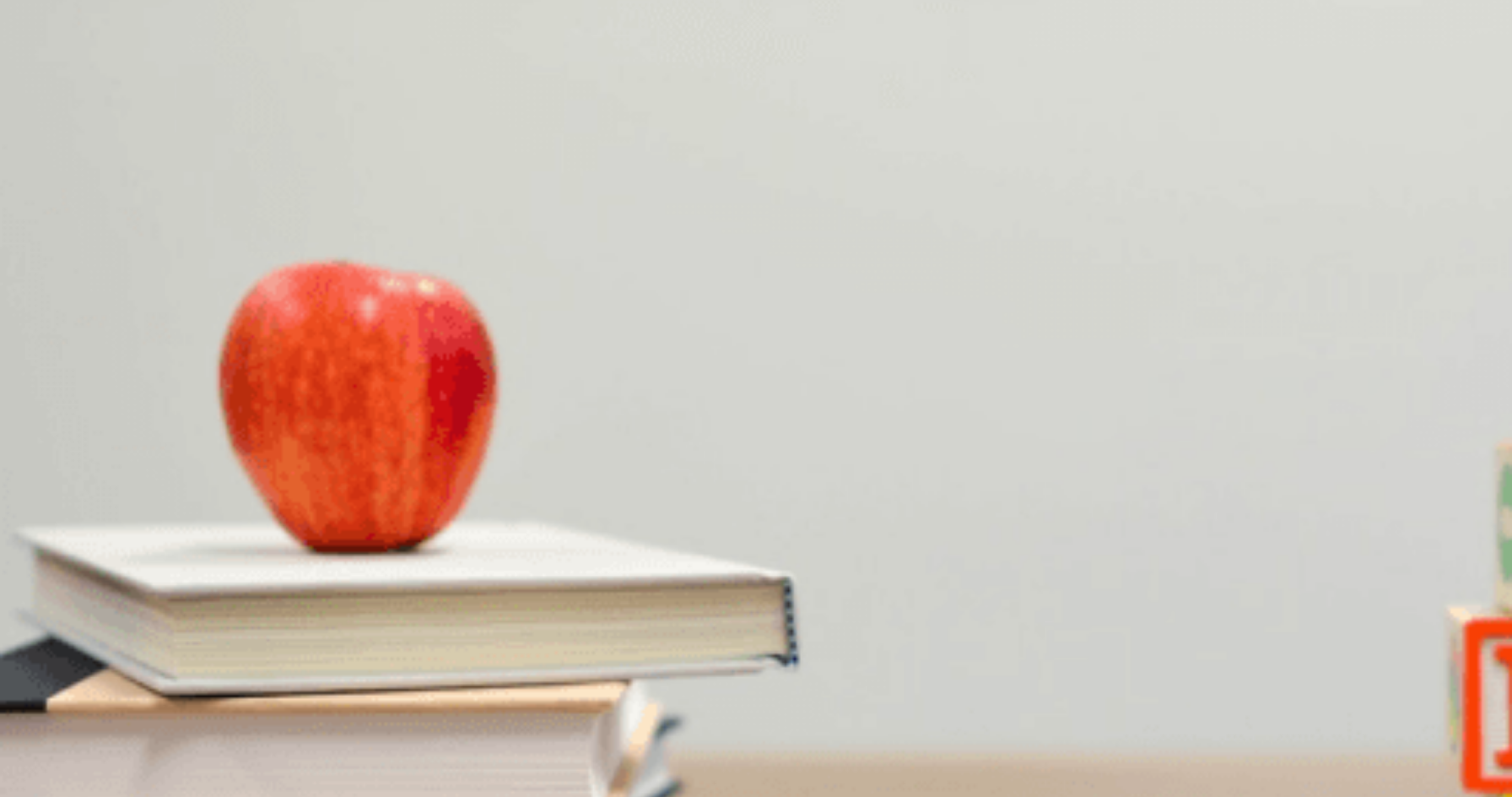
click at [213, 617] on span "Unequal contribution from group members" at bounding box center [107, 623] width 211 height 13
click at [589, 488] on span "Creating a timeline with mini-deadlines" at bounding box center [494, 481] width 193 height 13
click at [557, 346] on span "He has outlined his section but hasn’t drafted it yet" at bounding box center [431, 339] width 252 height 13
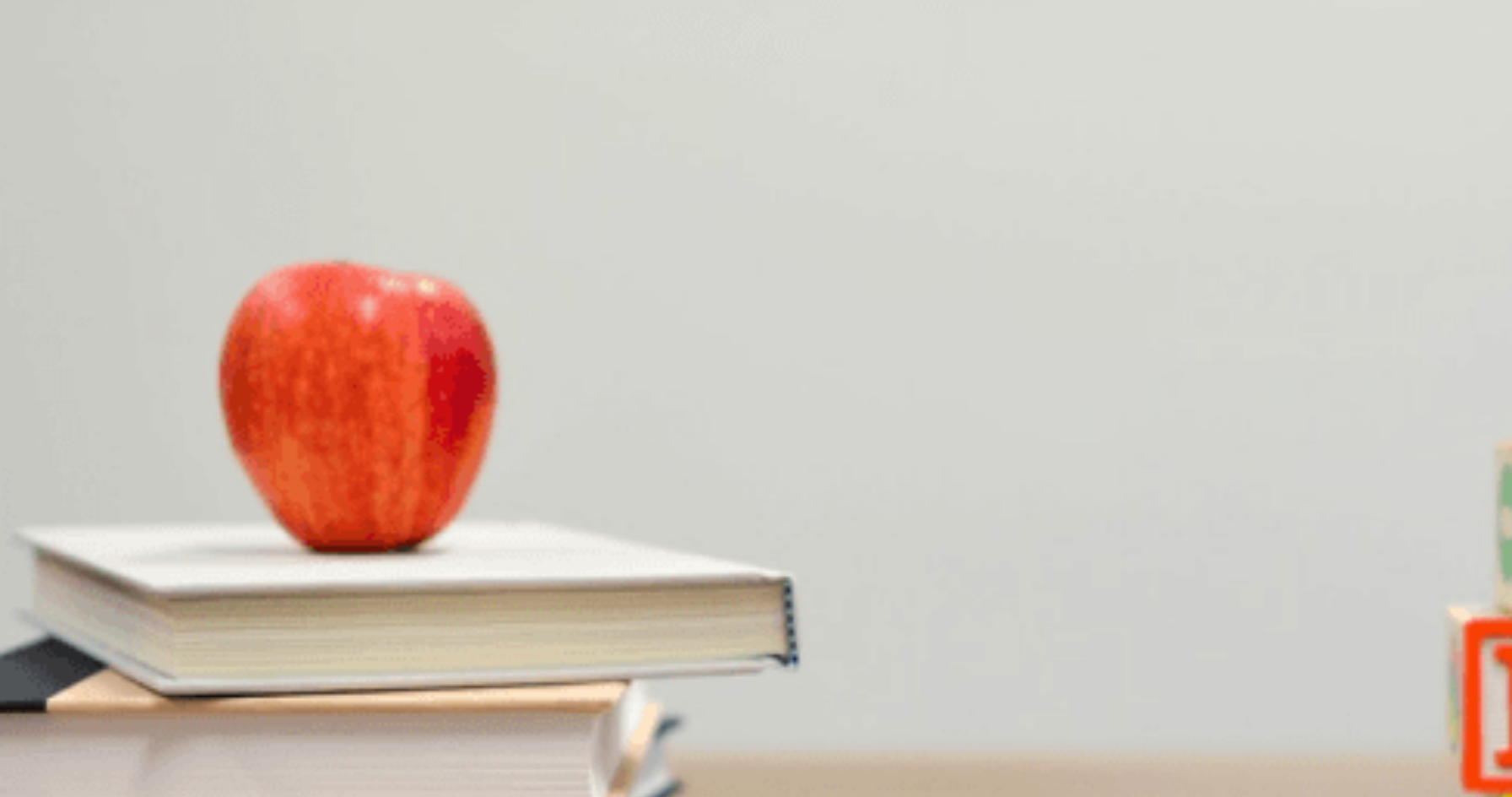
scroll to position [375, 0]
click at [198, 405] on span "Combine them and review the structure" at bounding box center [100, 411] width 196 height 13
click at [77, 531] on button "B [DATE]" at bounding box center [58, 545] width 39 height 29
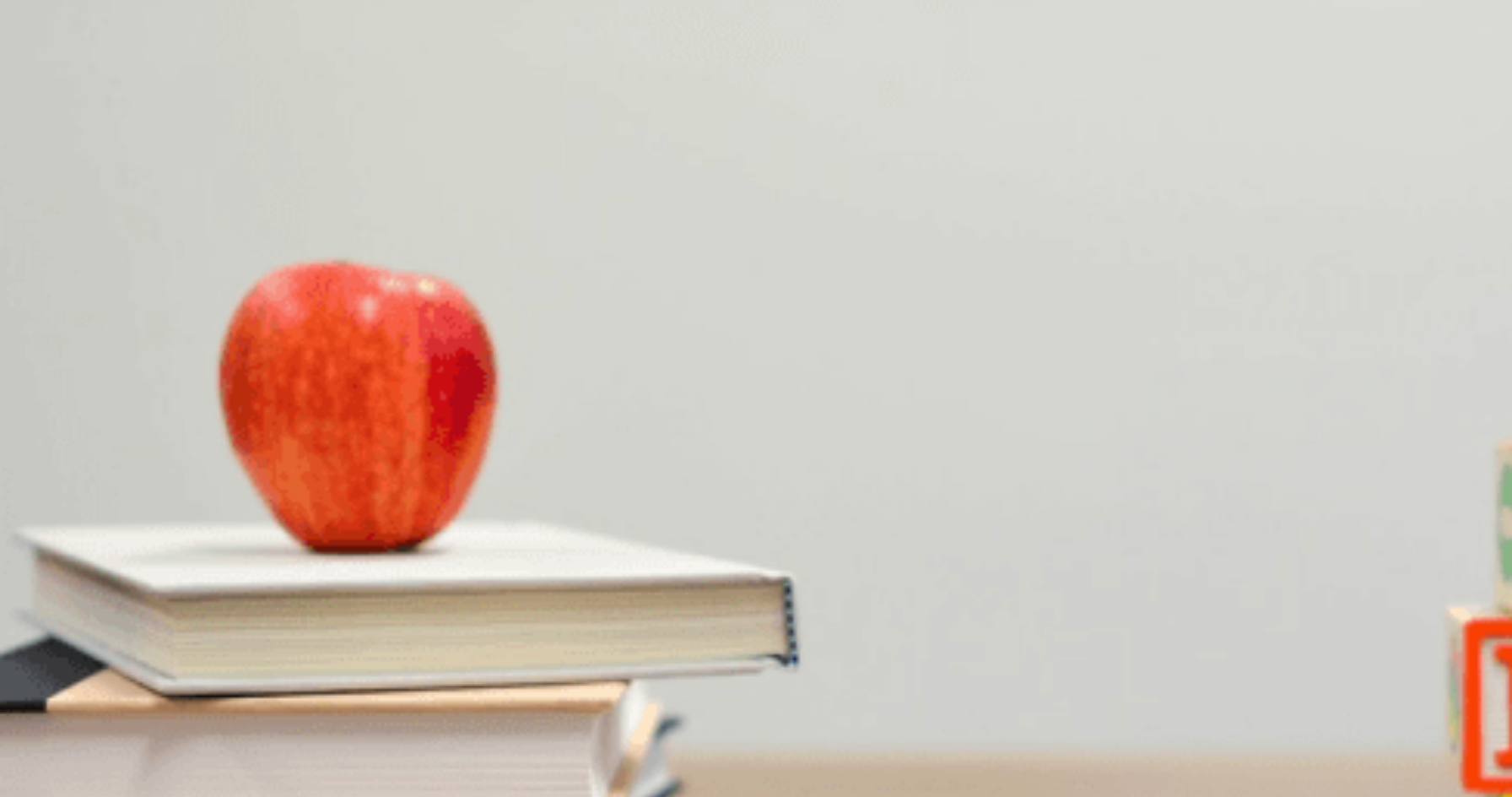
click at [48, 87] on button "Continue" at bounding box center [23, 118] width 48 height 63
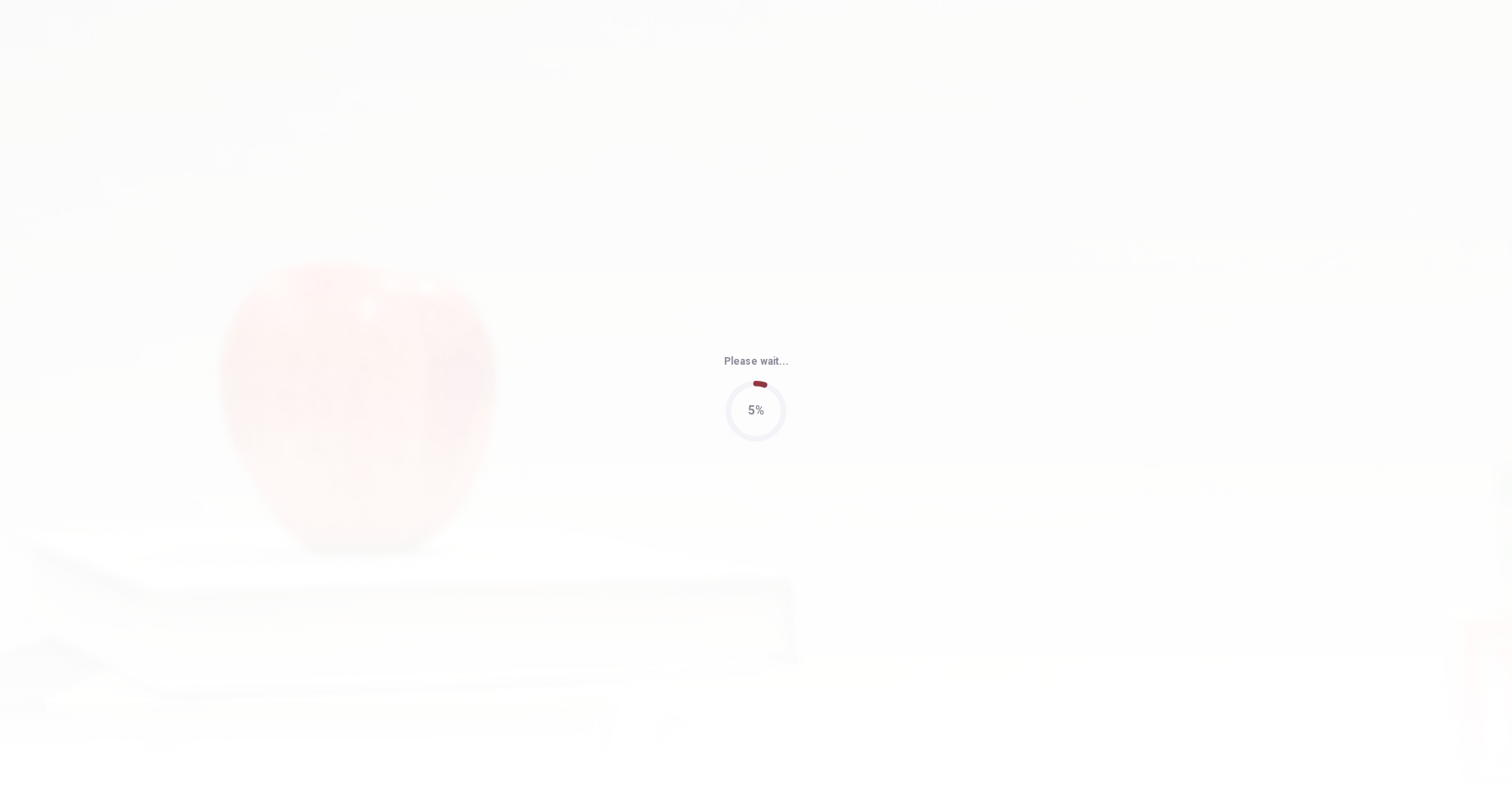
type input "74"
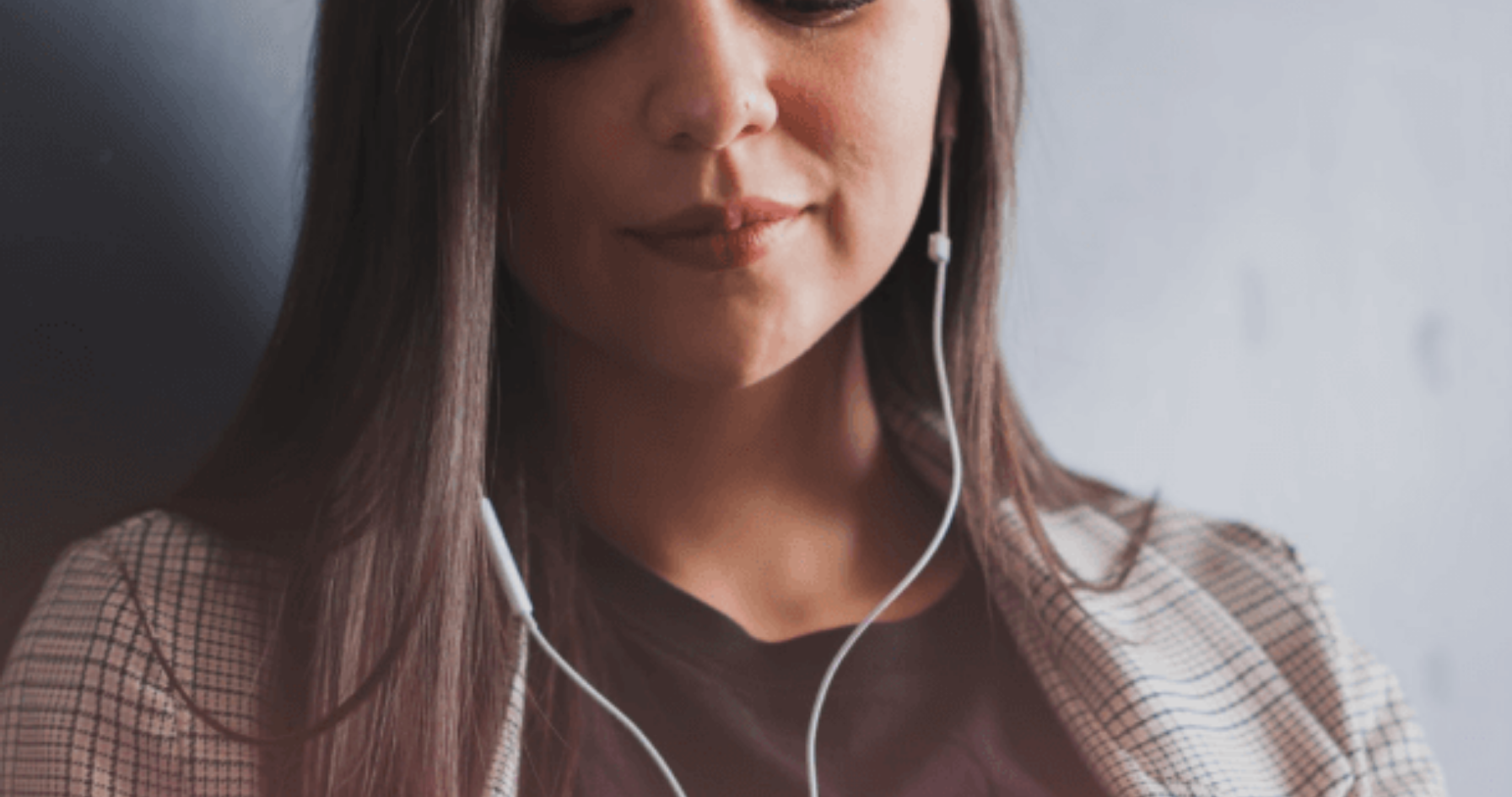
scroll to position [0, 0]
click at [48, 87] on button "Continue" at bounding box center [23, 118] width 48 height 63
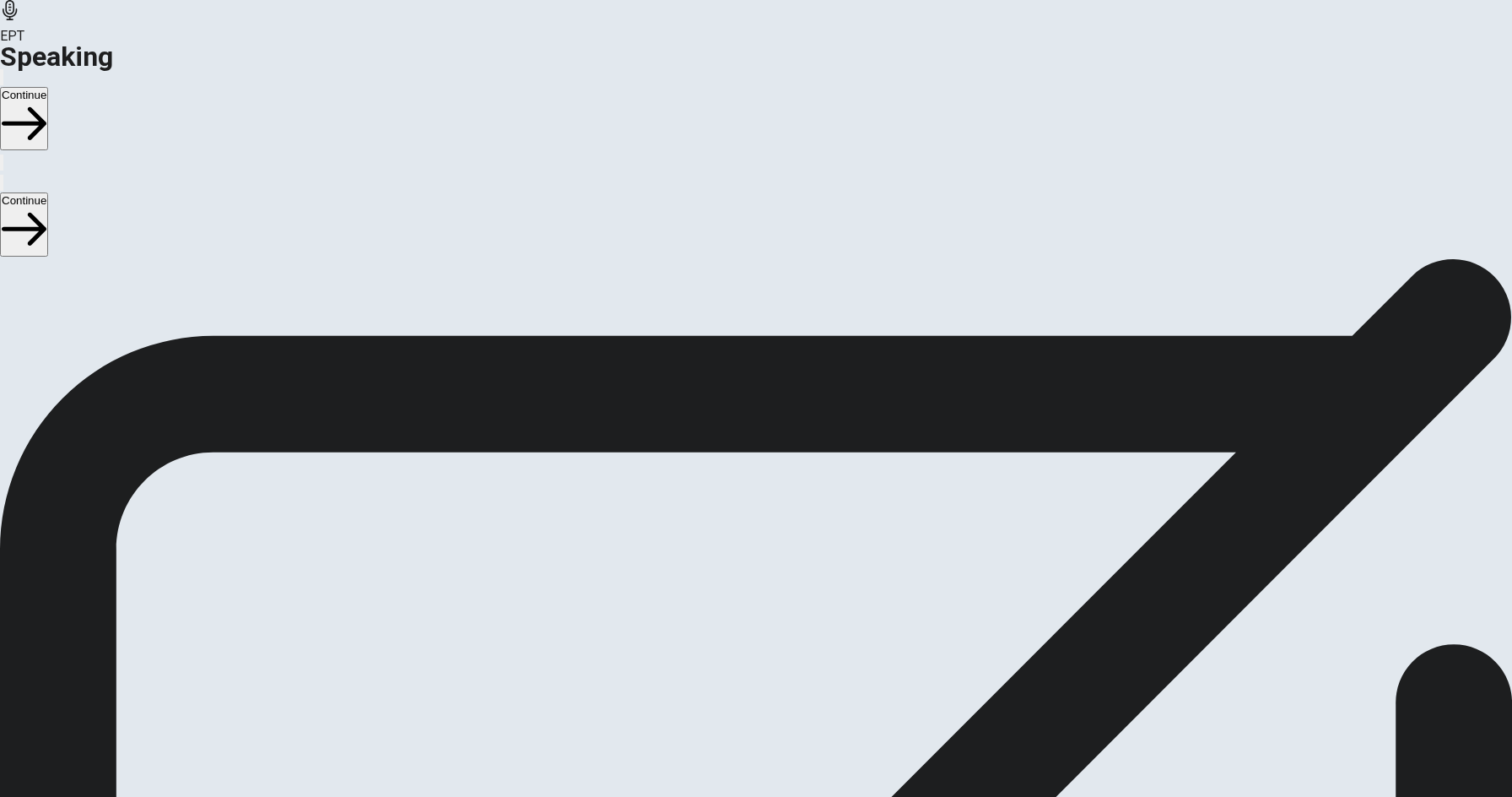
click at [786, 722] on span "Stop Recording" at bounding box center [756, 741] width 60 height 36
click at [738, 596] on button "Play Audio" at bounding box center [736, 604] width 3 height 16
click at [48, 87] on button "Continue" at bounding box center [23, 118] width 48 height 63
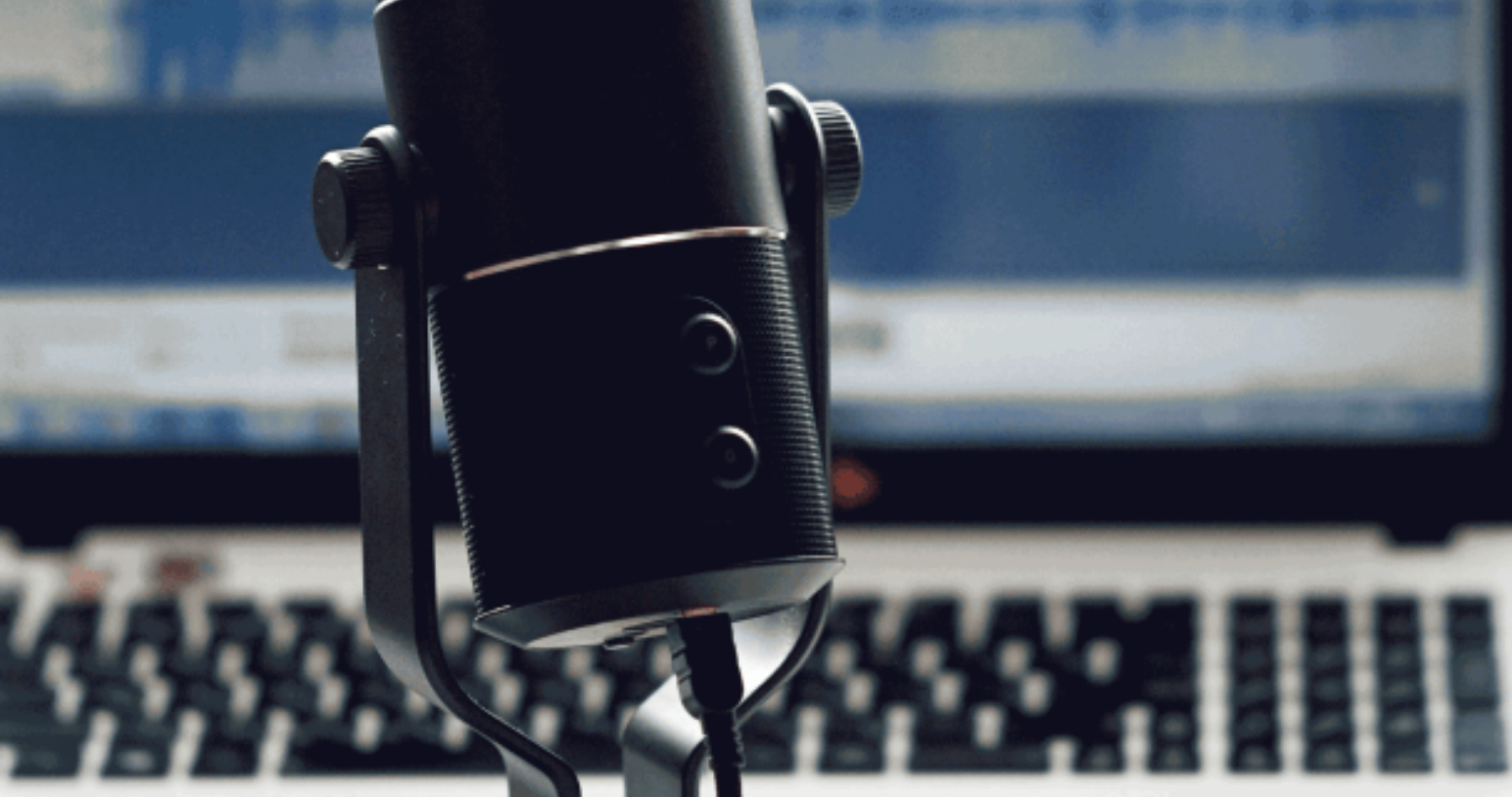
click at [48, 87] on button "Continue" at bounding box center [23, 118] width 48 height 63
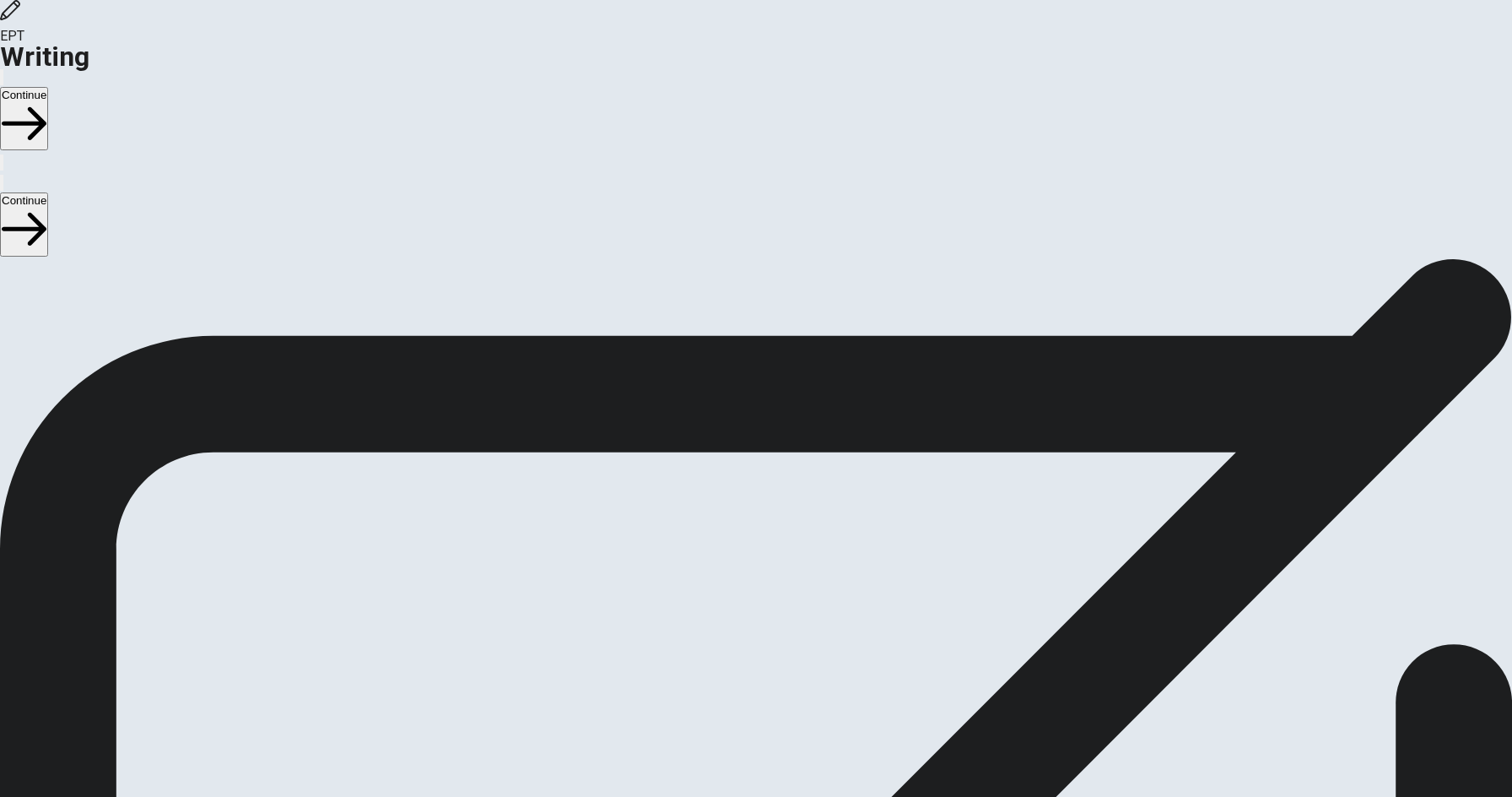
click at [48, 87] on button "Continue" at bounding box center [23, 118] width 48 height 63
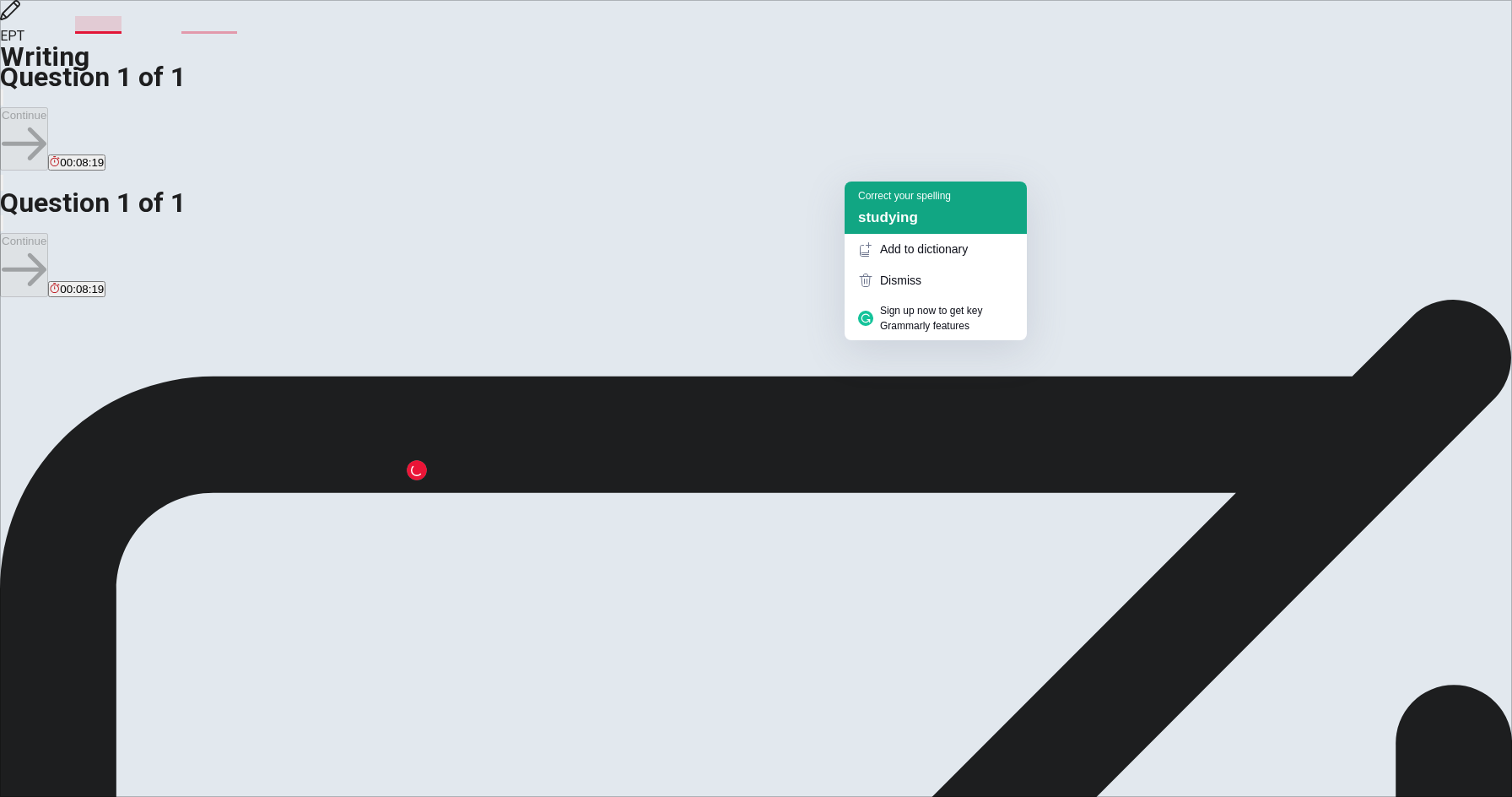
click at [891, 205] on div "Correct your spelling studying" at bounding box center [936, 207] width 182 height 52
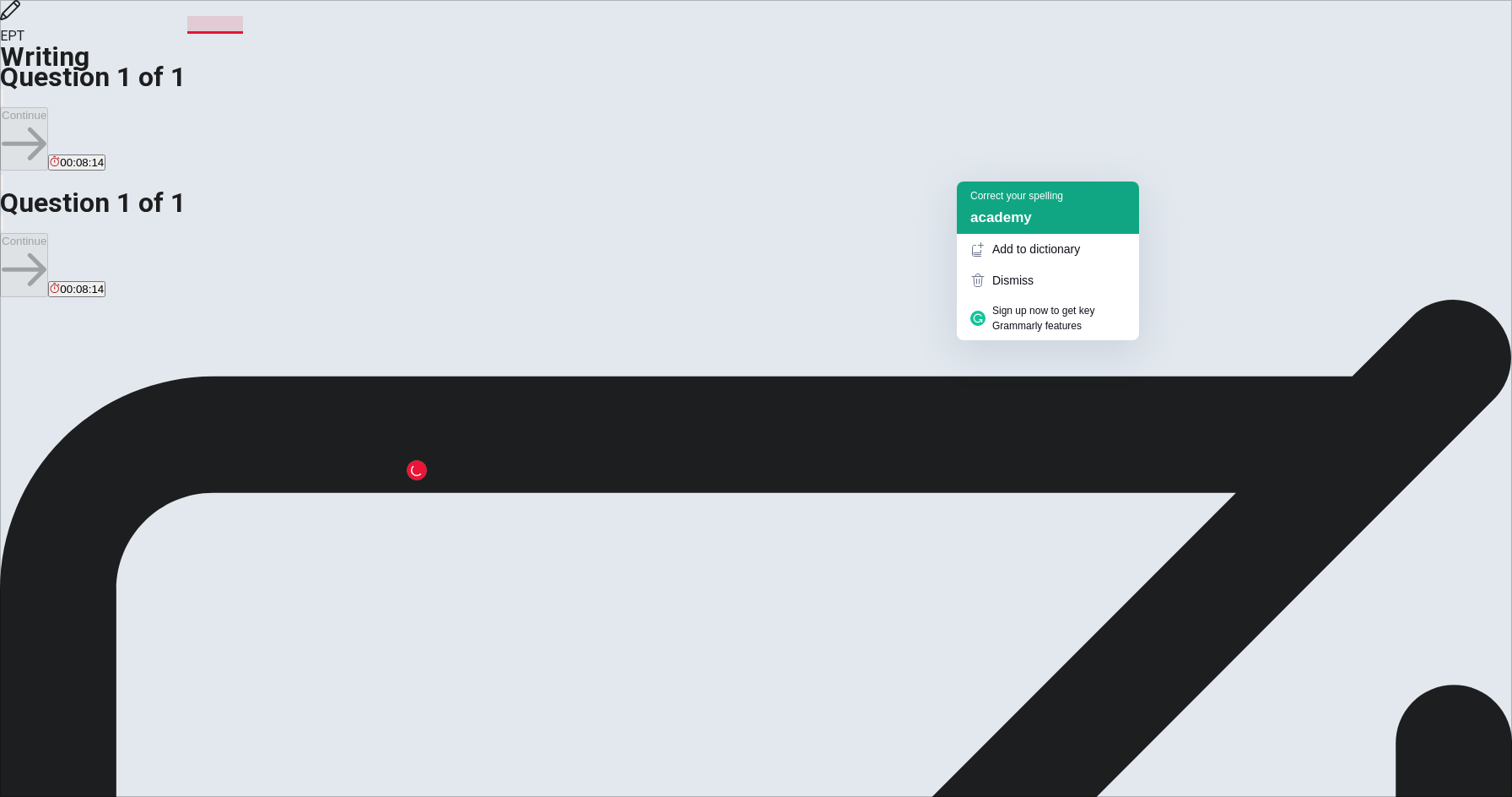
click at [1011, 217] on span "academy" at bounding box center [1001, 217] width 62 height 16
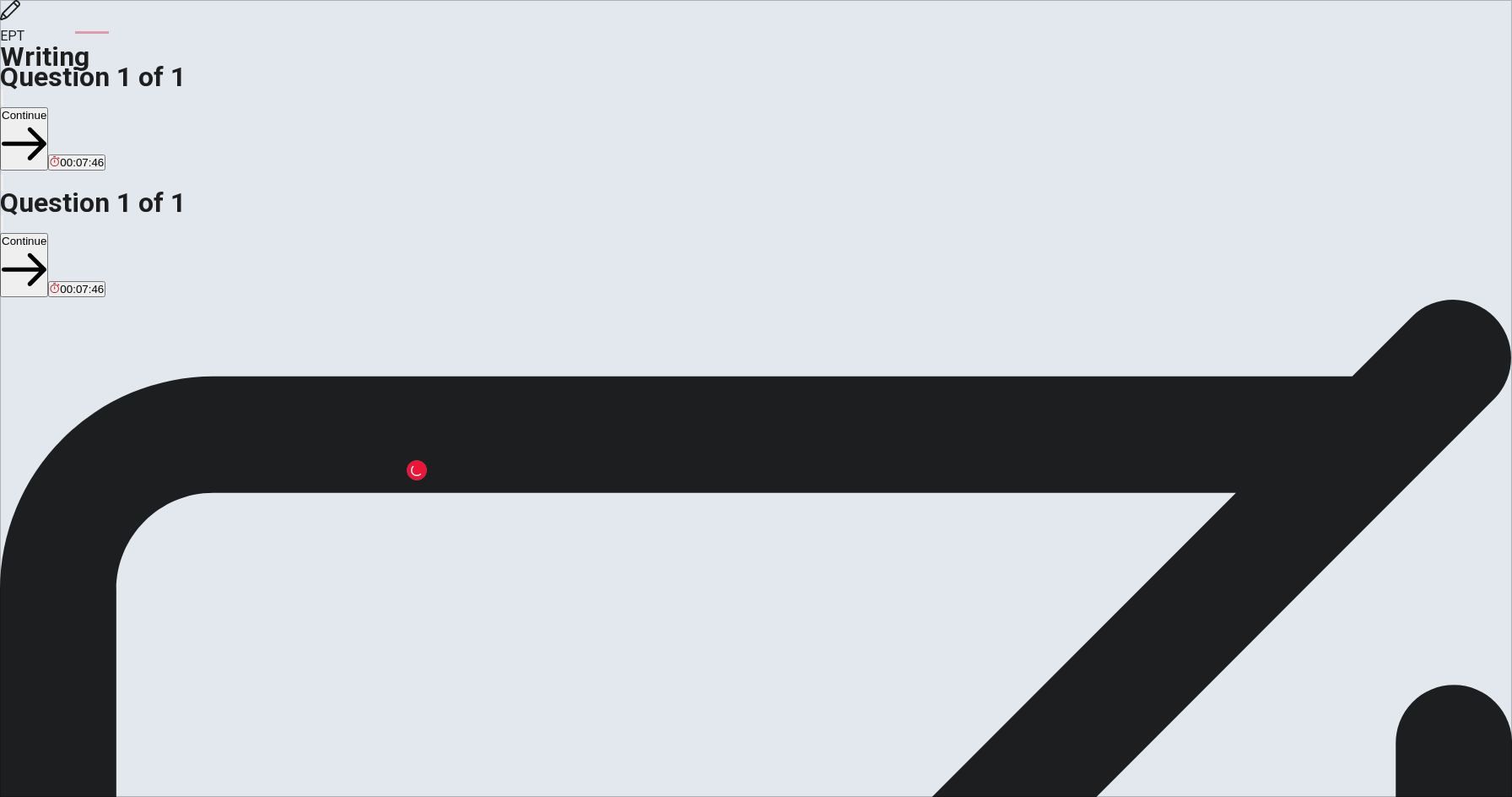
drag, startPoint x: 1058, startPoint y: 170, endPoint x: 1019, endPoint y: 170, distance: 39.0
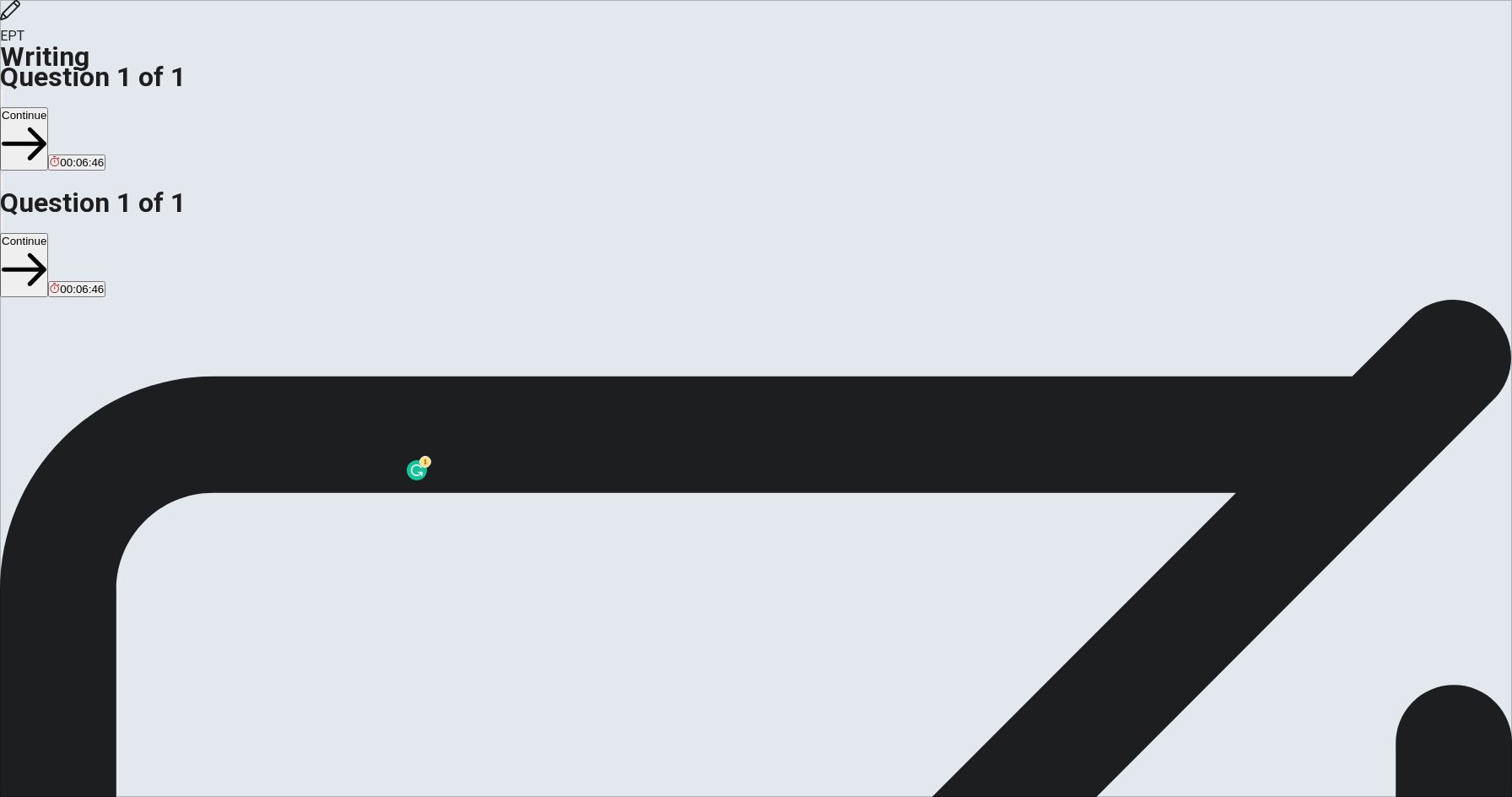
drag, startPoint x: 1015, startPoint y: 187, endPoint x: 1009, endPoint y: 194, distance: 9.2
drag, startPoint x: 1011, startPoint y: 194, endPoint x: 787, endPoint y: 168, distance: 225.5
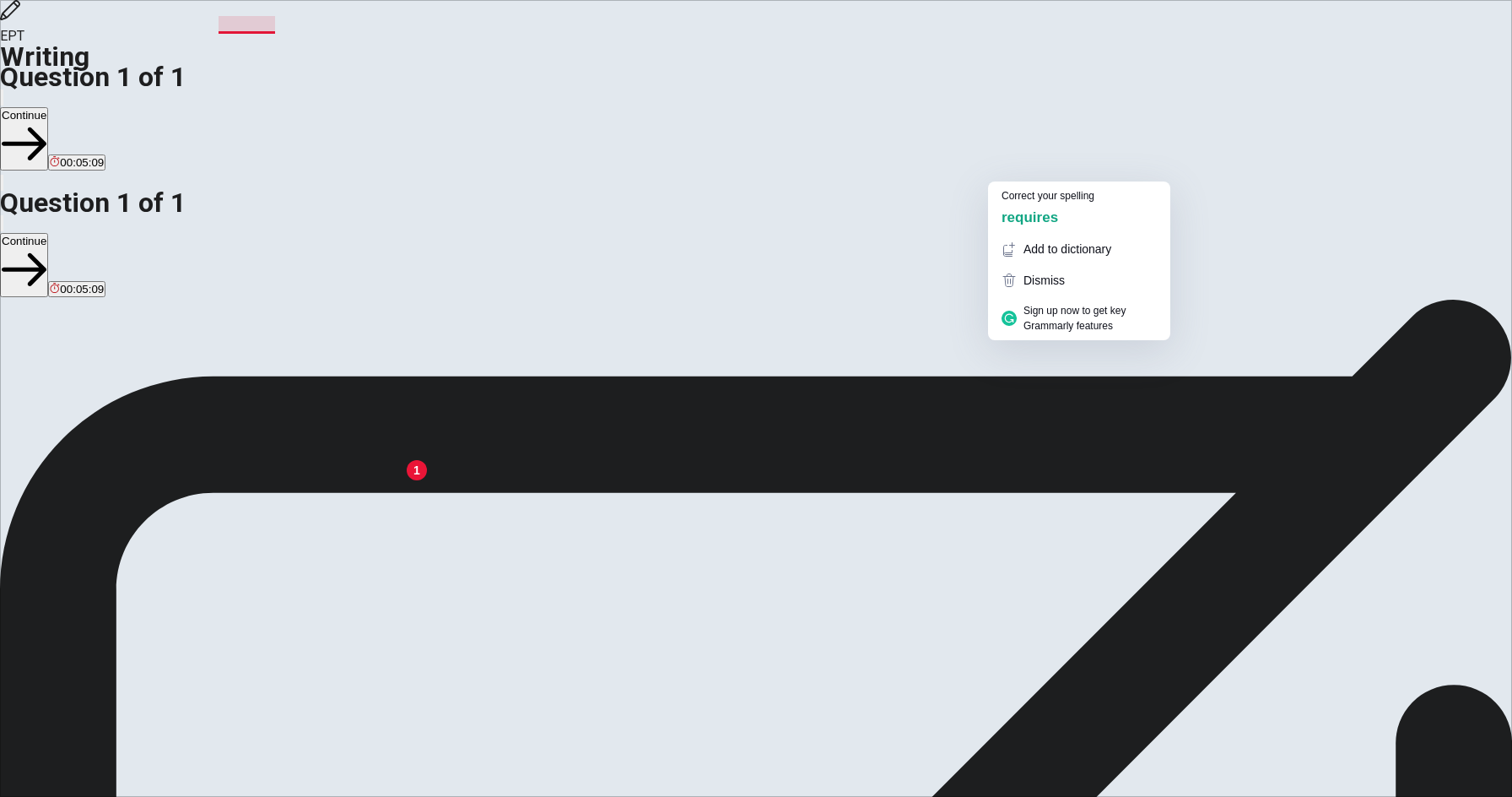
drag, startPoint x: 1035, startPoint y: 171, endPoint x: 935, endPoint y: 171, distance: 100.0
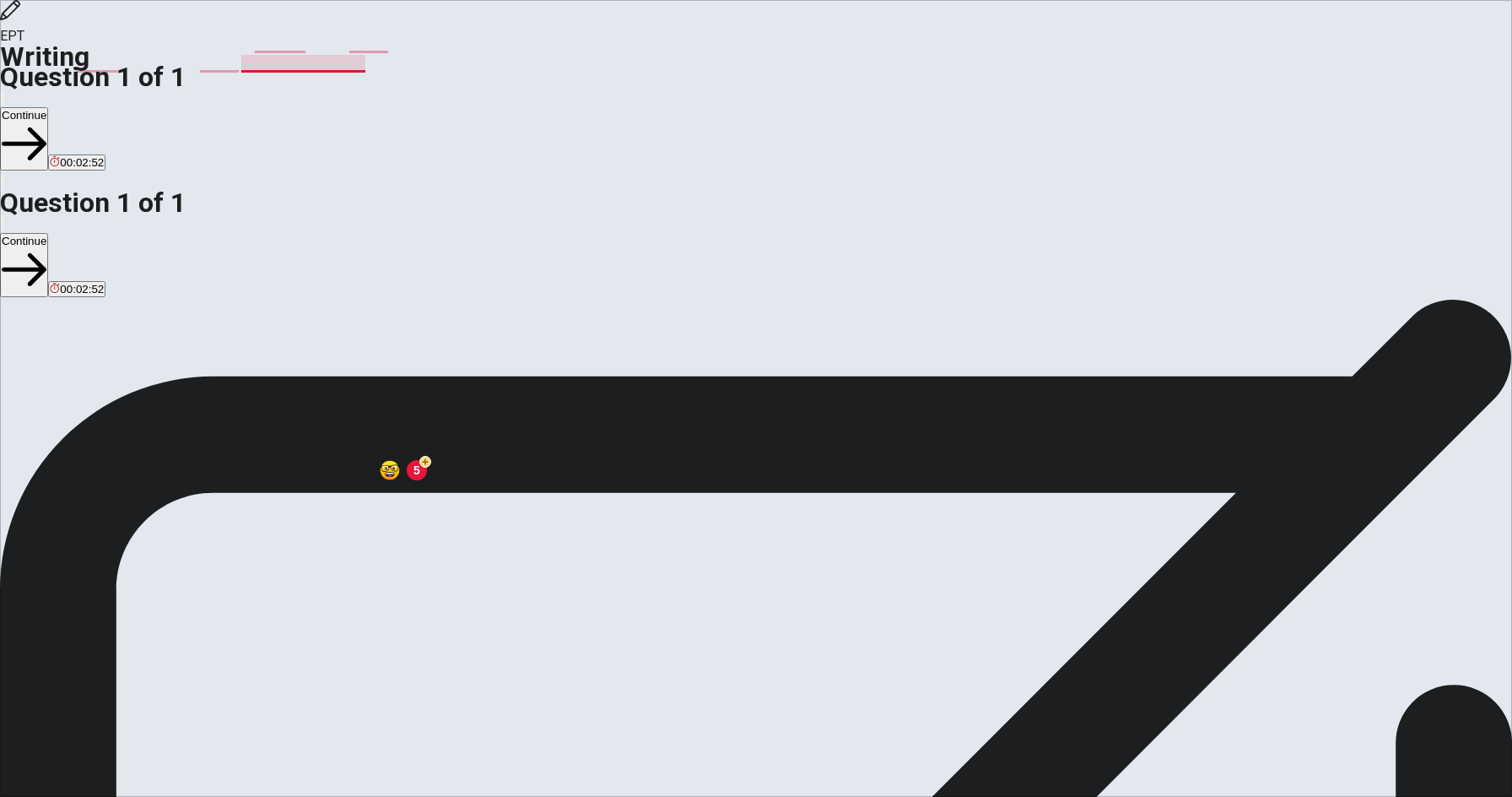
type textarea "I can say that to stay fit and active requires persistence. Because you need to…"
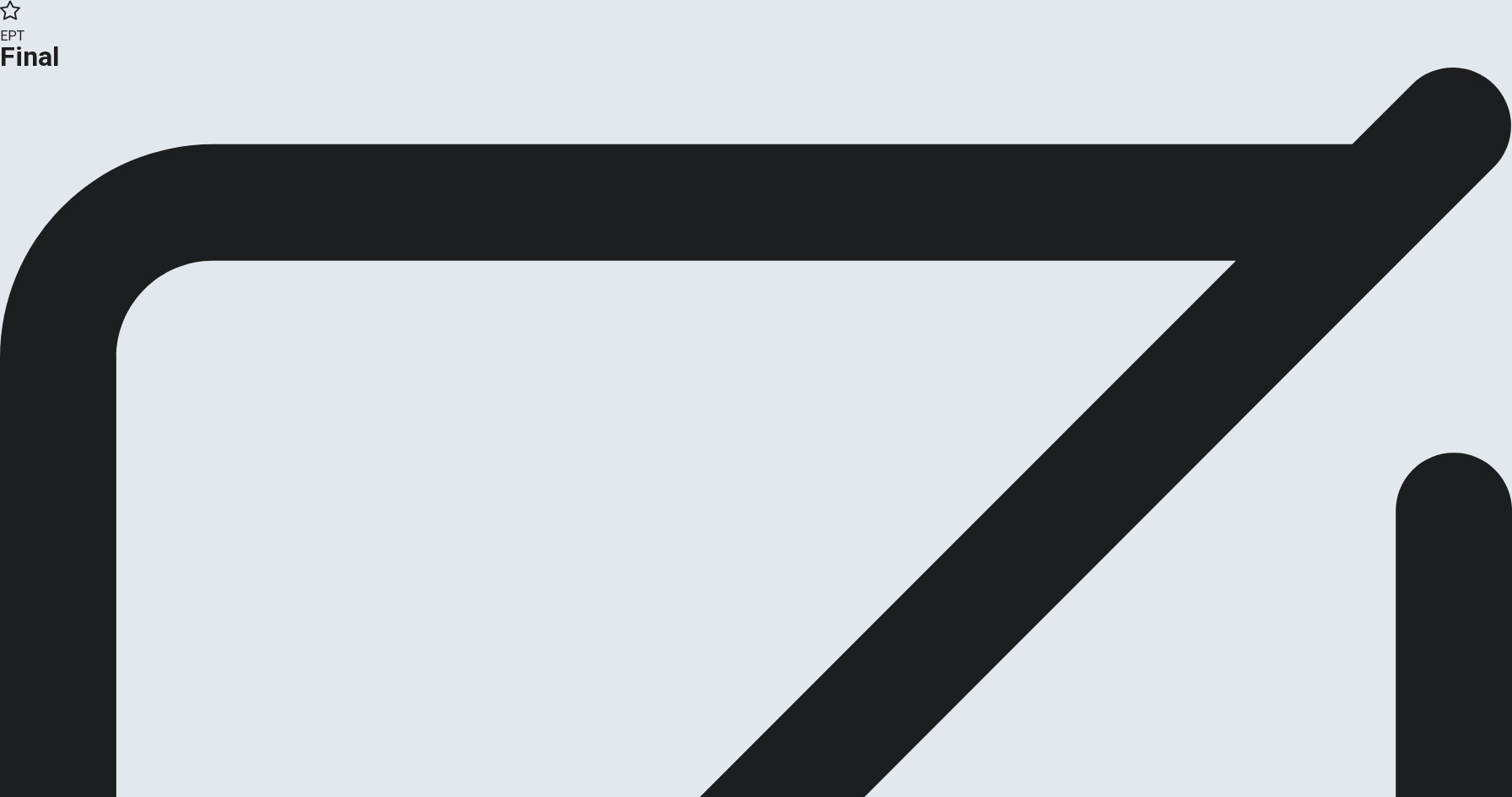
click at [69, 150] on button "Continue" at bounding box center [34, 139] width 69 height 23
